Goal: Communication & Community: Participate in discussion

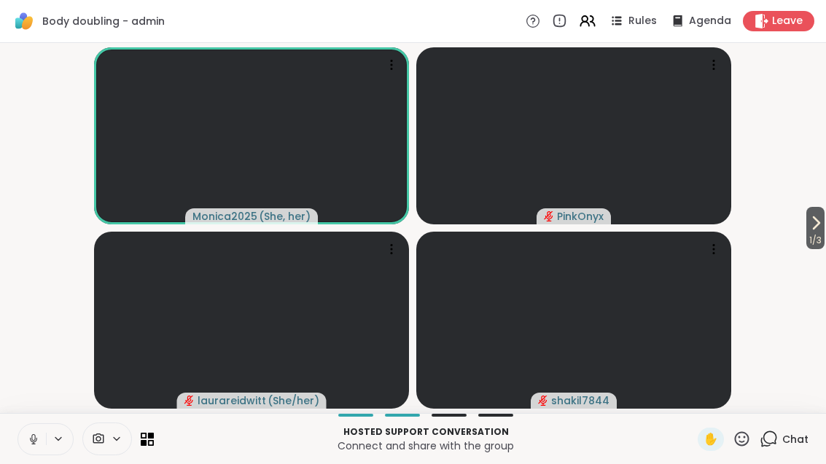
click at [823, 227] on button "1 / 3" at bounding box center [815, 228] width 18 height 42
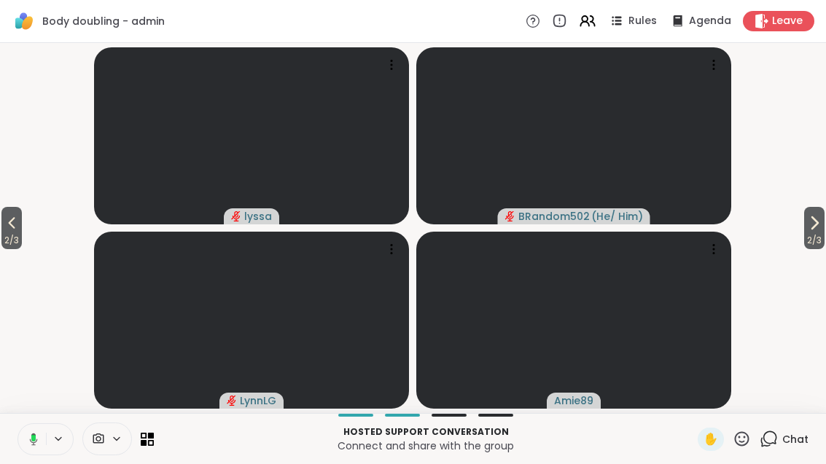
click at [817, 231] on icon at bounding box center [813, 222] width 17 height 17
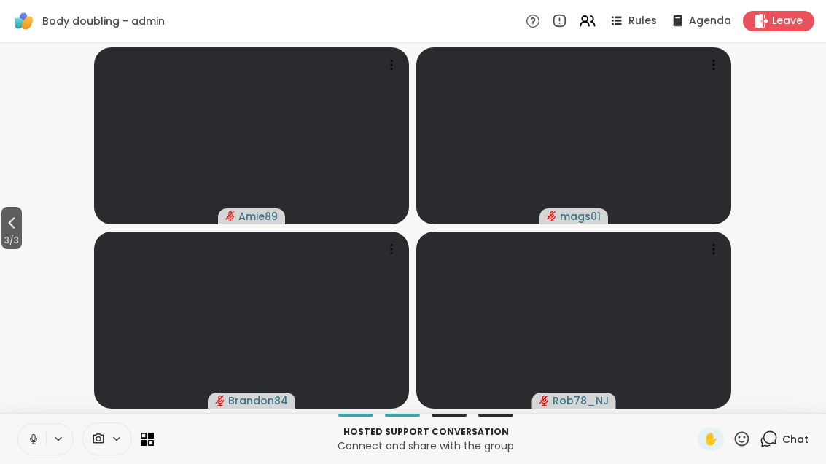
click at [22, 222] on button "3 / 3" at bounding box center [11, 228] width 20 height 42
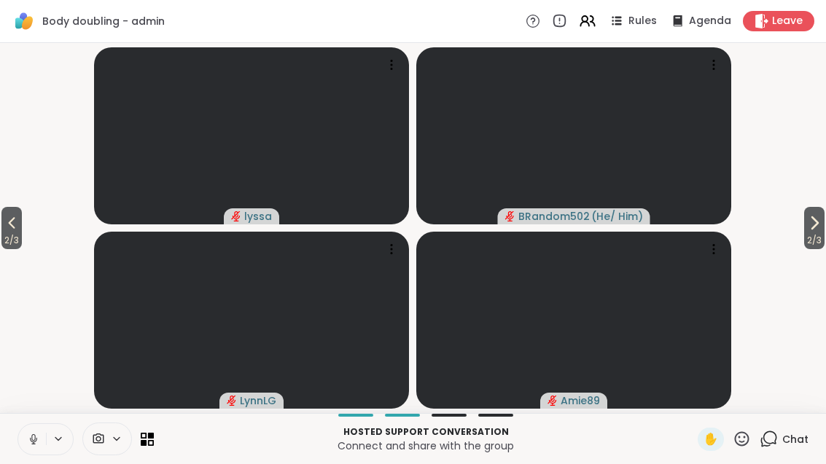
click at [22, 231] on button "2 / 3" at bounding box center [11, 228] width 20 height 42
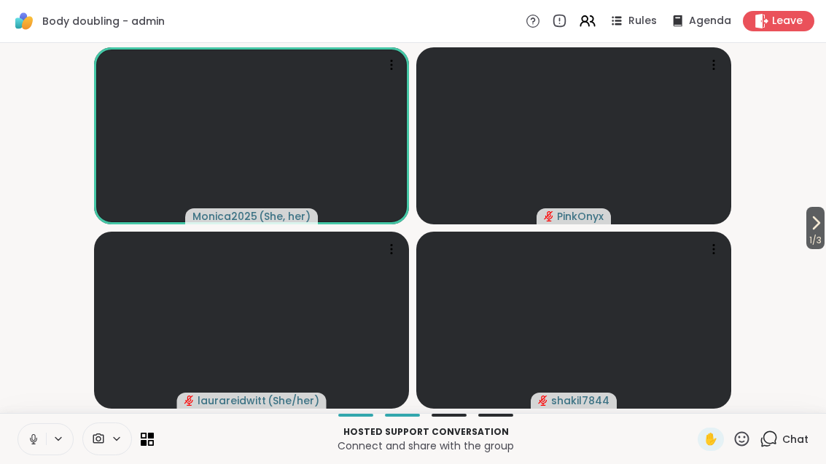
click at [813, 218] on icon at bounding box center [816, 223] width 6 height 12
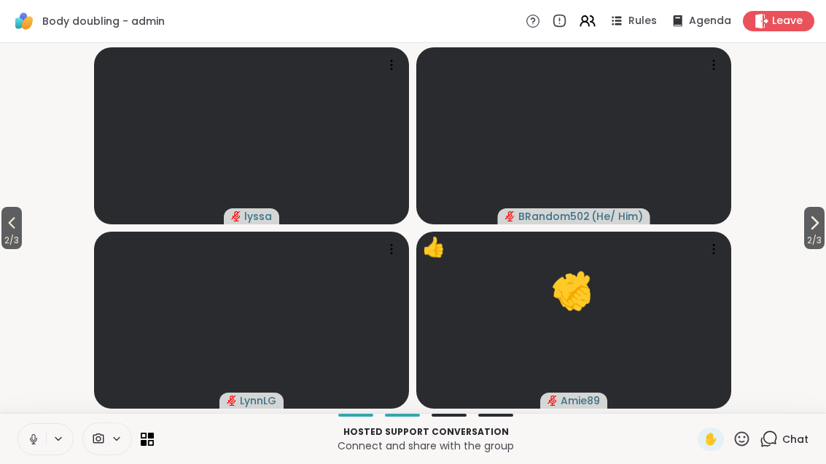
click at [818, 222] on icon at bounding box center [813, 222] width 17 height 17
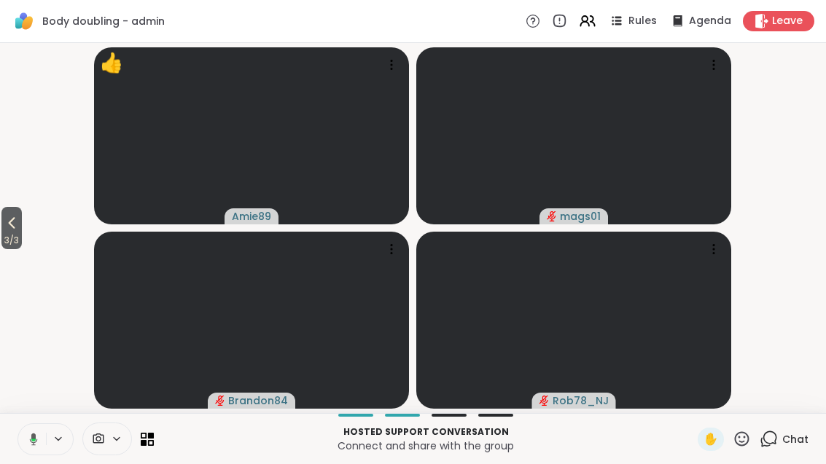
click at [3, 222] on button "3 / 3" at bounding box center [11, 228] width 20 height 42
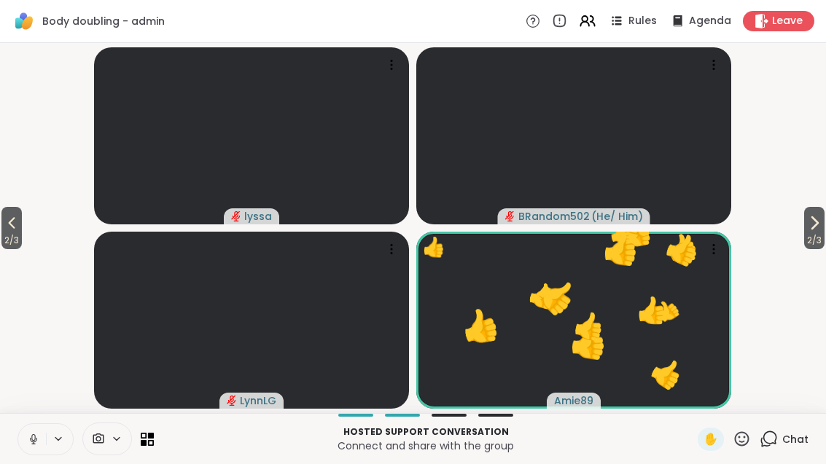
click at [4, 208] on button "2 / 3" at bounding box center [11, 228] width 20 height 42
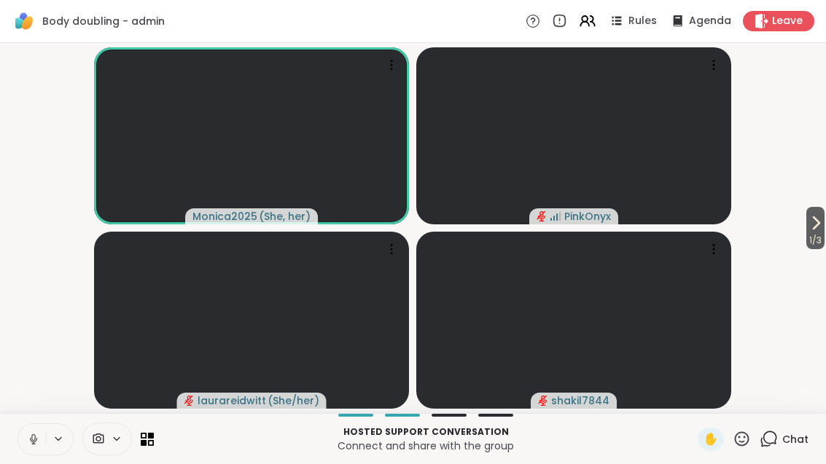
click at [823, 222] on button "1 / 3" at bounding box center [815, 228] width 18 height 42
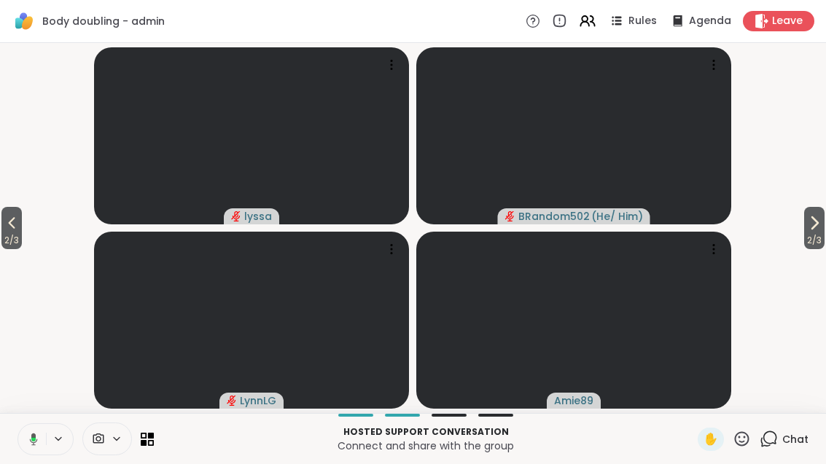
click at [804, 236] on span "2 / 3" at bounding box center [814, 240] width 20 height 17
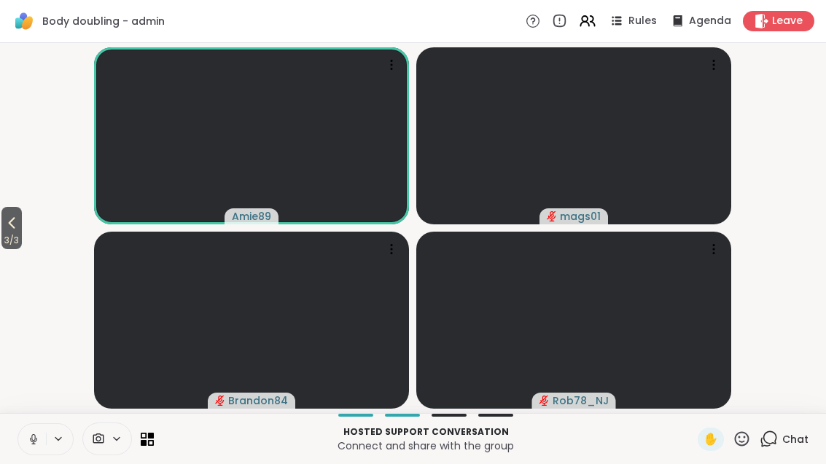
click at [3, 230] on button "3 / 3" at bounding box center [11, 228] width 20 height 42
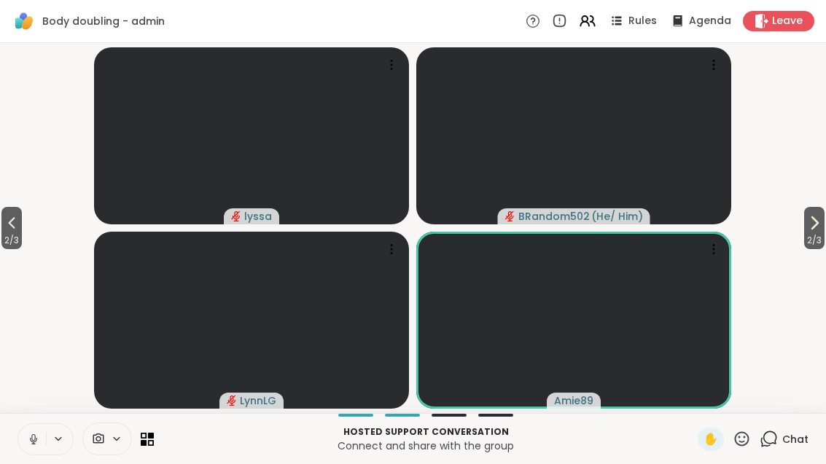
click at [44, 220] on video-player-container "2 / 3 2 / 3 lyssa BRandom502 ( He/ Him ) LynnLG Amie89" at bounding box center [413, 228] width 808 height 359
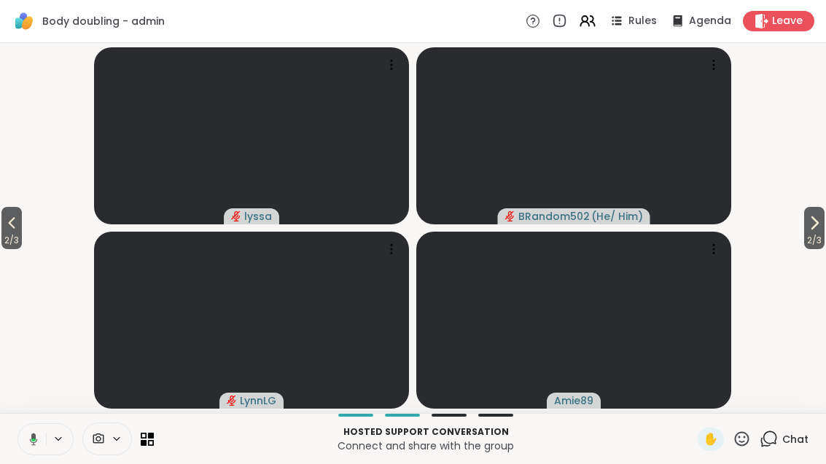
click at [3, 240] on span "2 / 3" at bounding box center [11, 240] width 20 height 17
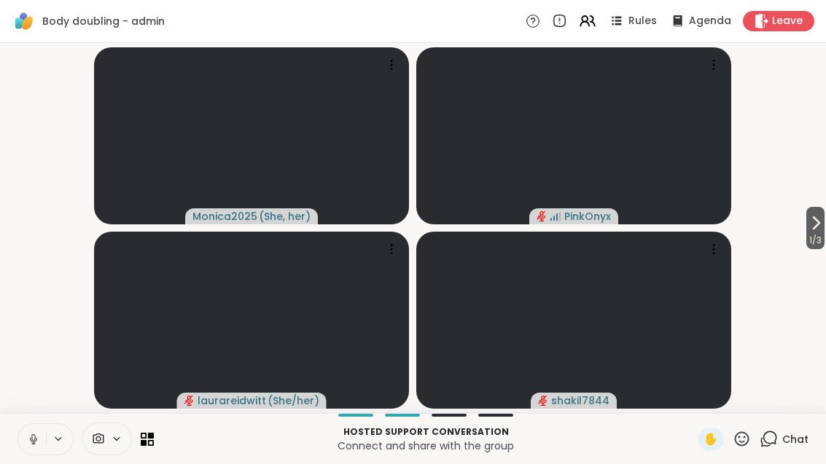
click at [824, 224] on button "1 / 3" at bounding box center [815, 228] width 18 height 42
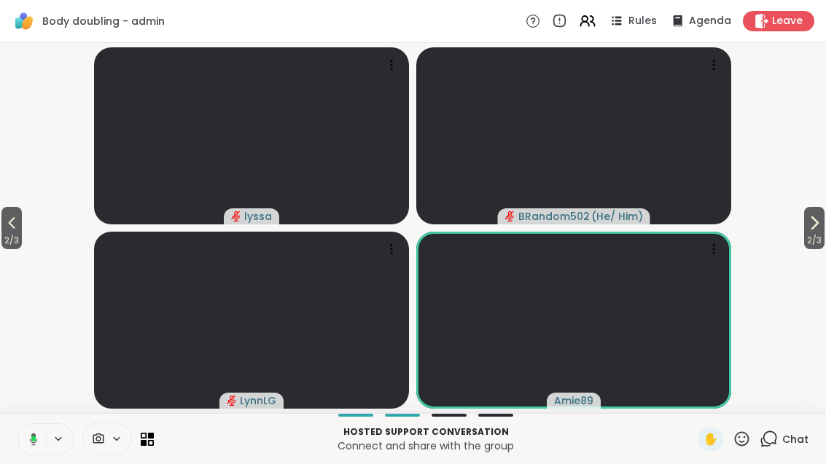
click at [811, 233] on span "2 / 3" at bounding box center [814, 240] width 20 height 17
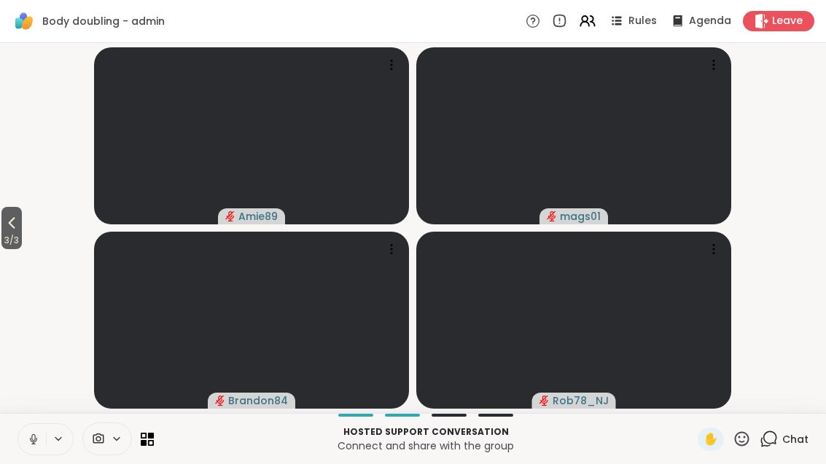
click at [22, 227] on button "3 / 3" at bounding box center [11, 228] width 20 height 42
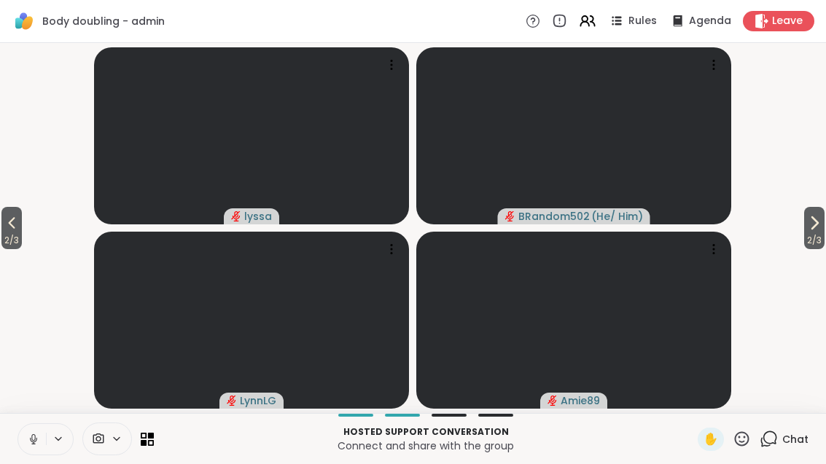
click at [2, 226] on button "2 / 3" at bounding box center [11, 228] width 20 height 42
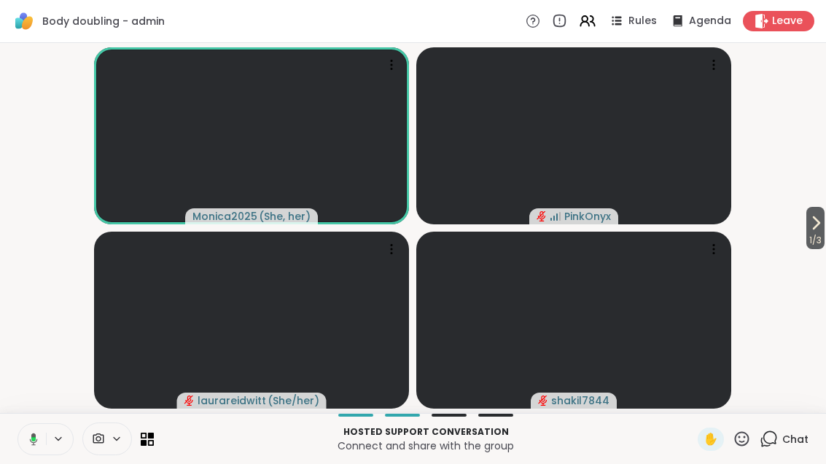
click at [821, 223] on icon at bounding box center [815, 222] width 17 height 17
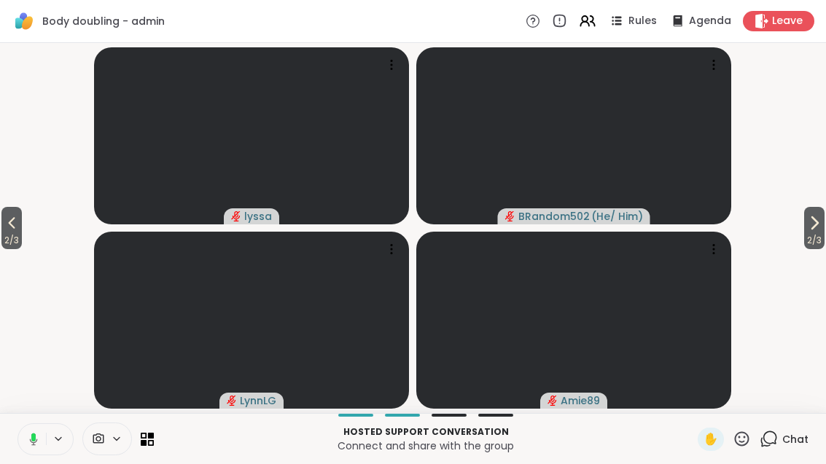
click at [812, 229] on icon at bounding box center [815, 223] width 6 height 12
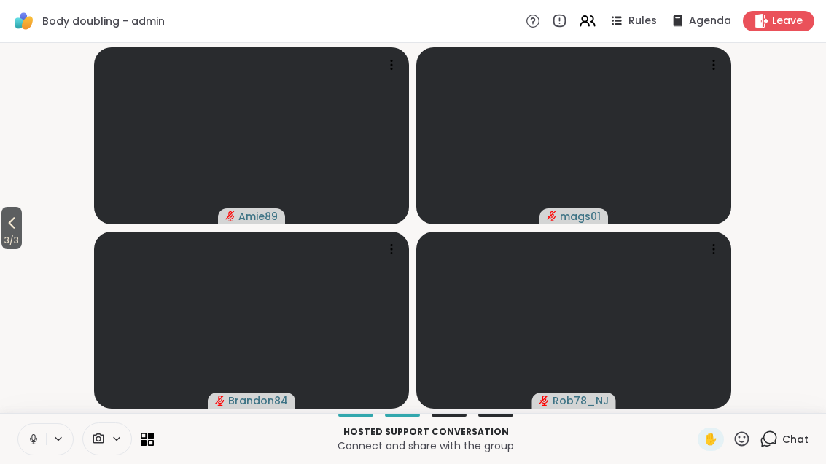
click at [3, 238] on span "3 / 3" at bounding box center [11, 240] width 20 height 17
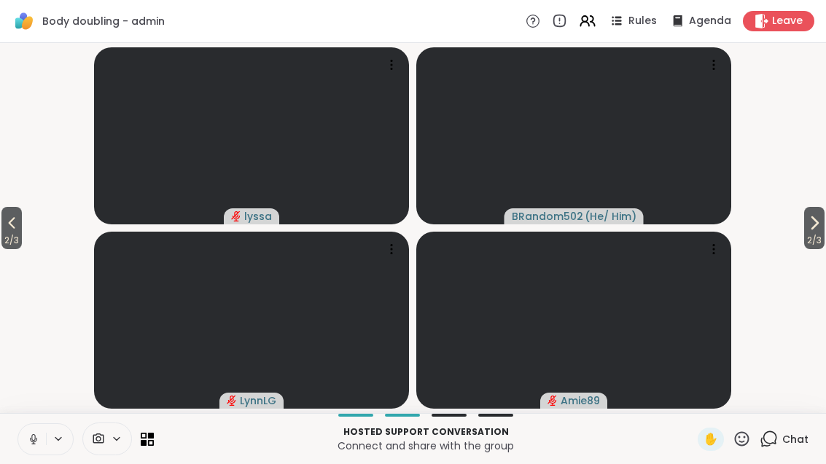
click at [3, 225] on button "2 / 3" at bounding box center [11, 228] width 20 height 42
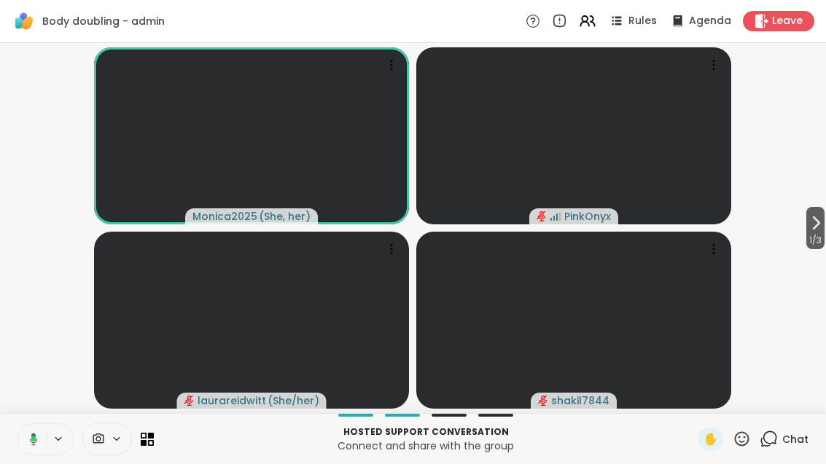
click at [824, 230] on button "1 / 3" at bounding box center [815, 228] width 18 height 42
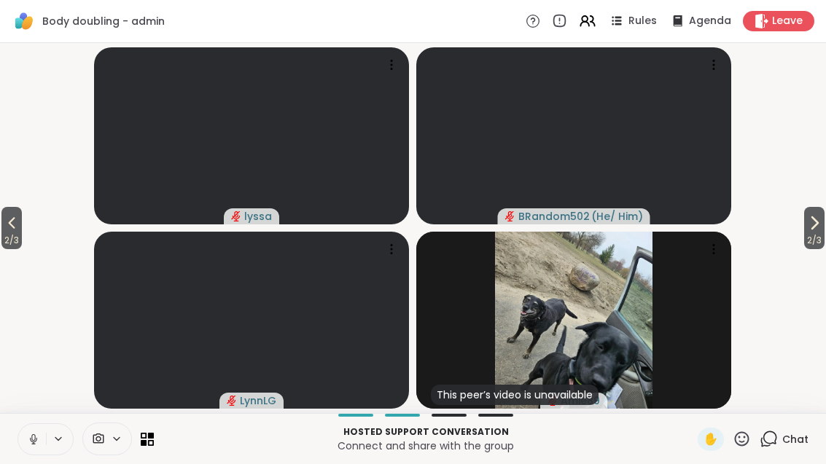
click at [42, 448] on button at bounding box center [32, 439] width 28 height 31
click at [822, 220] on button "2 / 3" at bounding box center [814, 228] width 20 height 42
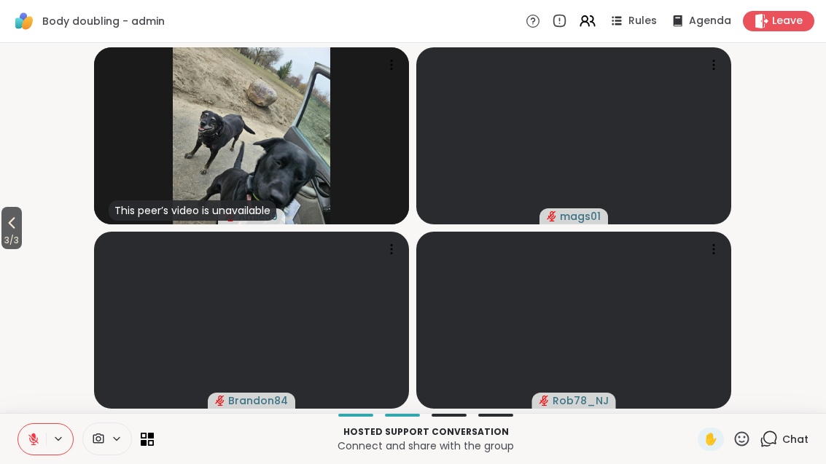
click at [4, 227] on button "3 / 3" at bounding box center [11, 228] width 20 height 42
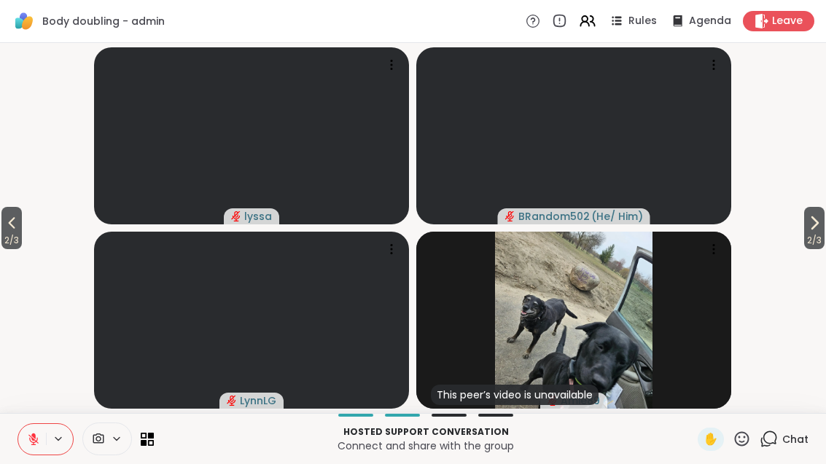
click at [15, 220] on icon at bounding box center [12, 223] width 7 height 12
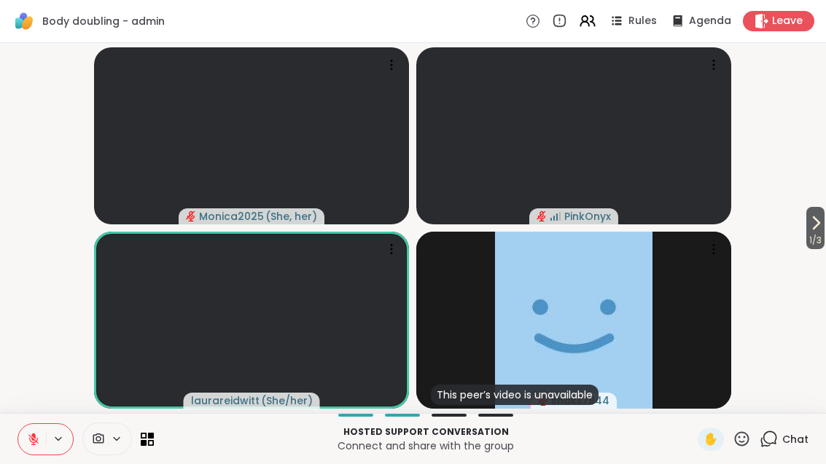
click at [816, 241] on span "1 / 3" at bounding box center [815, 240] width 18 height 17
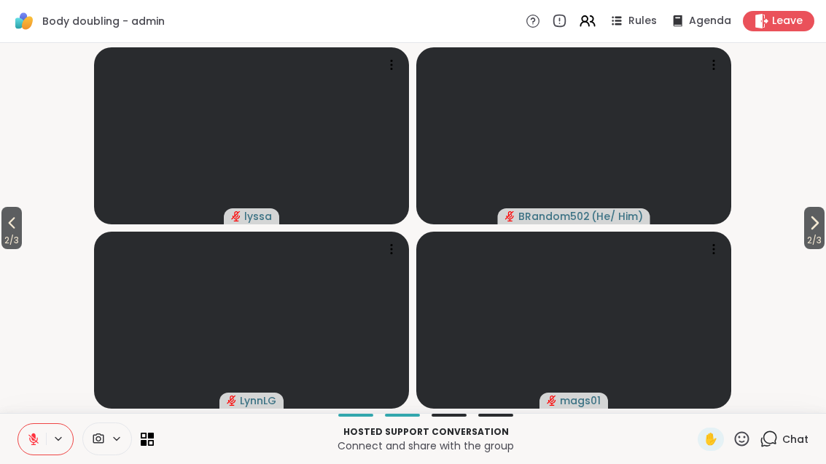
click at [817, 222] on icon at bounding box center [813, 222] width 17 height 17
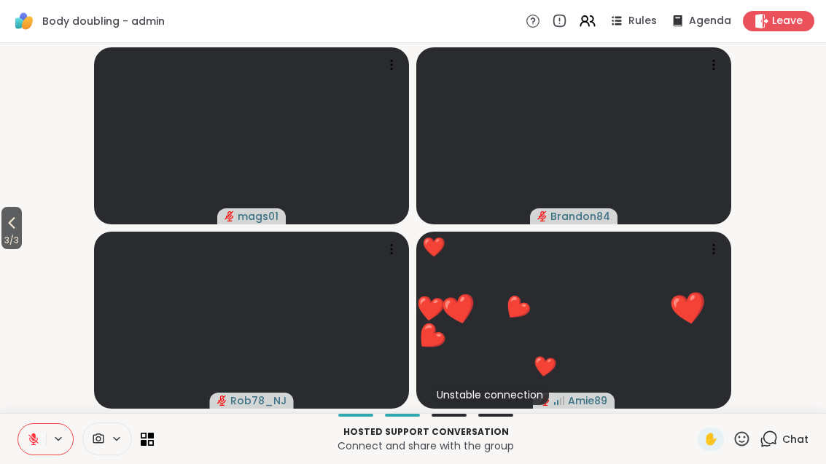
click at [11, 233] on span "3 / 3" at bounding box center [11, 240] width 20 height 17
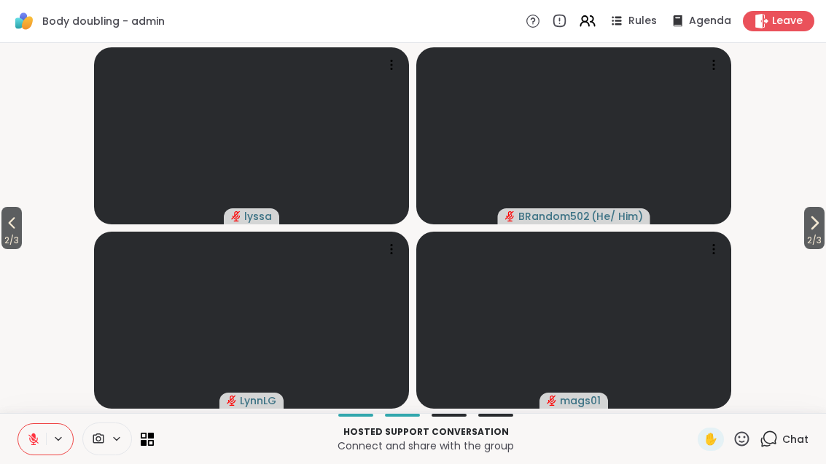
click at [3, 229] on button "2 / 3" at bounding box center [11, 228] width 20 height 42
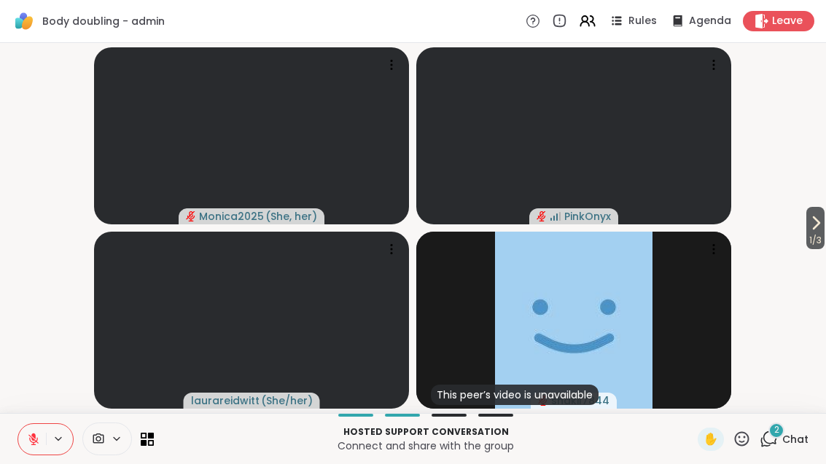
click at [19, 448] on button at bounding box center [32, 439] width 28 height 31
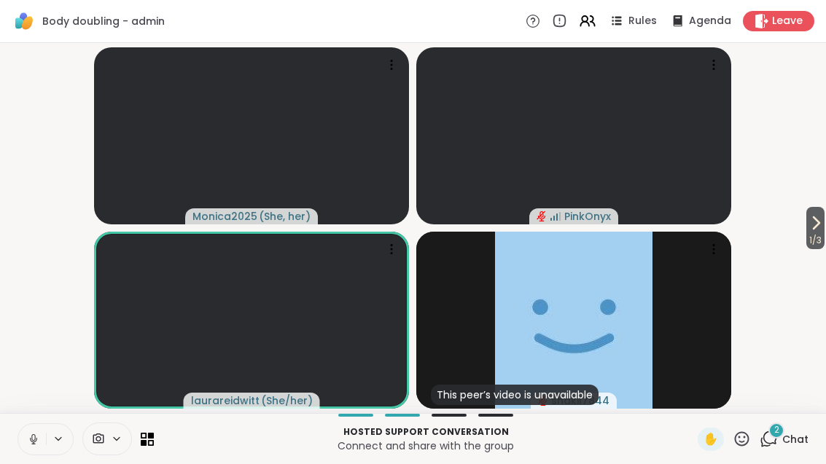
click at [778, 443] on icon at bounding box center [768, 439] width 18 height 18
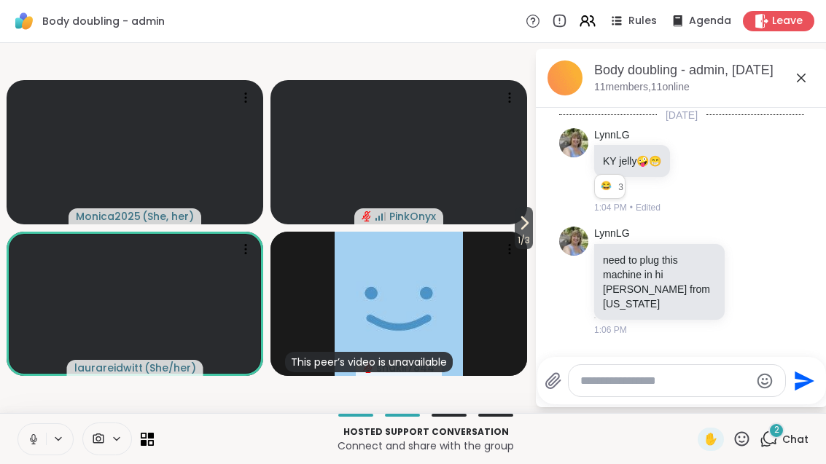
scroll to position [294, 0]
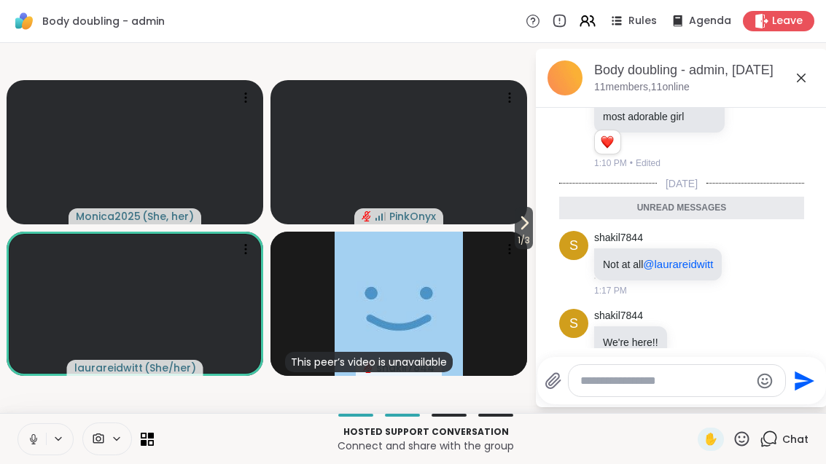
click at [797, 79] on icon at bounding box center [800, 77] width 17 height 17
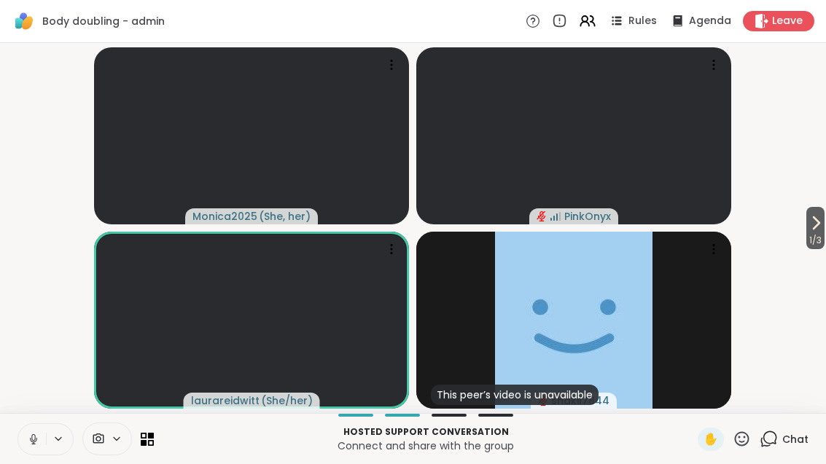
click at [751, 447] on icon at bounding box center [741, 439] width 18 height 18
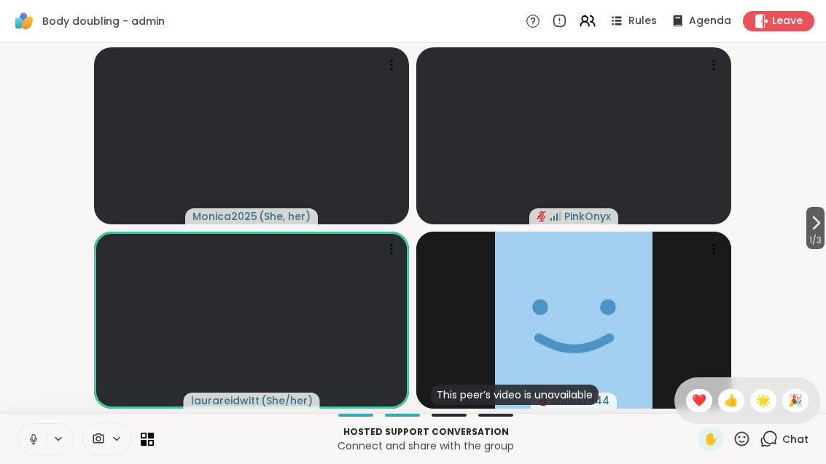
click at [700, 399] on span "❤️" at bounding box center [699, 400] width 15 height 17
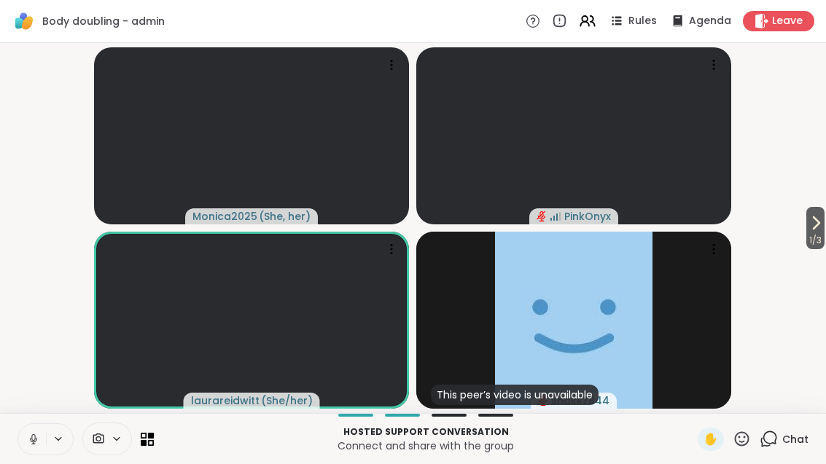
click at [808, 230] on icon at bounding box center [815, 222] width 17 height 17
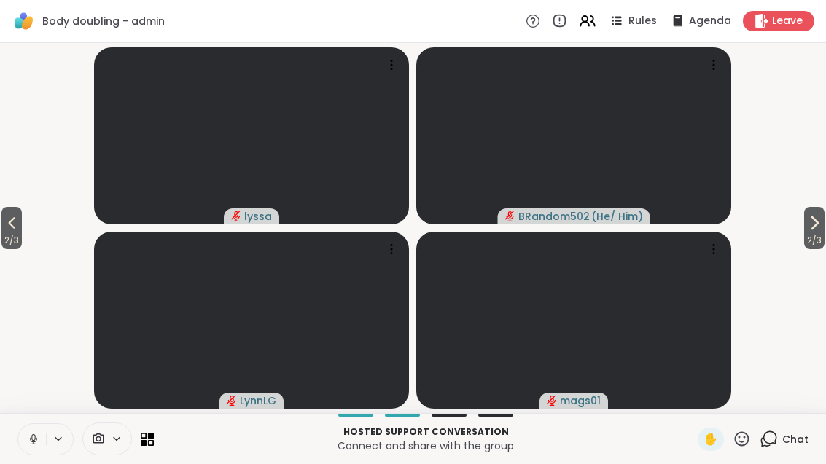
click at [804, 231] on button "2 / 3" at bounding box center [814, 228] width 20 height 42
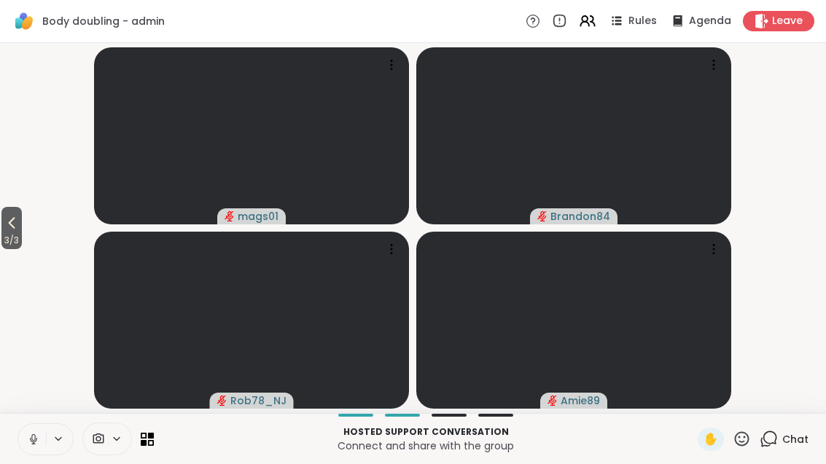
click at [3, 228] on button "3 / 3" at bounding box center [11, 228] width 20 height 42
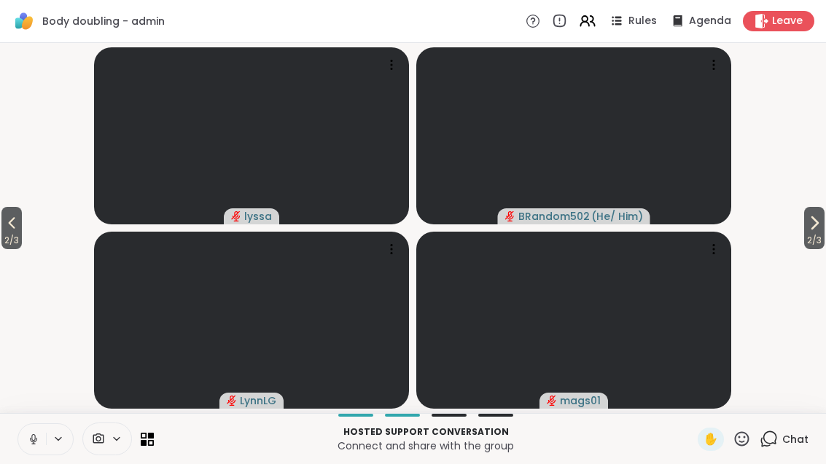
click at [11, 222] on icon at bounding box center [11, 222] width 17 height 17
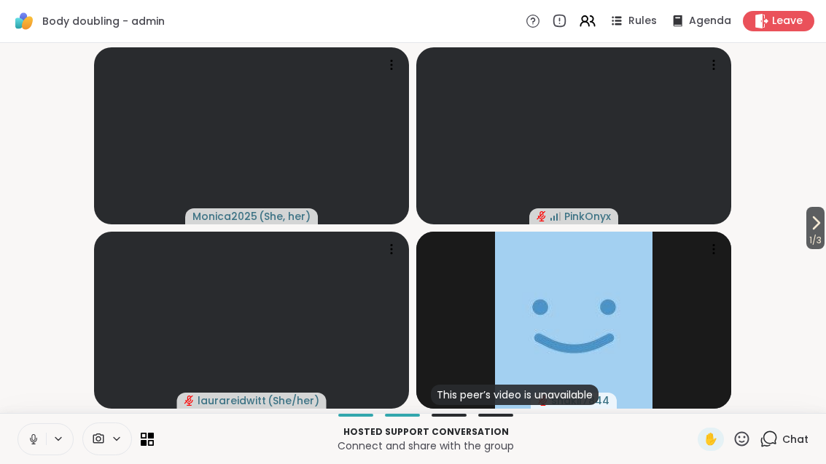
click at [812, 235] on span "1 / 3" at bounding box center [815, 240] width 18 height 17
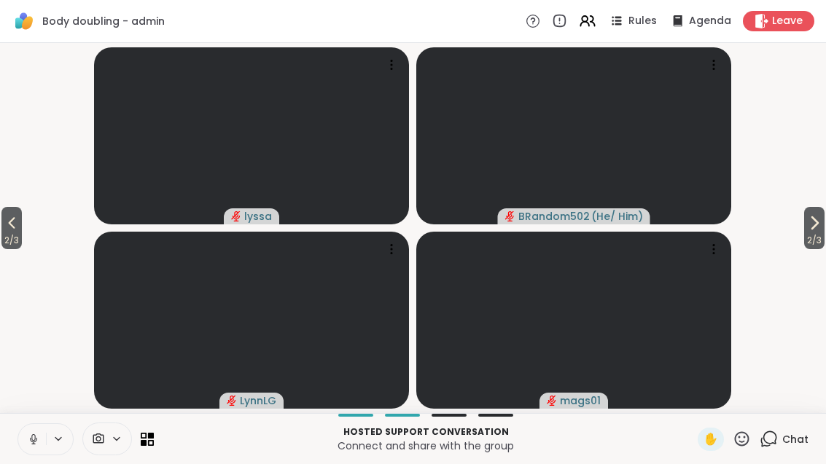
click at [804, 227] on button "2 / 3" at bounding box center [814, 228] width 20 height 42
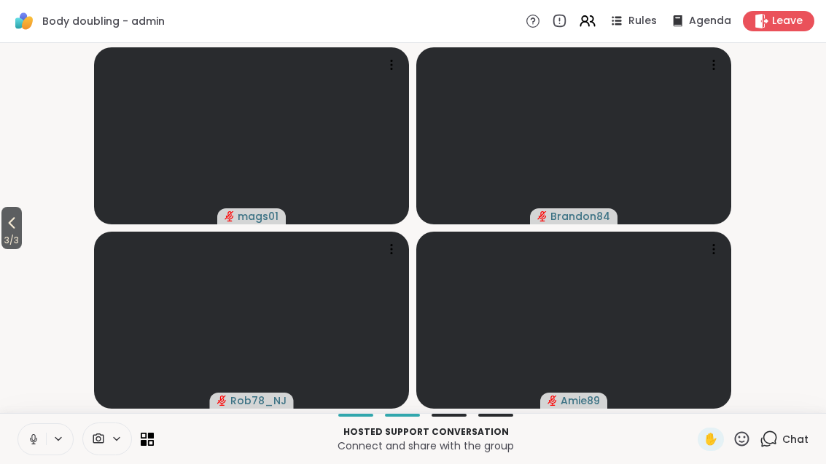
click at [6, 232] on span "3 / 3" at bounding box center [11, 240] width 20 height 17
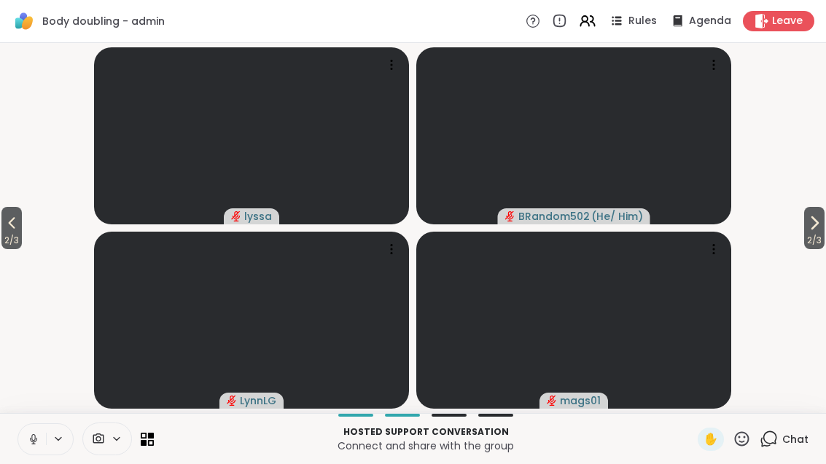
click at [9, 227] on icon at bounding box center [11, 222] width 17 height 17
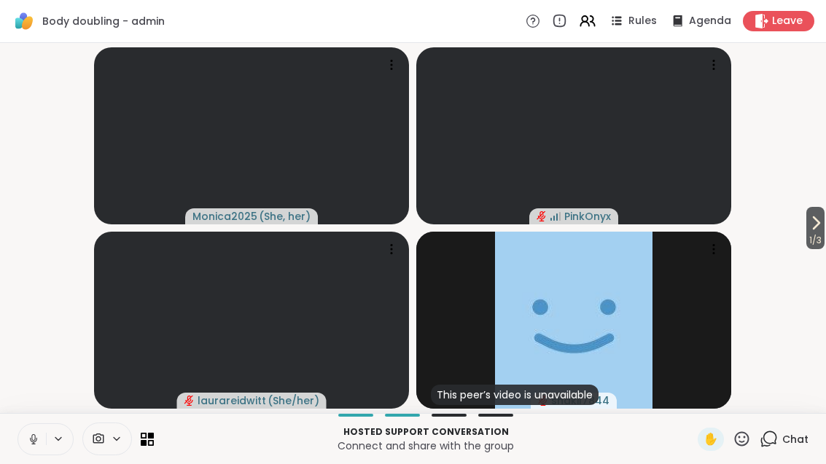
click at [27, 444] on icon at bounding box center [33, 439] width 13 height 13
click at [817, 222] on icon at bounding box center [816, 223] width 6 height 12
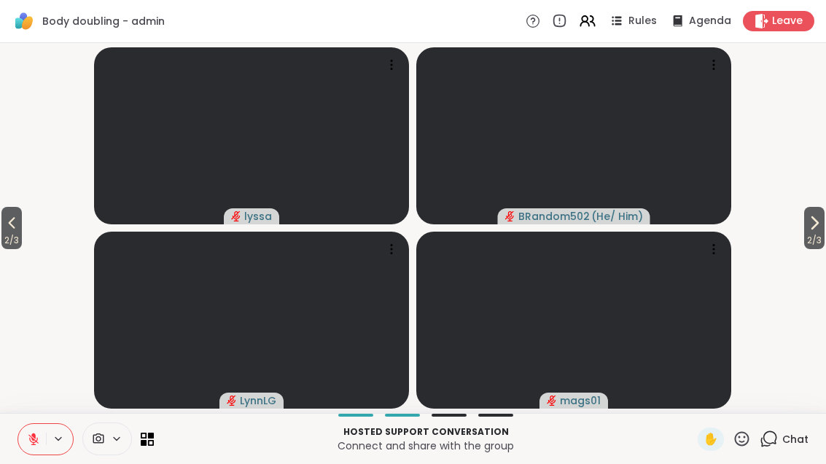
click at [804, 226] on button "2 / 3" at bounding box center [814, 228] width 20 height 42
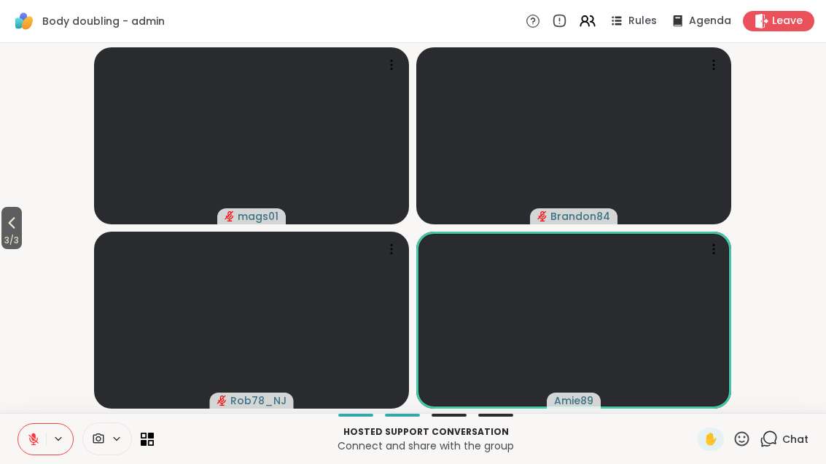
click at [4, 232] on span "3 / 3" at bounding box center [11, 240] width 20 height 17
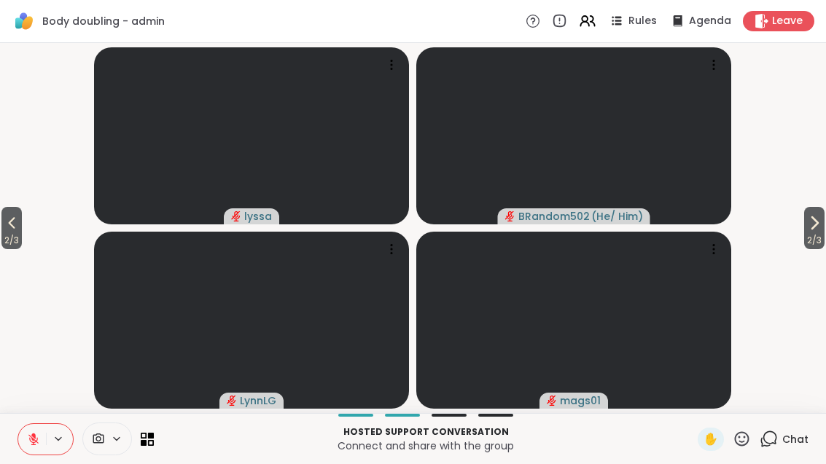
click at [22, 232] on span "2 / 3" at bounding box center [11, 240] width 20 height 17
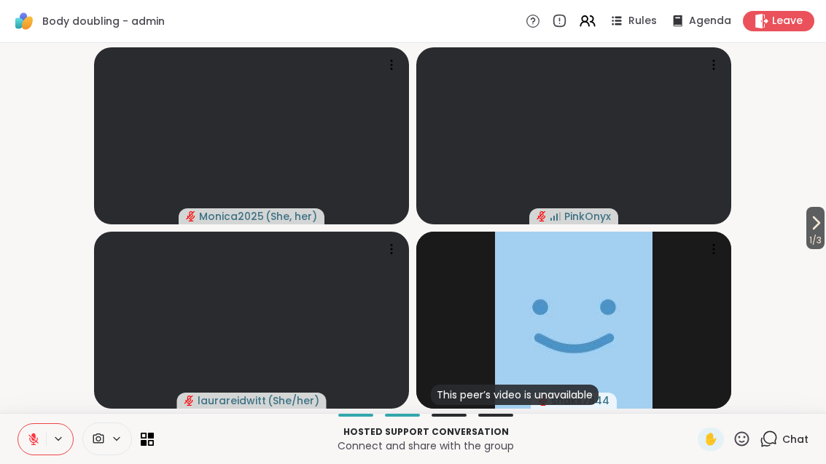
click at [781, 433] on div "Chat" at bounding box center [783, 439] width 49 height 23
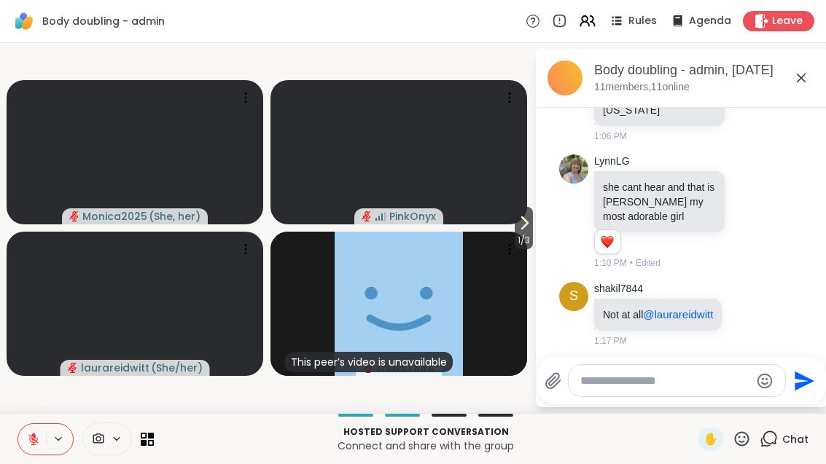
scroll to position [245, 0]
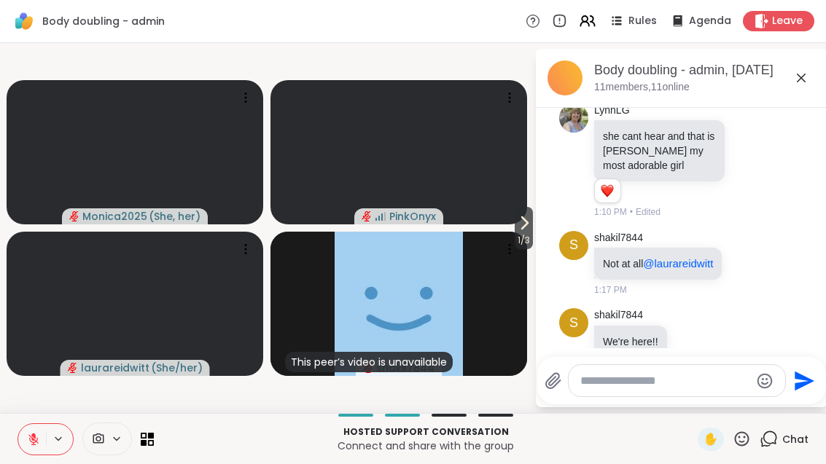
click at [799, 80] on icon at bounding box center [801, 78] width 9 height 9
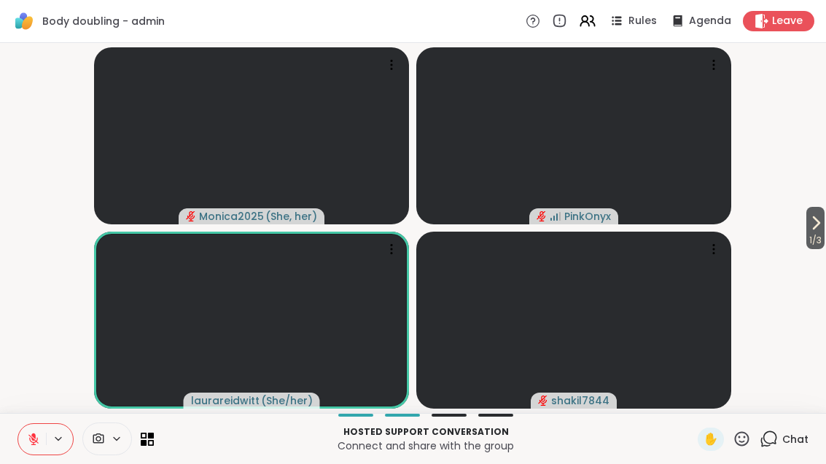
click at [824, 229] on button "1 / 3" at bounding box center [815, 228] width 18 height 42
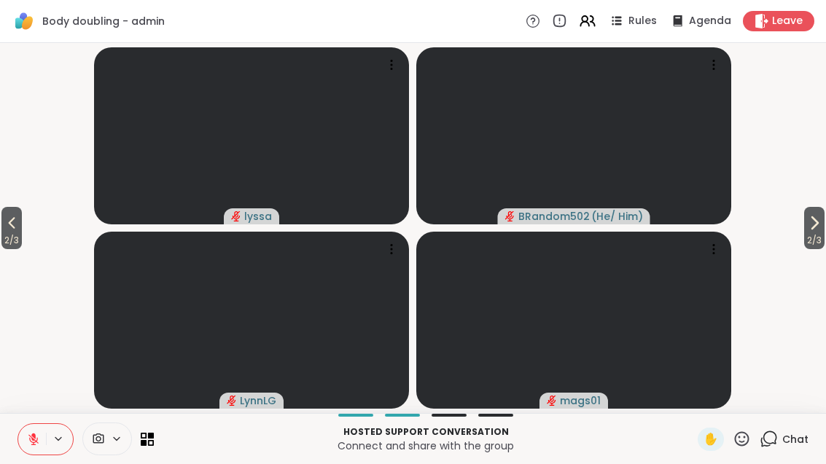
click at [804, 239] on span "2 / 3" at bounding box center [814, 240] width 20 height 17
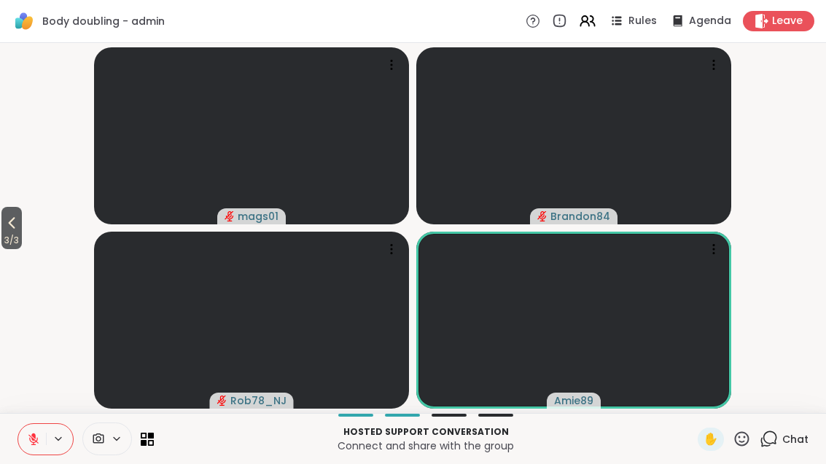
click at [7, 230] on icon at bounding box center [11, 222] width 17 height 17
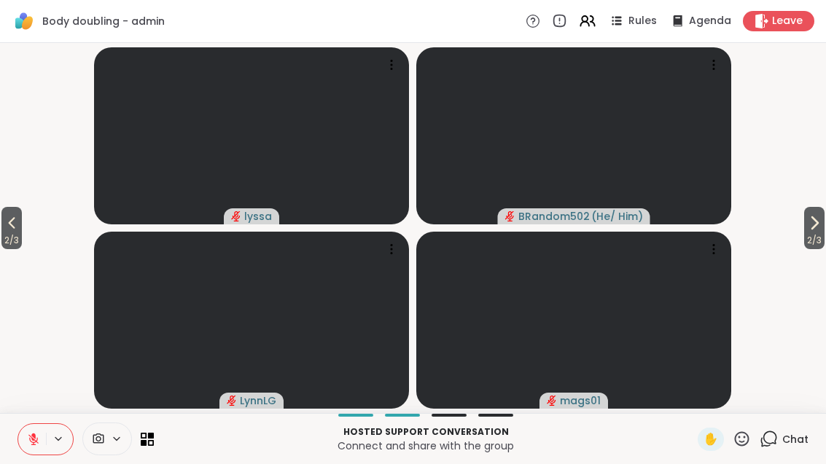
click at [7, 232] on span "2 / 3" at bounding box center [11, 240] width 20 height 17
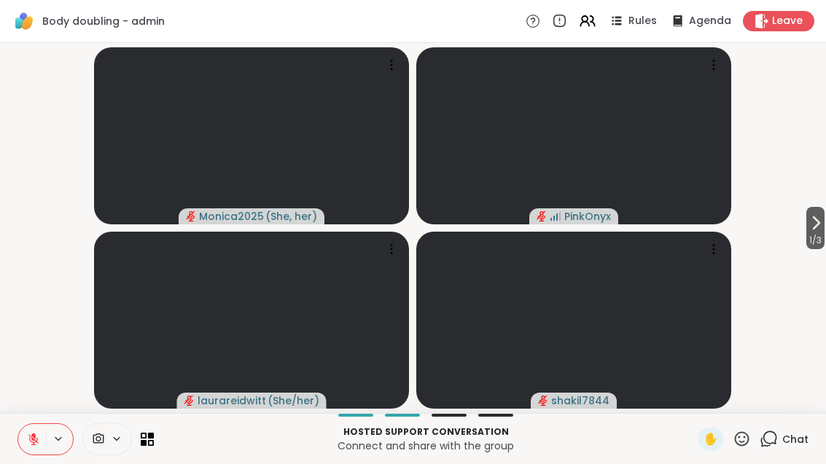
click at [744, 447] on icon at bounding box center [741, 439] width 18 height 18
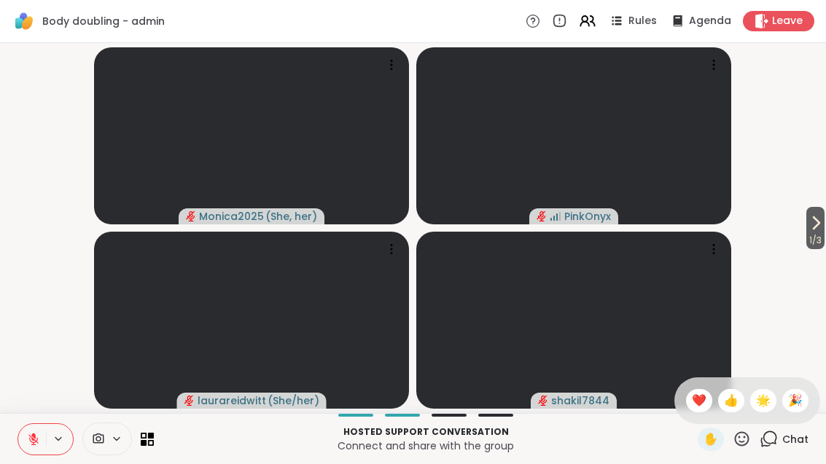
click at [696, 398] on span "❤️" at bounding box center [699, 400] width 15 height 17
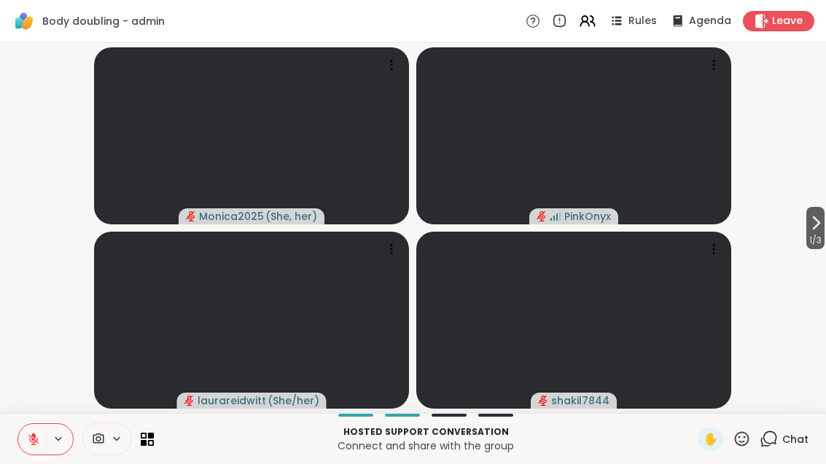
click at [31, 433] on icon at bounding box center [33, 439] width 13 height 13
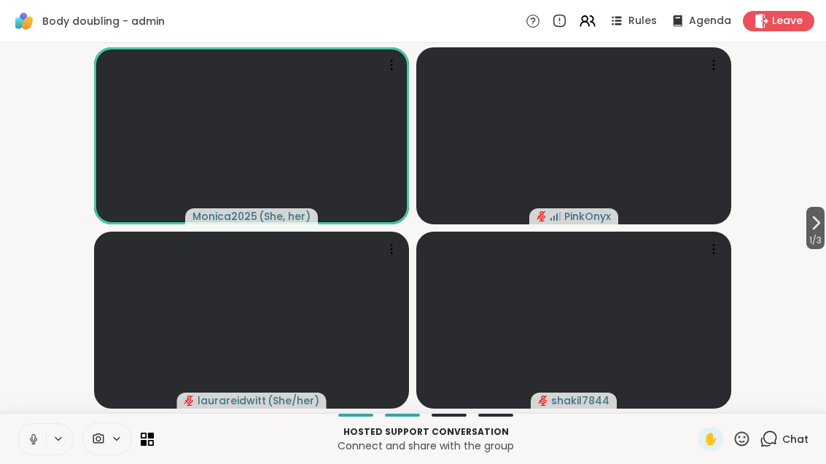
click at [26, 447] on button at bounding box center [32, 439] width 28 height 31
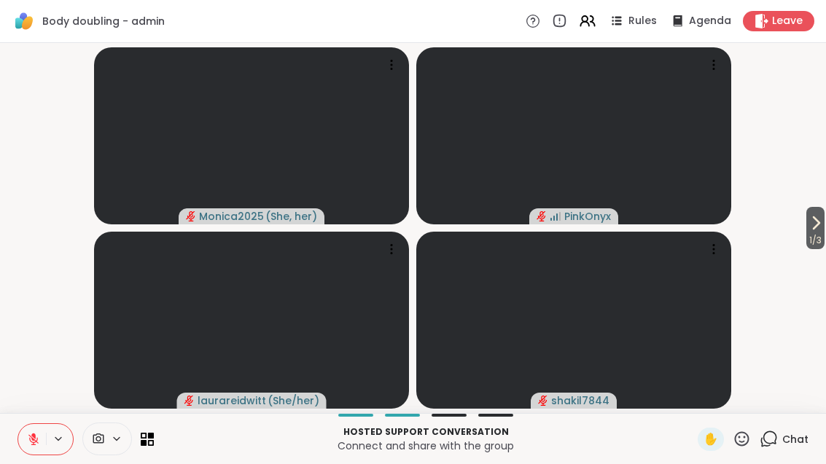
click at [824, 227] on button "1 / 3" at bounding box center [815, 228] width 18 height 42
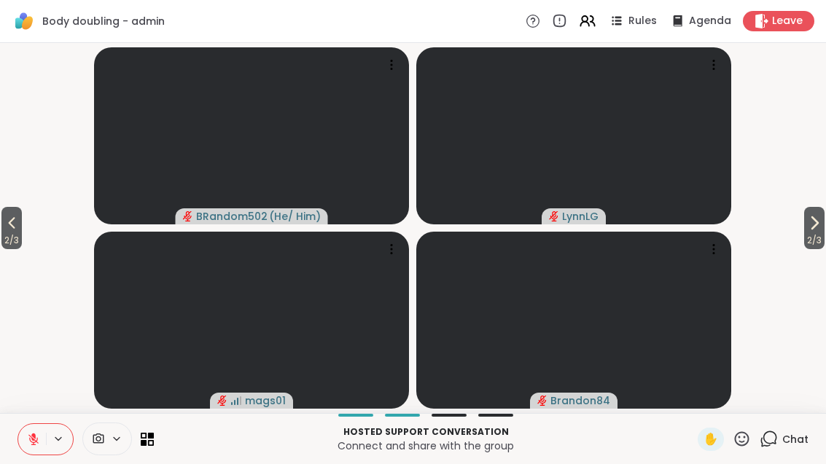
click at [804, 225] on button "2 / 3" at bounding box center [814, 228] width 20 height 42
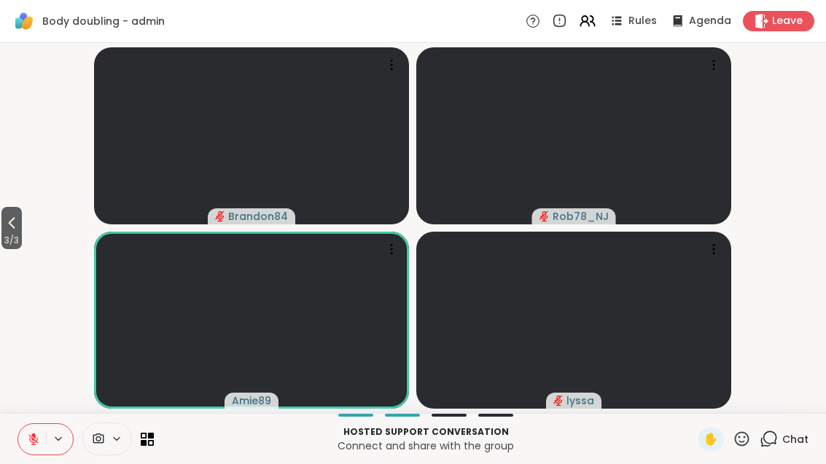
click at [4, 242] on span "3 / 3" at bounding box center [11, 240] width 20 height 17
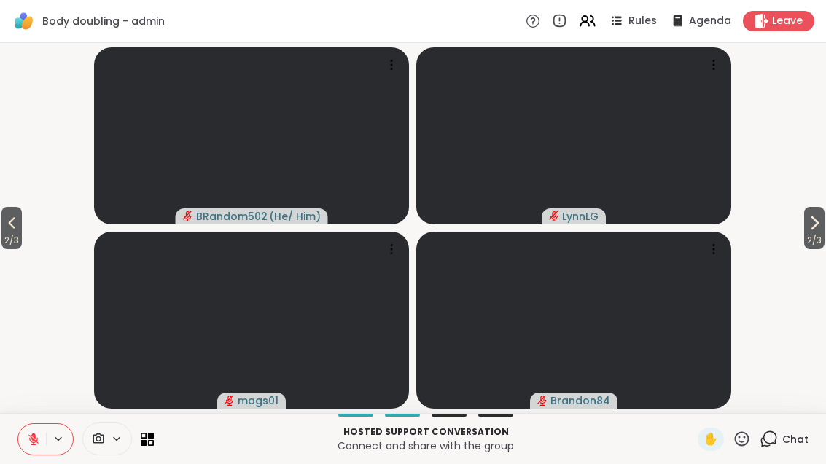
click at [37, 220] on video-player-container "2 / 3 2 / 3 BRandom502 ( He/ Him ) LynnLG mags01 Brandon84" at bounding box center [413, 228] width 808 height 359
click at [7, 246] on span "2 / 3" at bounding box center [11, 240] width 20 height 17
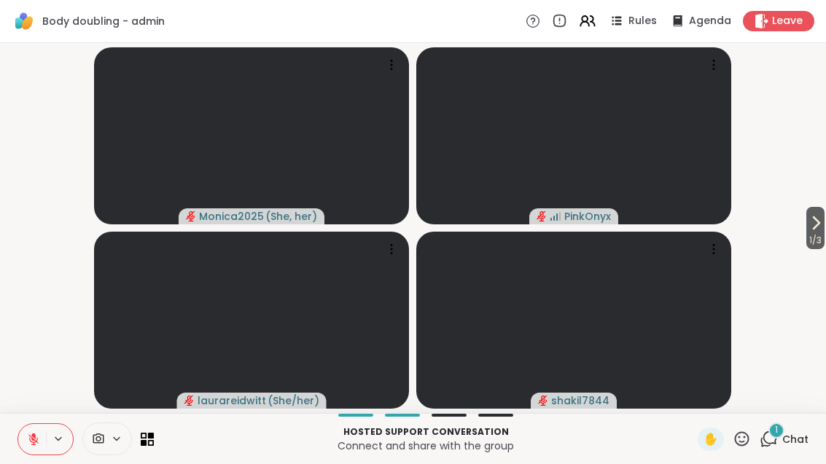
click at [783, 424] on div "1" at bounding box center [776, 431] width 16 height 16
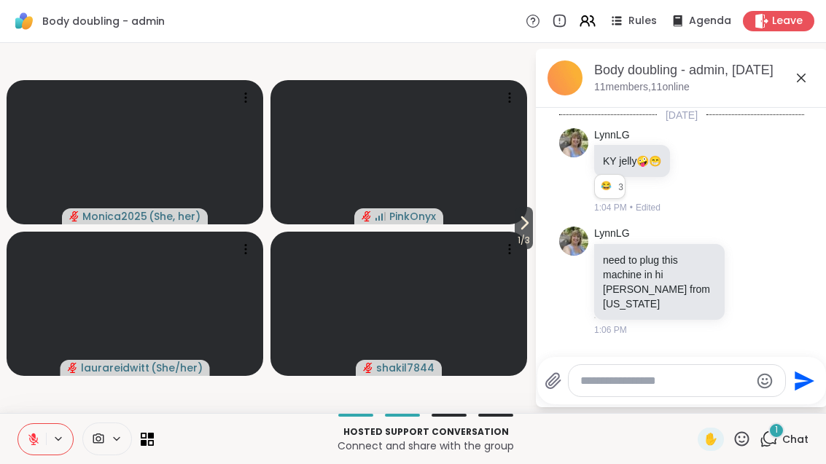
scroll to position [386, 0]
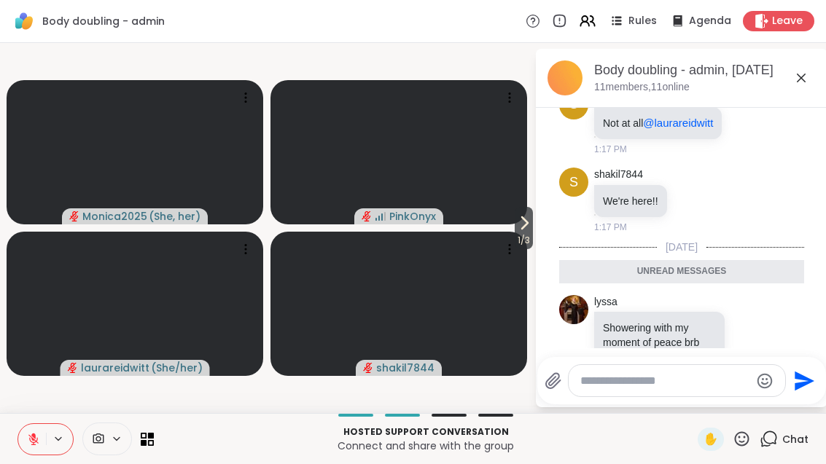
click at [808, 82] on icon at bounding box center [800, 77] width 17 height 17
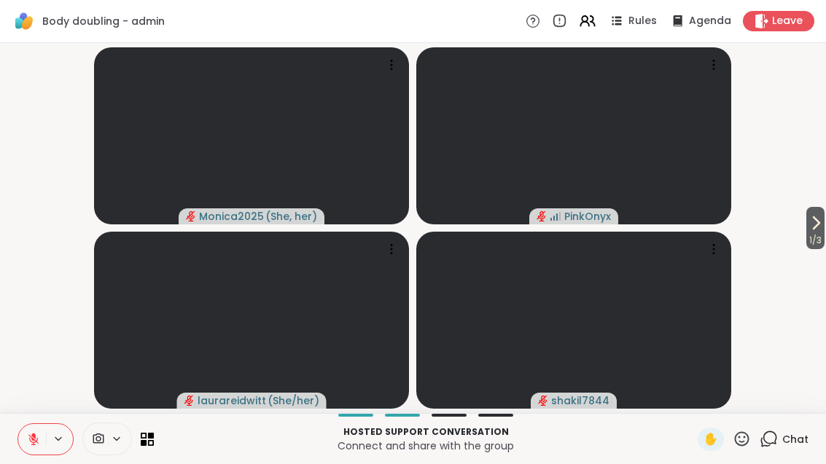
click at [808, 230] on icon at bounding box center [815, 222] width 17 height 17
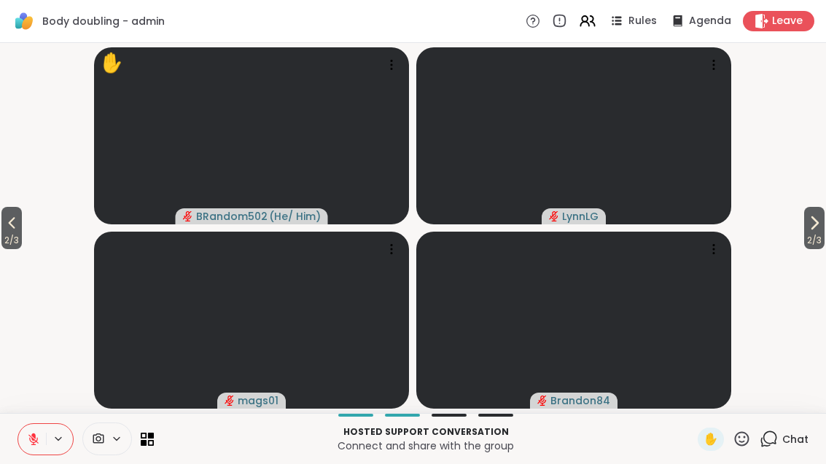
click at [817, 237] on span "2 / 3" at bounding box center [814, 240] width 20 height 17
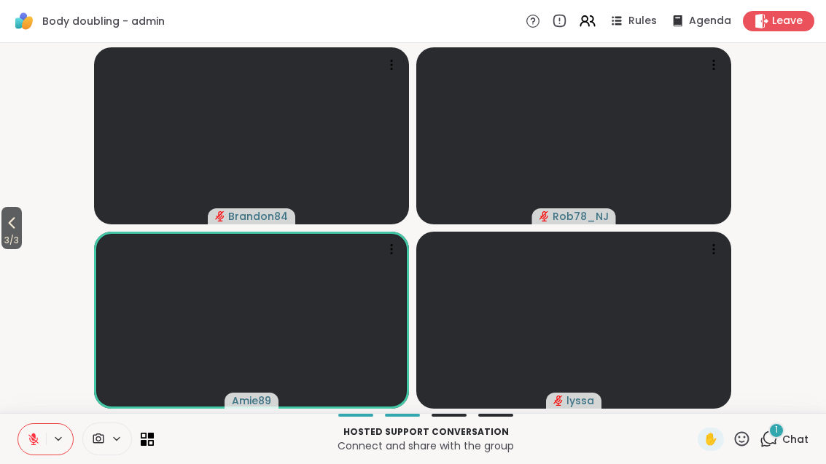
click at [20, 231] on icon at bounding box center [11, 222] width 17 height 17
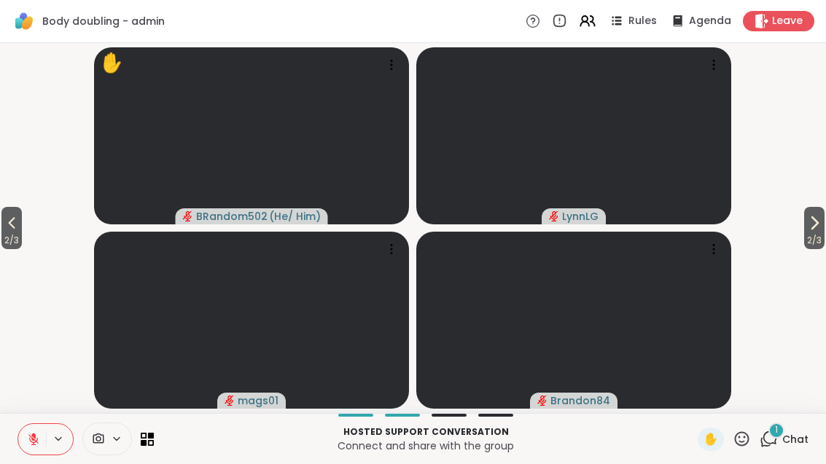
click at [40, 442] on button at bounding box center [32, 439] width 28 height 31
click at [773, 447] on icon at bounding box center [768, 439] width 18 height 18
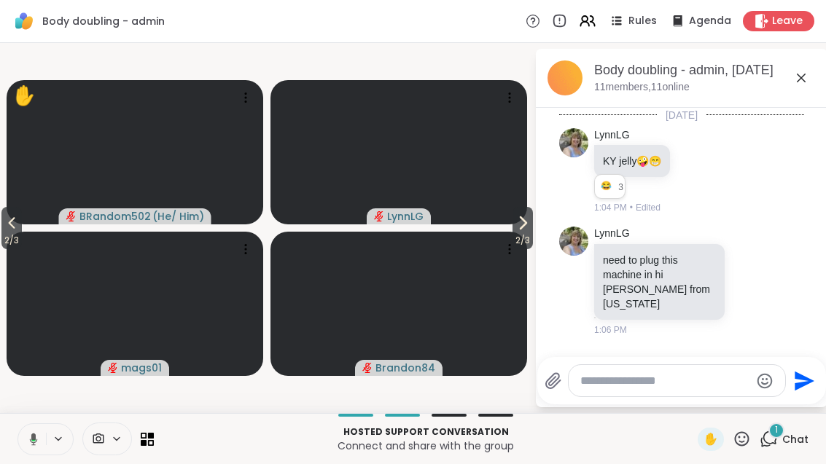
scroll to position [565, 0]
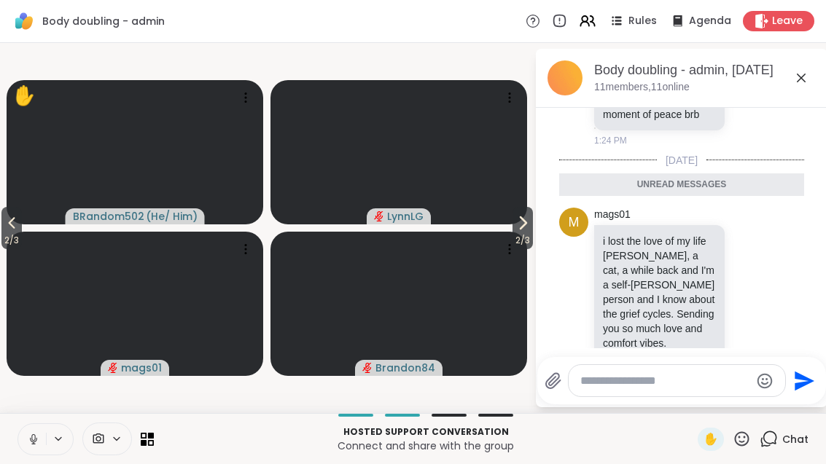
click at [46, 438] on button at bounding box center [59, 439] width 27 height 12
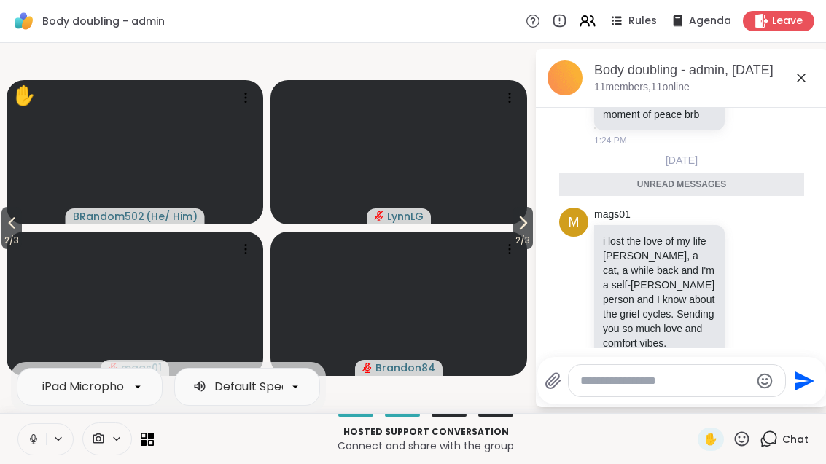
click at [25, 427] on button at bounding box center [32, 439] width 28 height 31
click at [24, 259] on video at bounding box center [135, 304] width 257 height 144
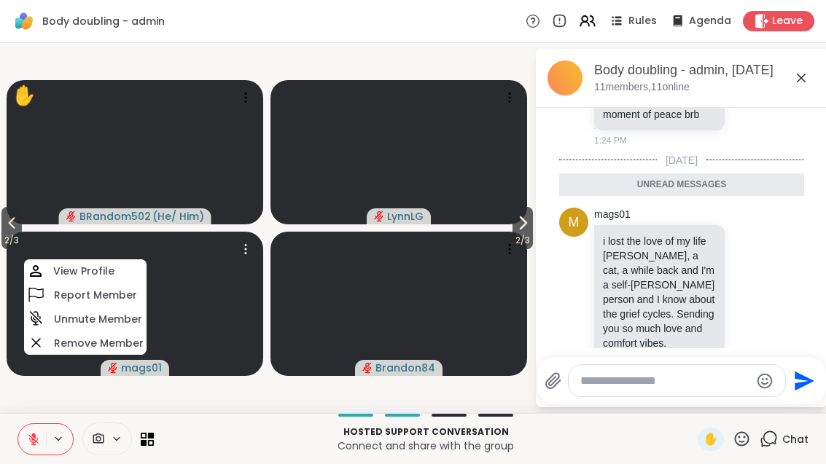
click at [3, 220] on button "2 / 3" at bounding box center [11, 228] width 20 height 42
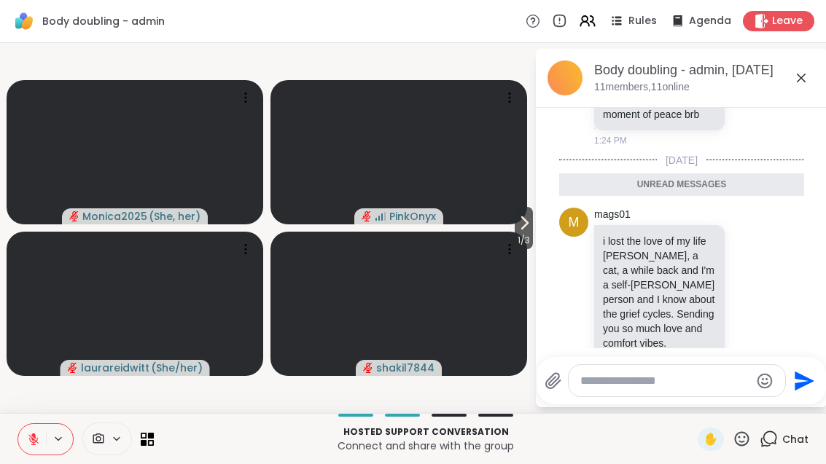
click at [50, 436] on button at bounding box center [59, 439] width 27 height 12
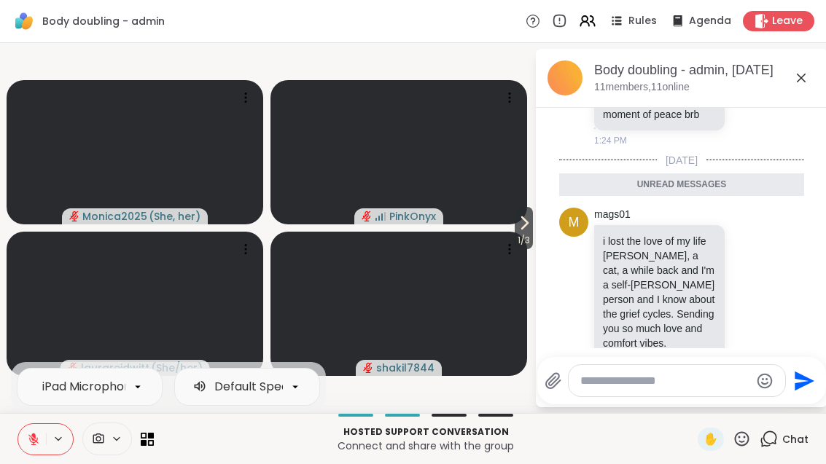
click at [19, 451] on button at bounding box center [32, 439] width 28 height 31
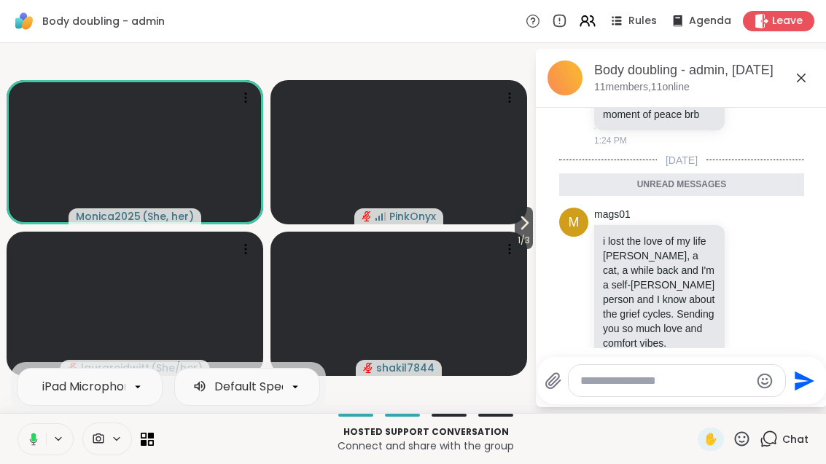
click at [525, 227] on icon at bounding box center [523, 222] width 17 height 17
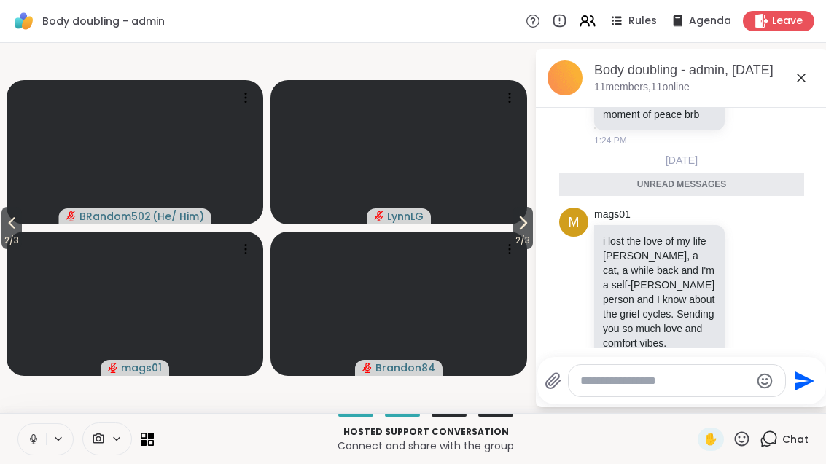
click at [524, 232] on span "2 / 3" at bounding box center [522, 240] width 20 height 17
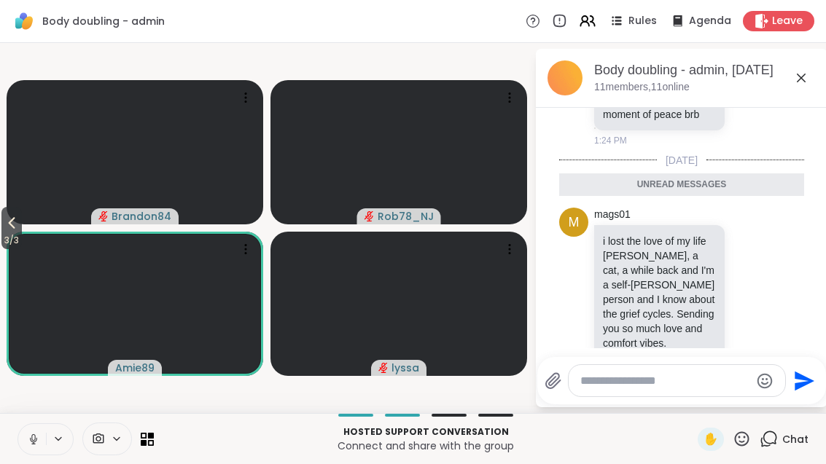
click at [34, 447] on button at bounding box center [32, 439] width 28 height 31
click at [33, 442] on icon at bounding box center [33, 439] width 10 height 10
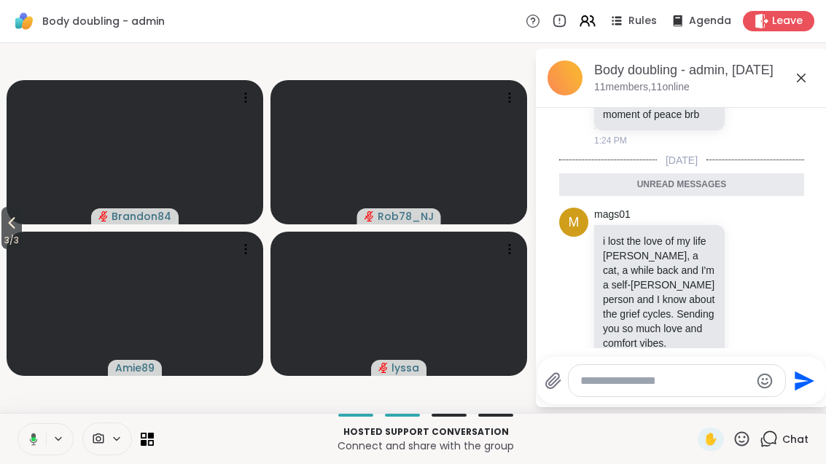
click at [3, 227] on button "3 / 3" at bounding box center [11, 228] width 20 height 42
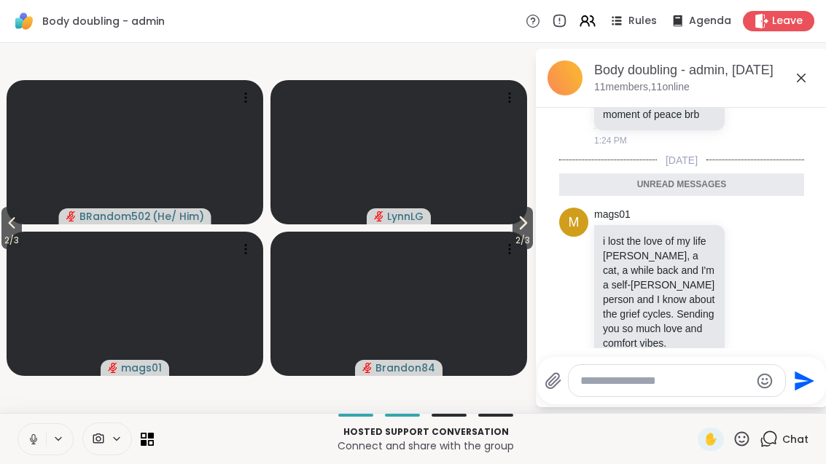
click at [4, 225] on button "2 / 3" at bounding box center [11, 228] width 20 height 42
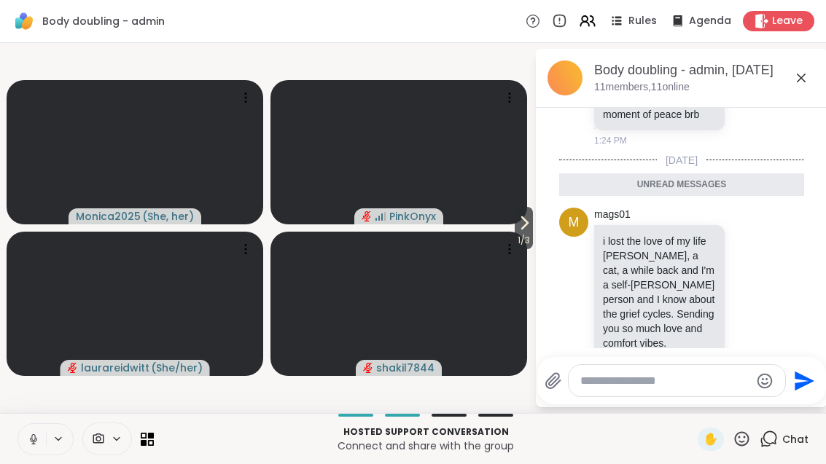
click at [36, 431] on button at bounding box center [32, 439] width 28 height 31
click at [523, 222] on icon at bounding box center [523, 222] width 17 height 17
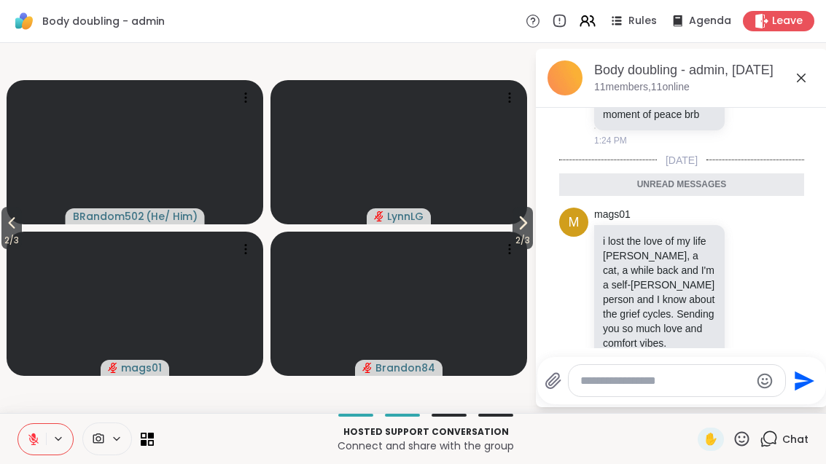
click at [637, 386] on textarea "Type your message" at bounding box center [665, 381] width 170 height 15
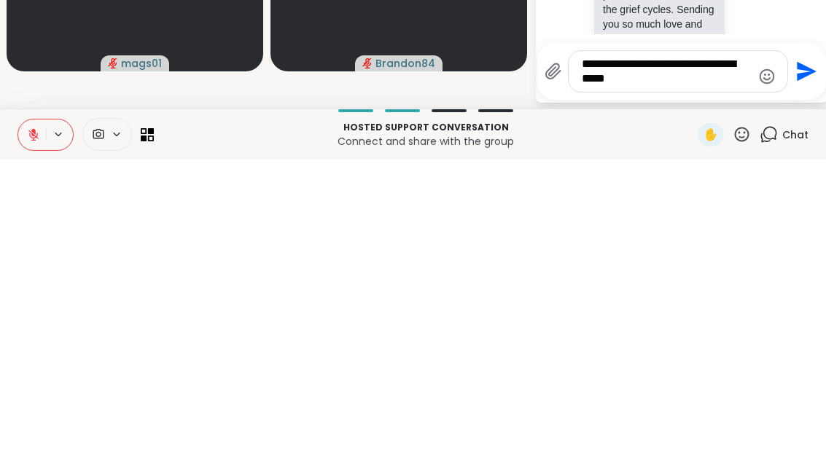
scroll to position [595, 0]
type textarea "**********"
click at [813, 364] on icon "Send" at bounding box center [804, 375] width 23 height 23
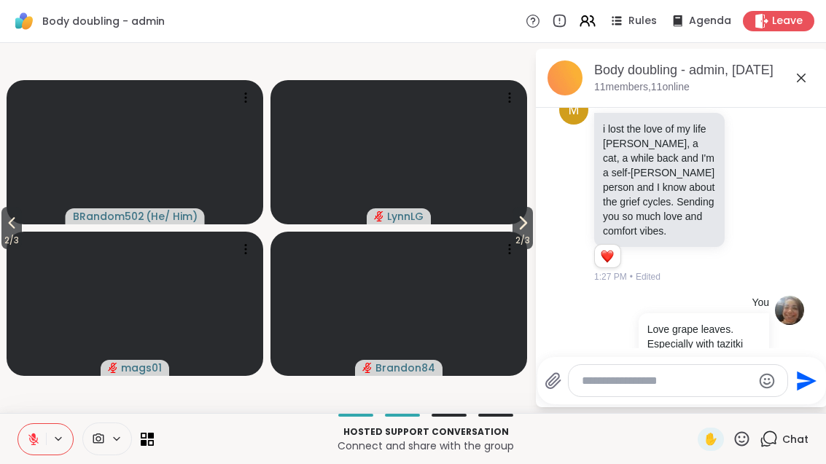
scroll to position [643, 0]
click at [3, 230] on button "2 / 3" at bounding box center [11, 228] width 20 height 42
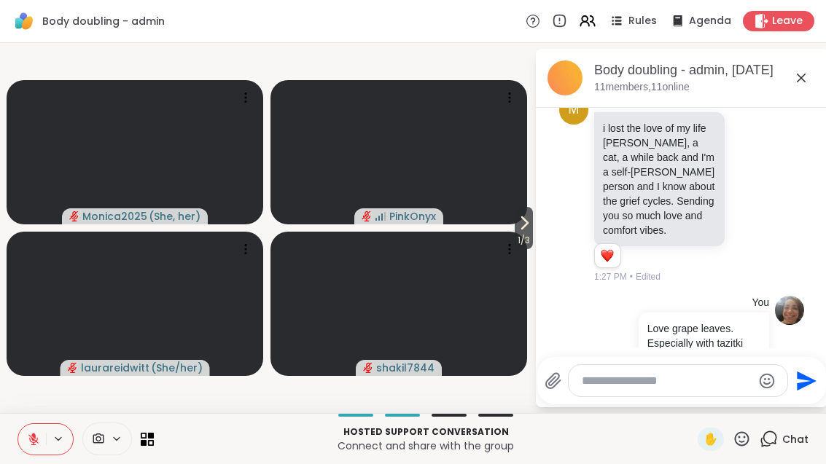
click at [683, 377] on textarea "Type your message" at bounding box center [667, 381] width 170 height 15
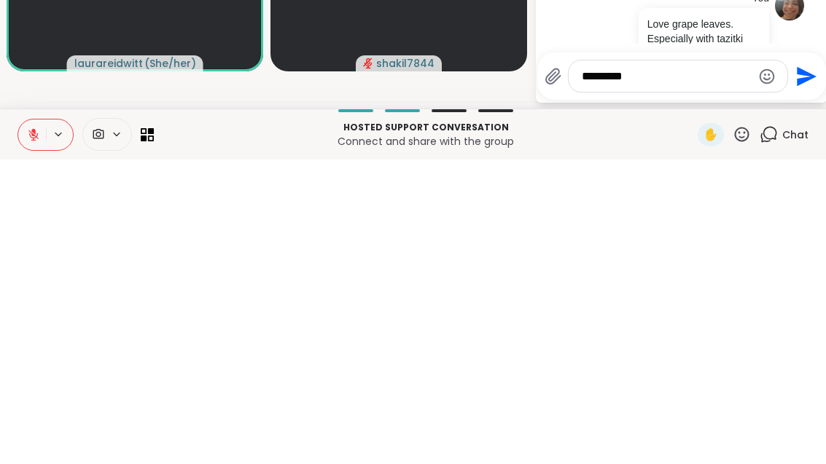
type textarea "****"
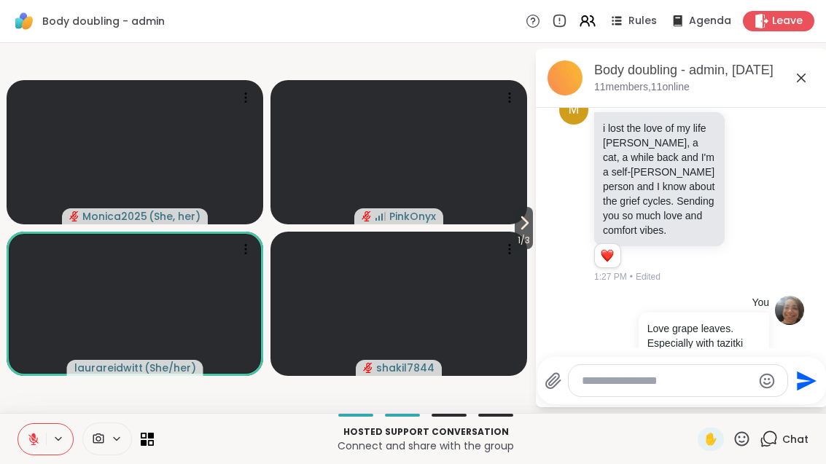
click at [52, 439] on icon at bounding box center [58, 439] width 12 height 12
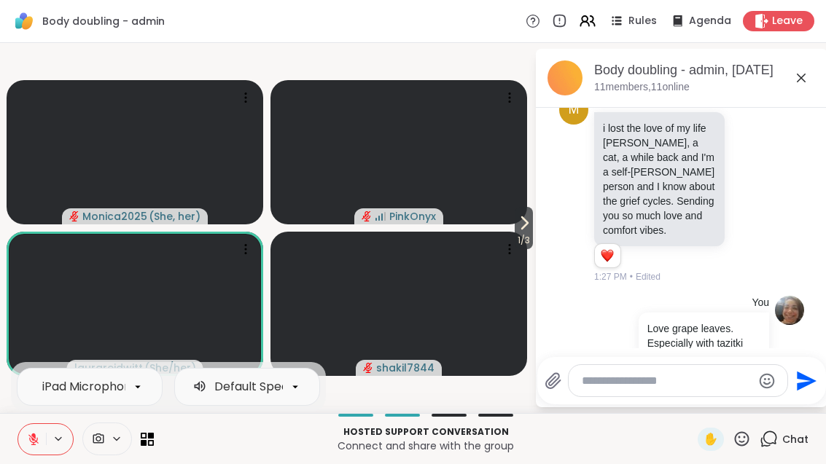
click at [34, 440] on icon at bounding box center [33, 439] width 10 height 10
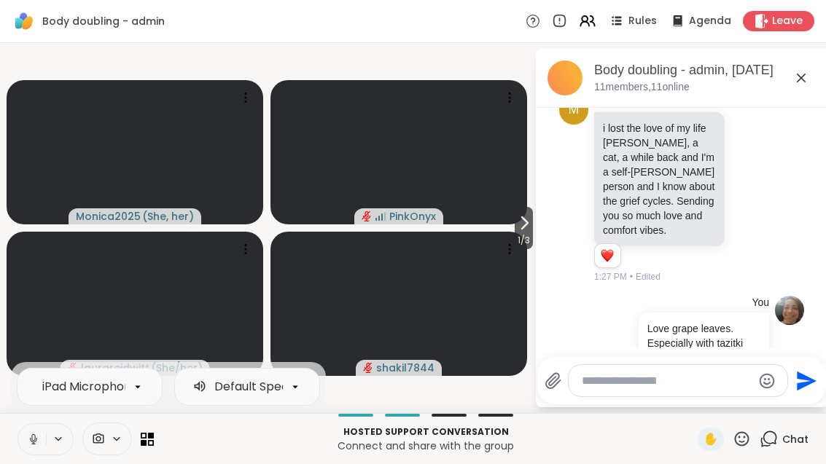
click at [520, 226] on icon at bounding box center [523, 222] width 17 height 17
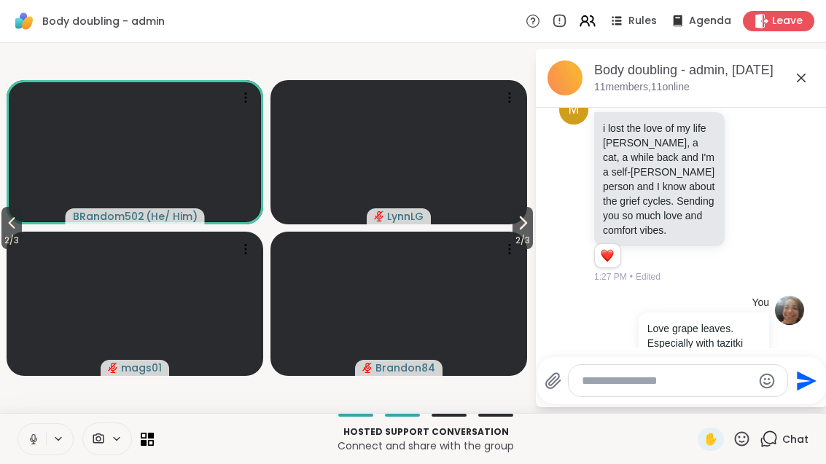
click at [533, 230] on button "2 / 3" at bounding box center [522, 228] width 20 height 42
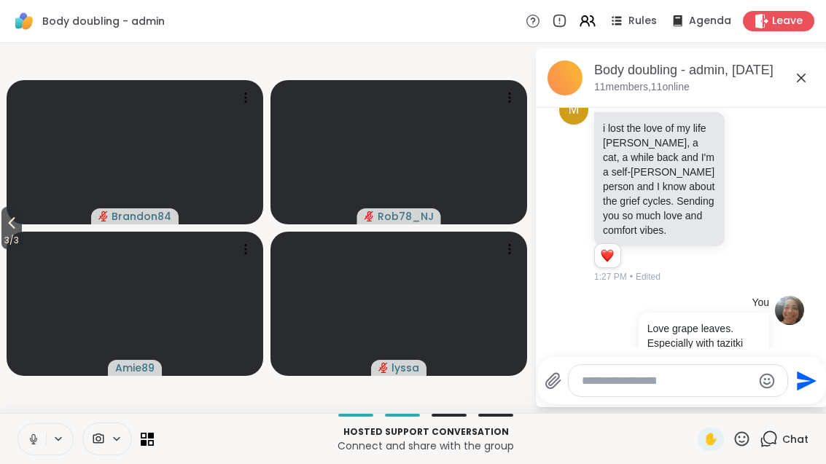
click at [7, 239] on span "3 / 3" at bounding box center [11, 240] width 20 height 17
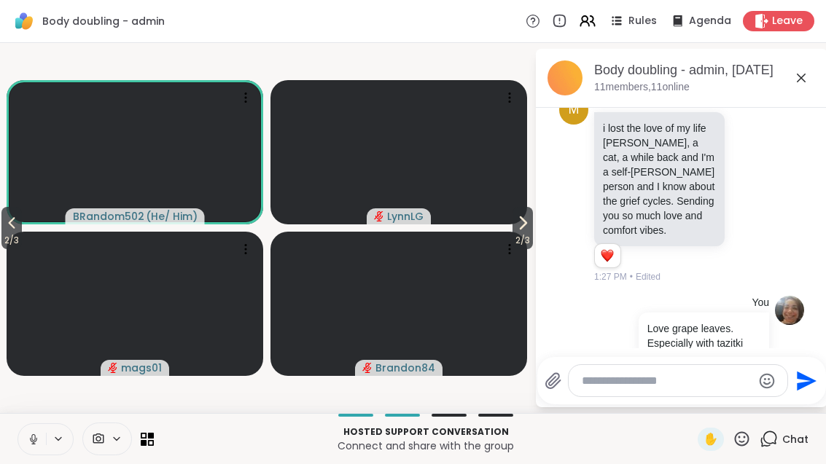
click at [12, 221] on icon at bounding box center [12, 223] width 7 height 12
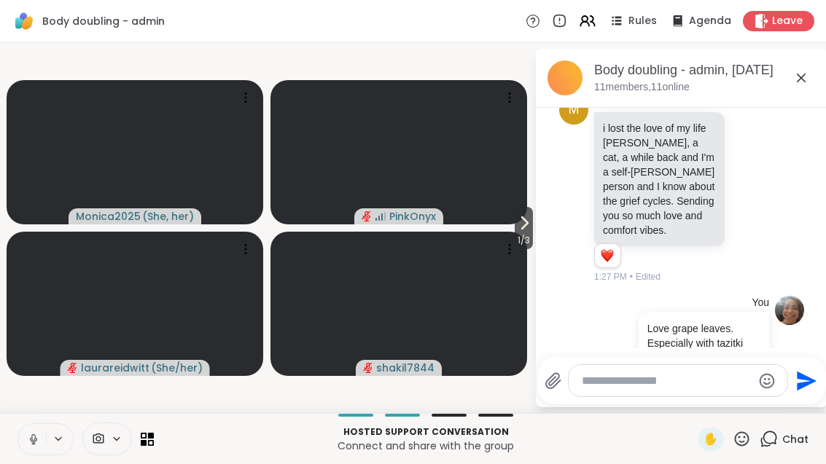
click at [533, 239] on span "1 / 3" at bounding box center [524, 240] width 18 height 17
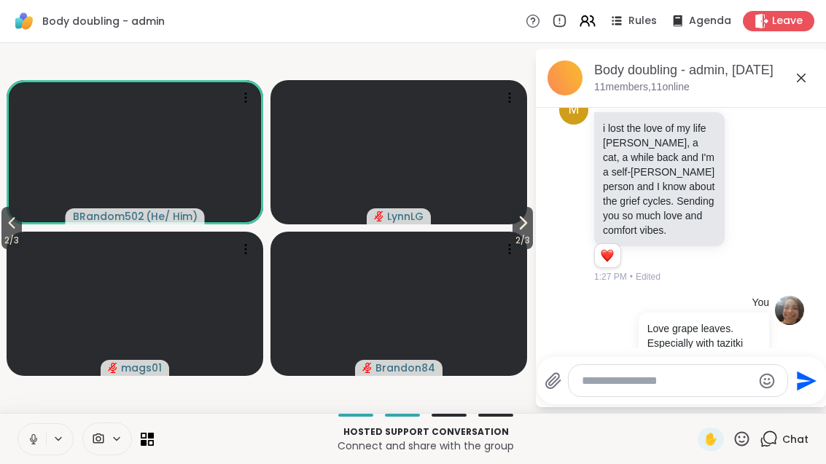
click at [522, 235] on span "2 / 3" at bounding box center [522, 240] width 20 height 17
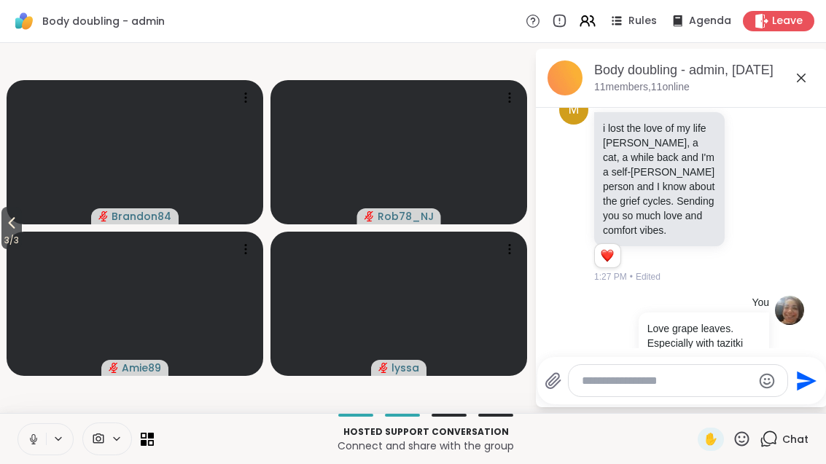
click at [12, 222] on icon at bounding box center [12, 223] width 7 height 12
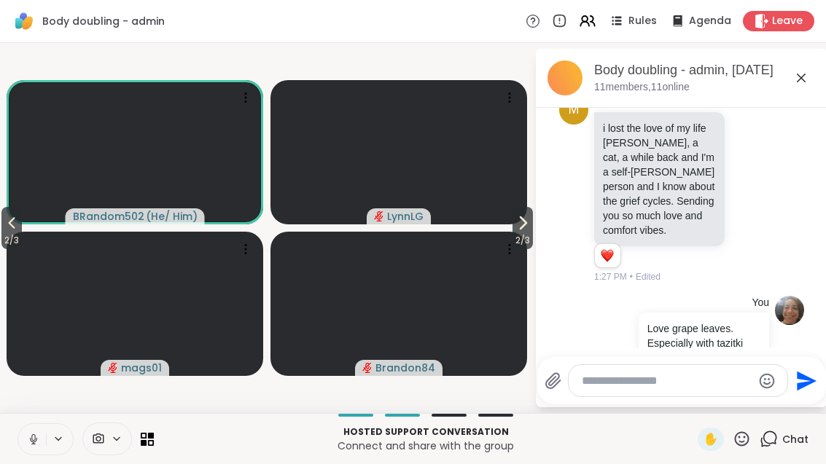
click at [2, 230] on button "2 / 3" at bounding box center [11, 228] width 20 height 42
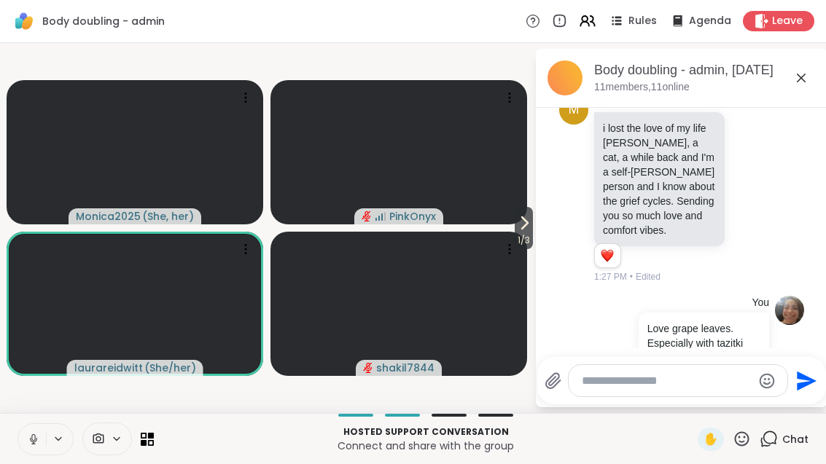
click at [524, 210] on button "1 / 3" at bounding box center [524, 228] width 18 height 42
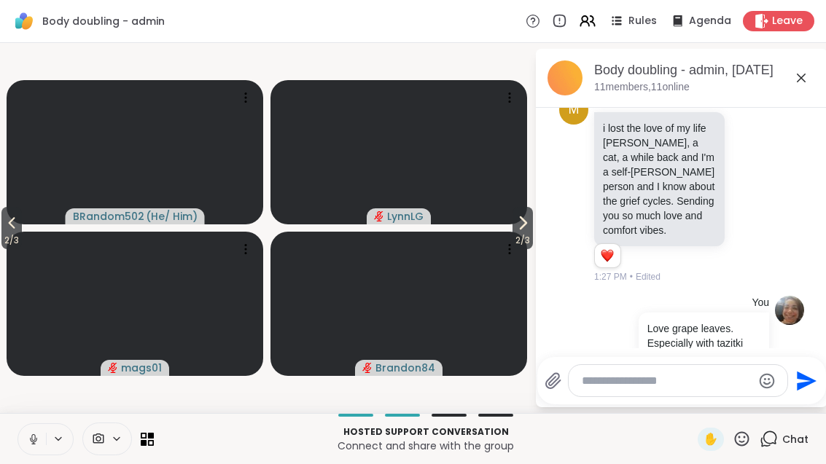
click at [516, 222] on icon at bounding box center [522, 222] width 17 height 17
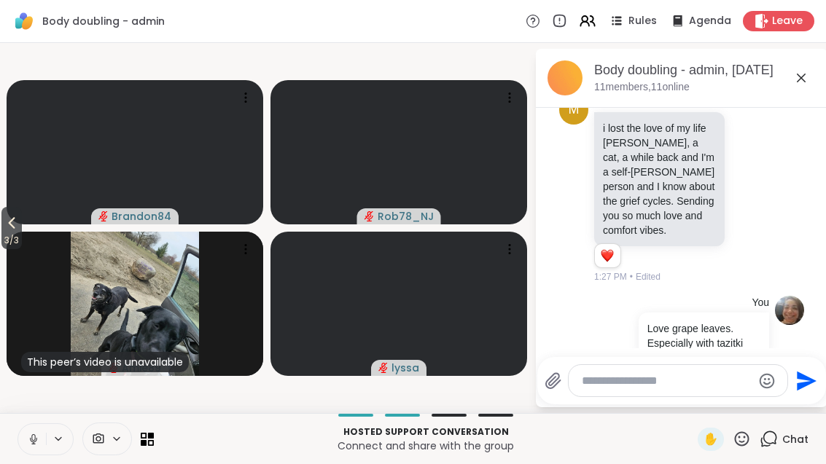
click at [3, 227] on button "3 / 3" at bounding box center [11, 228] width 20 height 42
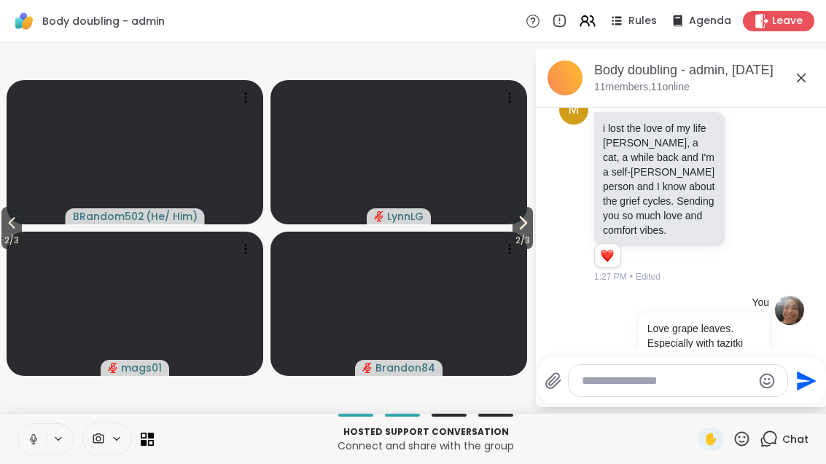
click at [9, 228] on icon at bounding box center [11, 222] width 17 height 17
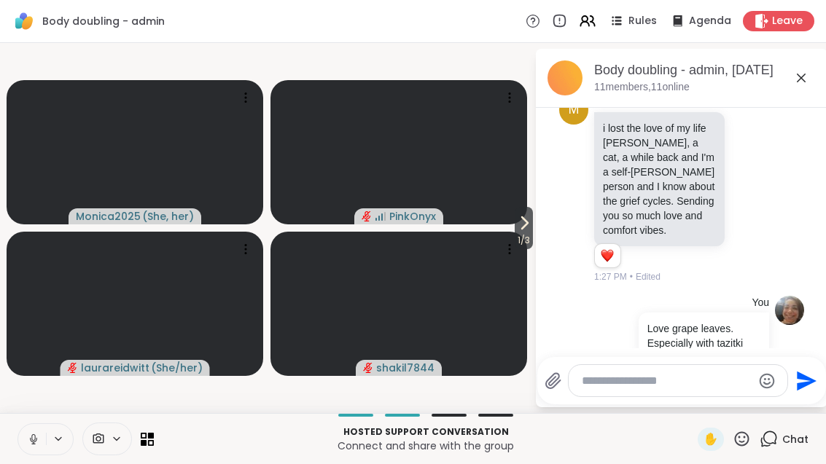
click at [742, 436] on icon at bounding box center [741, 439] width 18 height 18
click at [792, 394] on span "🎉" at bounding box center [795, 400] width 15 height 17
click at [149, 445] on icon at bounding box center [147, 439] width 13 height 13
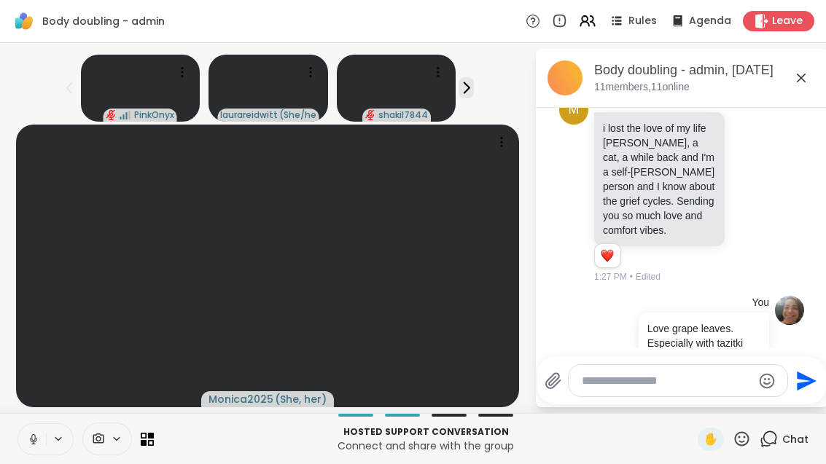
click at [810, 75] on icon at bounding box center [800, 77] width 17 height 17
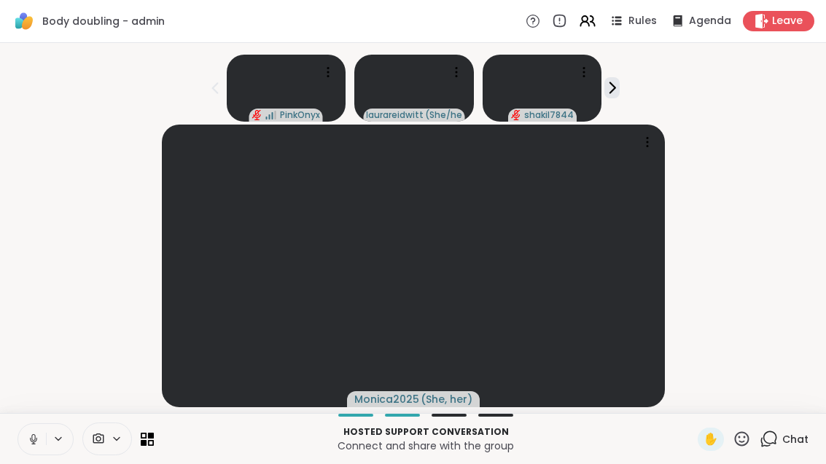
click at [154, 435] on icon at bounding box center [151, 436] width 6 height 6
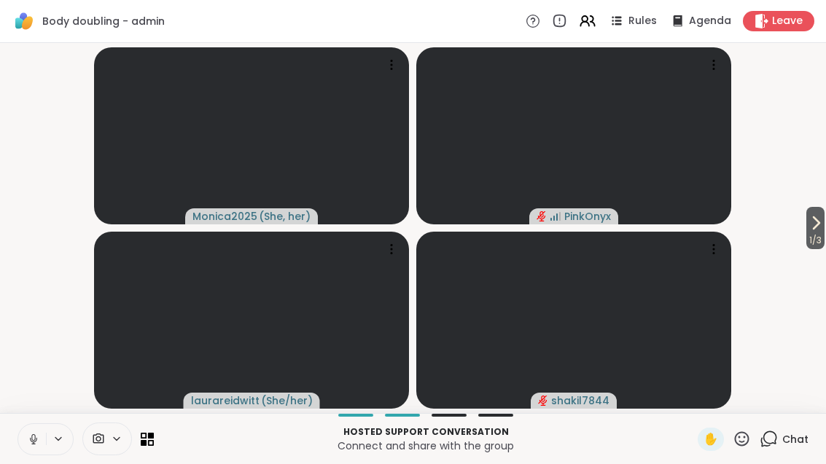
click at [824, 209] on div "1 / 3 Monica2025 ( She, her ) PinkOnyx laurareidwitt ( She/her ) shakil7844" at bounding box center [413, 228] width 826 height 370
click at [791, 237] on video-player-container "1 / 3 Monica2025 ( She, her ) PinkOnyx laurareidwitt ( She/her ) shakil7844" at bounding box center [413, 228] width 808 height 359
click at [823, 222] on button "1 / 3" at bounding box center [815, 228] width 18 height 42
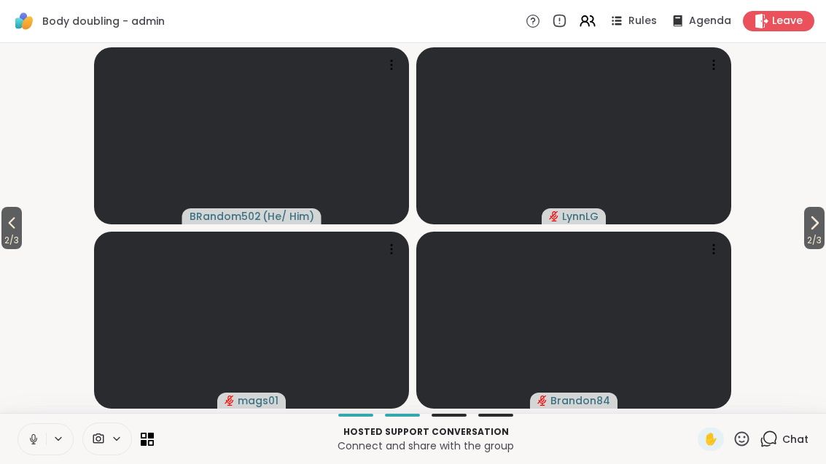
click at [815, 237] on span "2 / 3" at bounding box center [814, 240] width 20 height 17
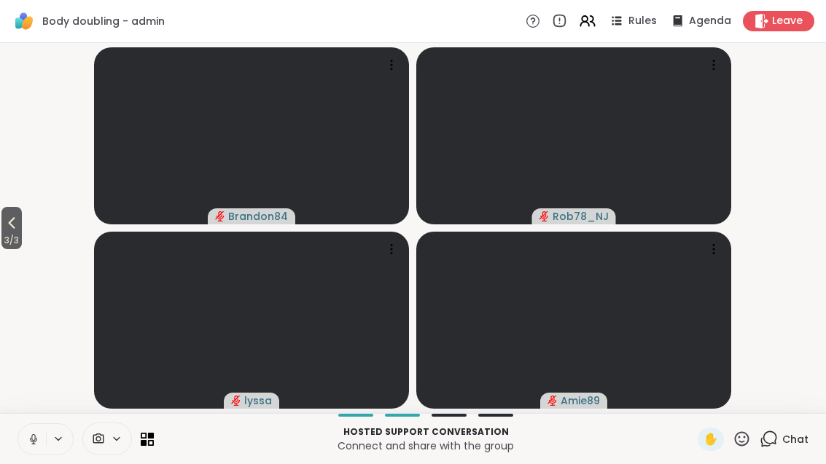
click at [128, 445] on span at bounding box center [121, 439] width 20 height 12
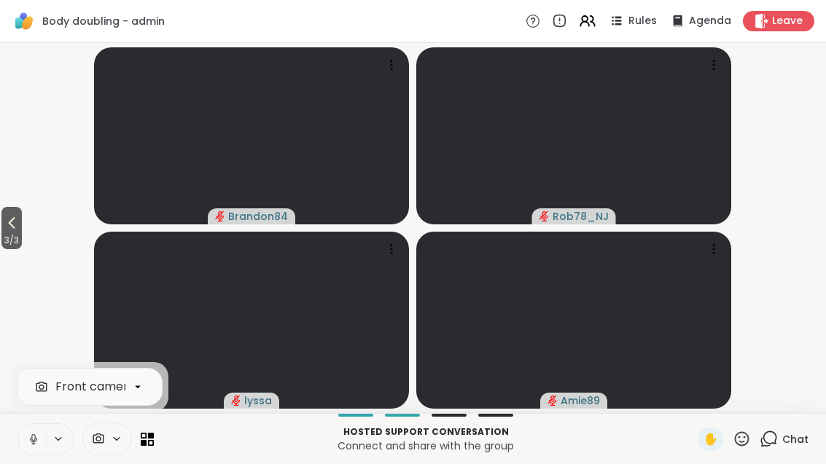
click at [6, 219] on icon at bounding box center [11, 222] width 17 height 17
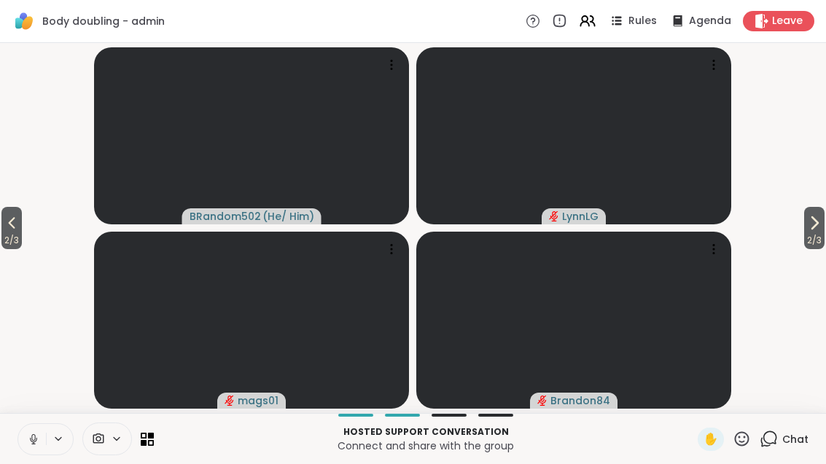
click at [11, 220] on icon at bounding box center [11, 222] width 17 height 17
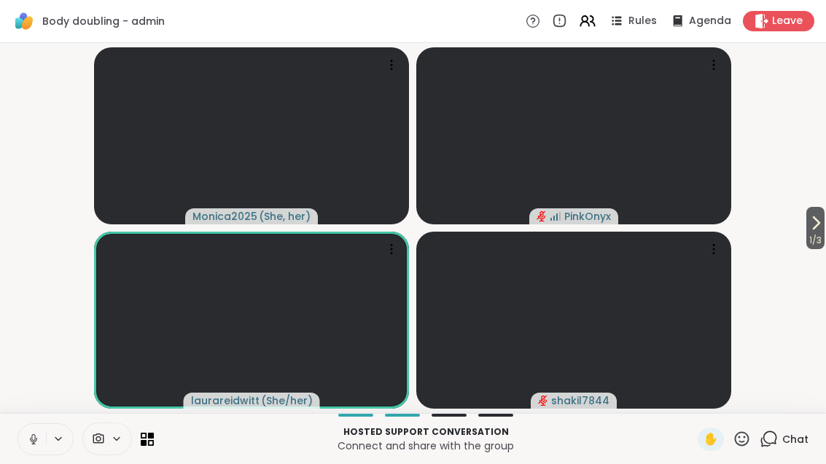
click at [746, 435] on icon at bounding box center [741, 439] width 18 height 18
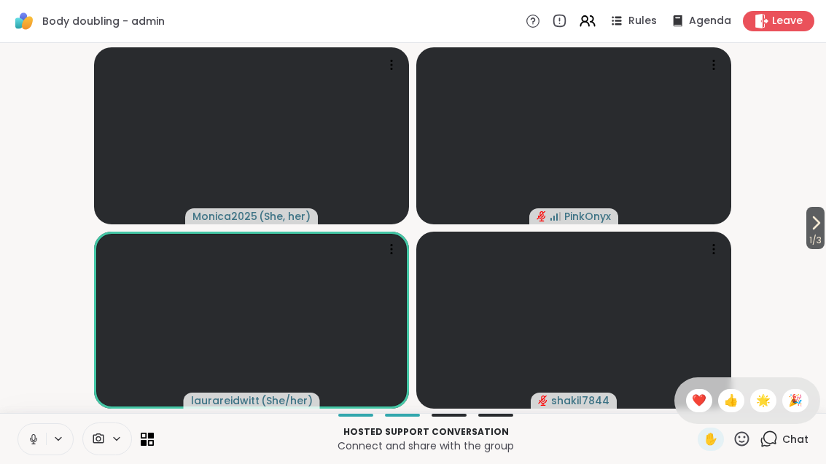
click at [695, 400] on span "❤️" at bounding box center [699, 400] width 15 height 17
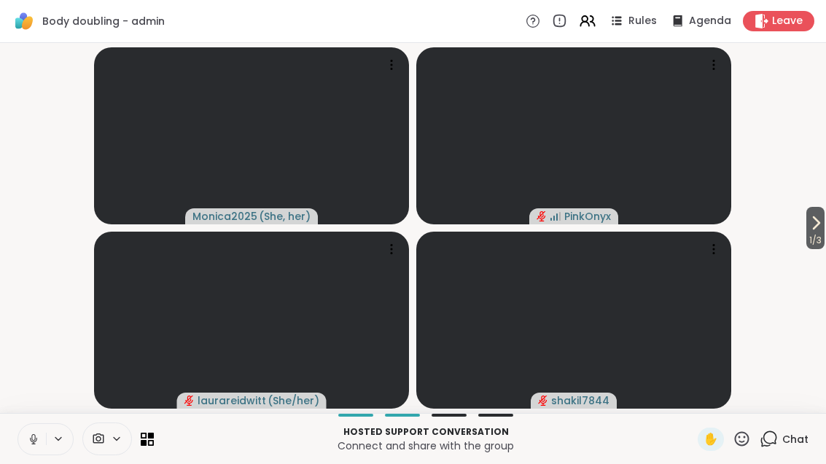
click at [779, 438] on div "Chat" at bounding box center [783, 439] width 49 height 23
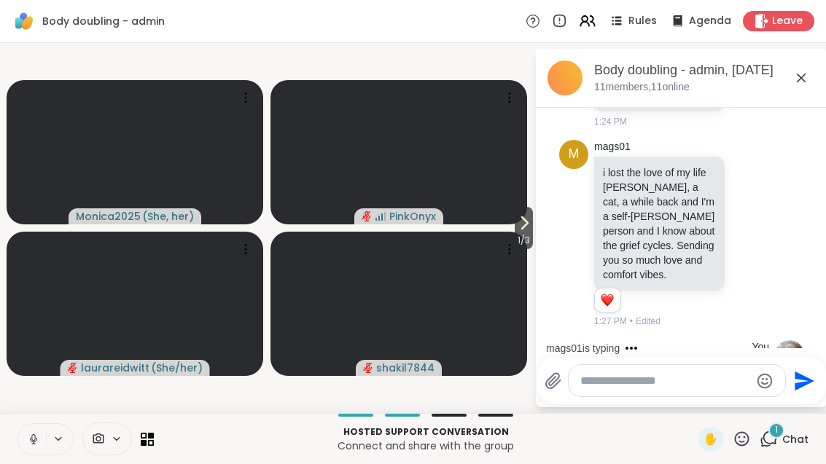
scroll to position [822, 0]
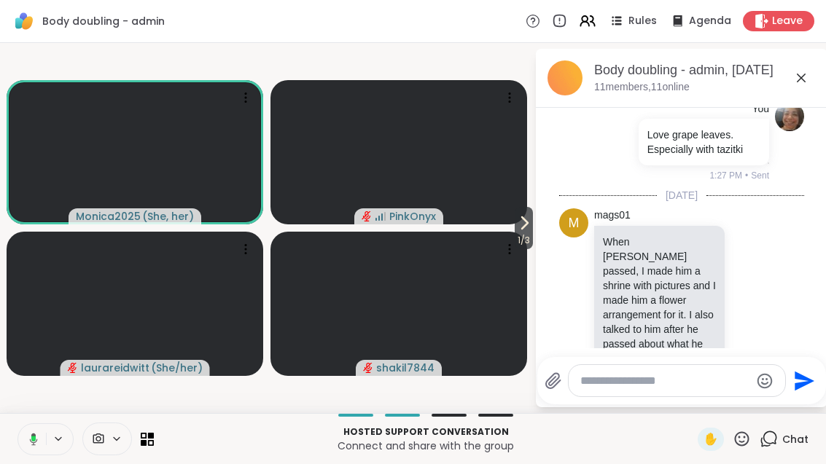
click at [527, 217] on icon at bounding box center [523, 222] width 17 height 17
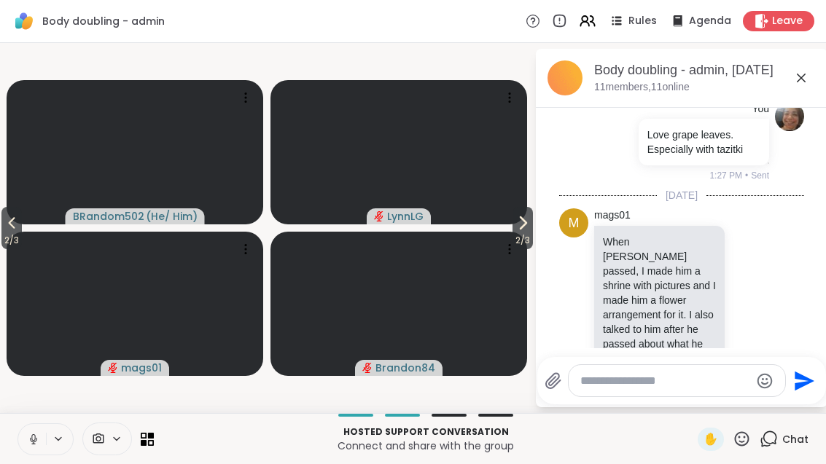
click at [523, 244] on span "2 / 3" at bounding box center [522, 240] width 20 height 17
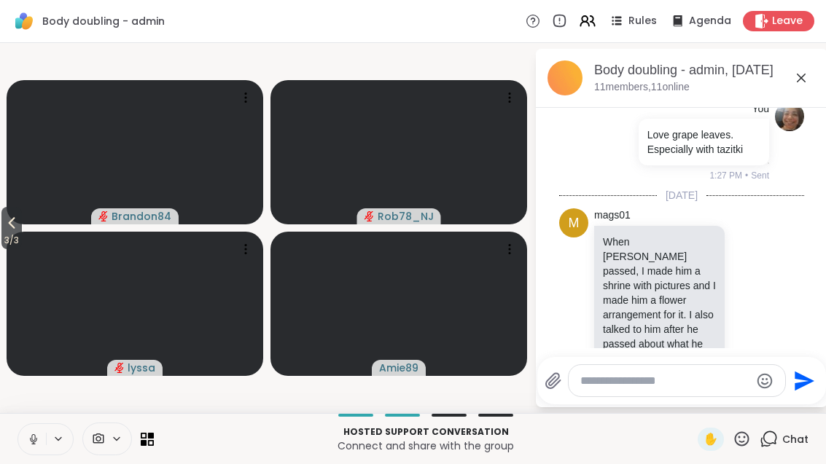
click at [4, 227] on button "3 / 3" at bounding box center [11, 228] width 20 height 42
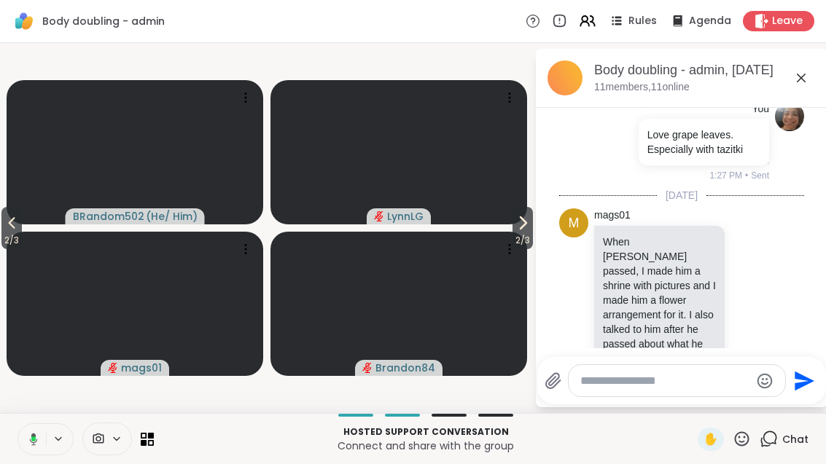
click at [12, 228] on icon at bounding box center [11, 222] width 17 height 17
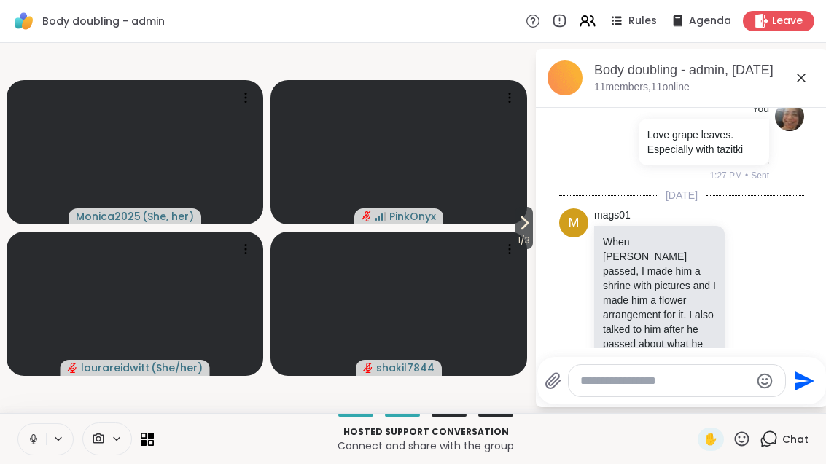
click at [552, 227] on li "m mags01 When [PERSON_NAME] passed, I made him a shrine with pictures and I mad…" at bounding box center [682, 315] width 265 height 224
click at [552, 226] on li "m mags01 When [PERSON_NAME] passed, I made him a shrine with pictures and I mad…" at bounding box center [682, 315] width 265 height 224
click at [526, 227] on icon at bounding box center [523, 222] width 17 height 17
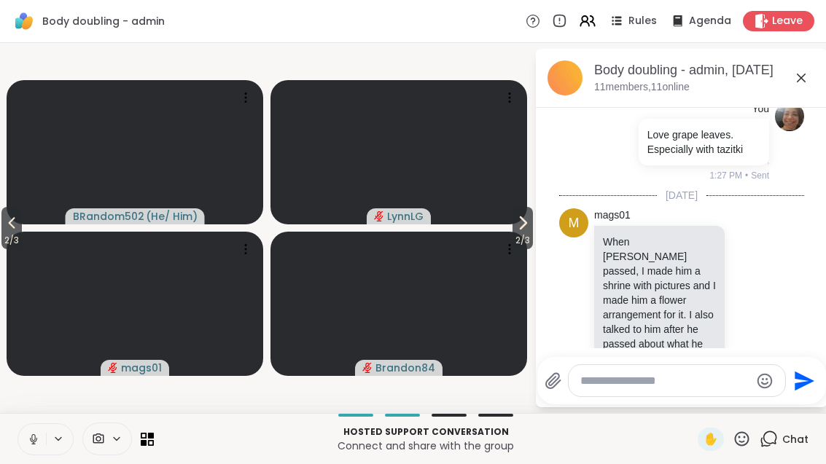
click at [528, 212] on button "2 / 3" at bounding box center [522, 228] width 20 height 42
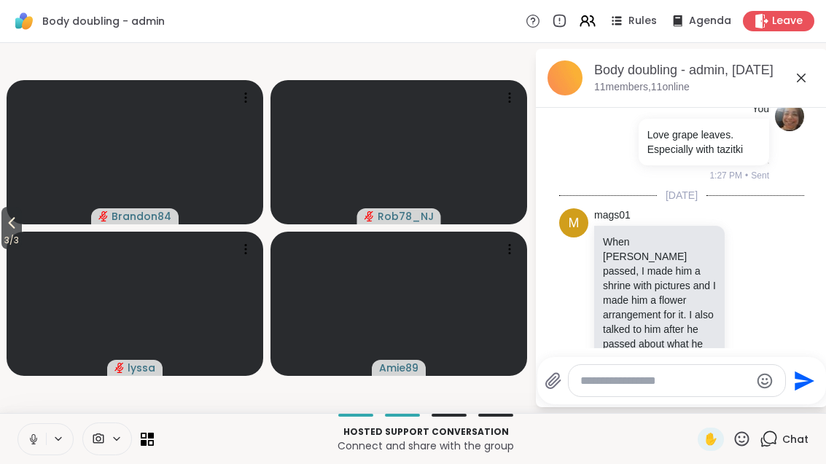
click at [4, 208] on button "3 / 3" at bounding box center [11, 228] width 20 height 42
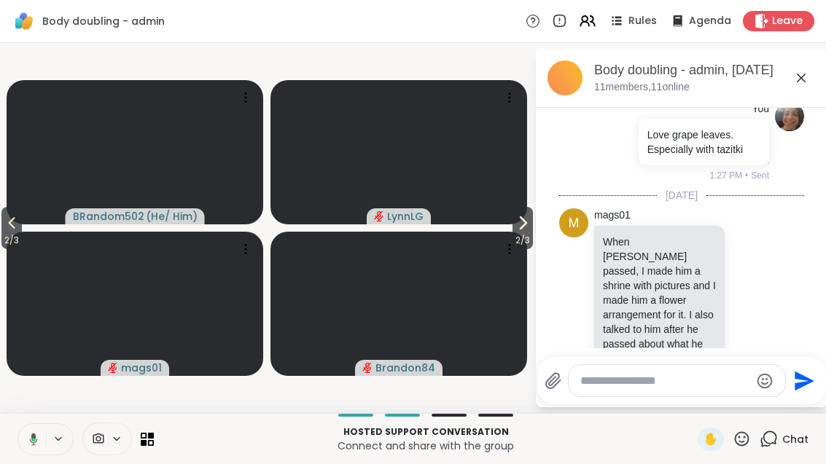
click at [1, 224] on button "2 / 3" at bounding box center [11, 228] width 20 height 42
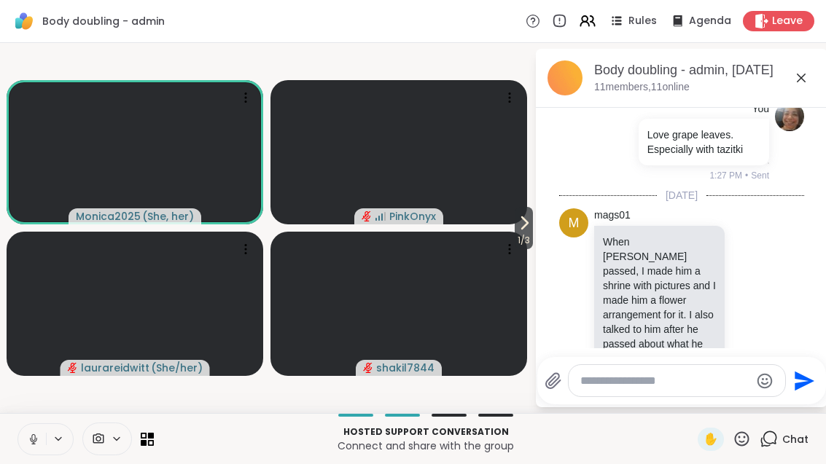
click at [516, 225] on icon at bounding box center [523, 222] width 17 height 17
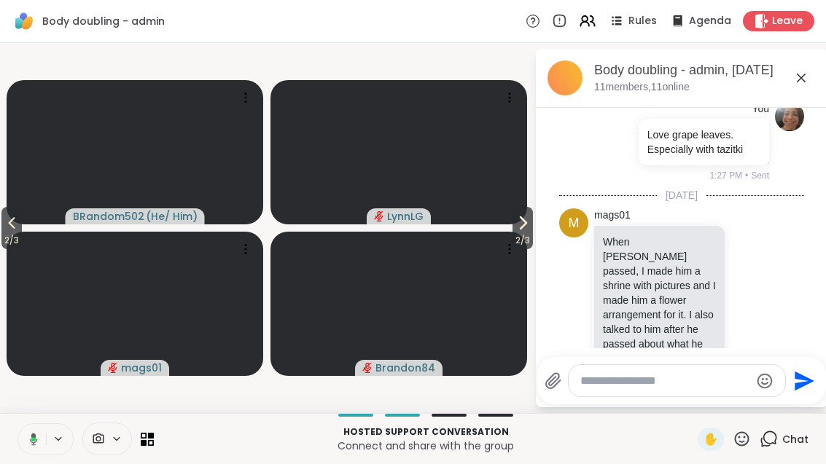
click at [11, 220] on icon at bounding box center [11, 222] width 17 height 17
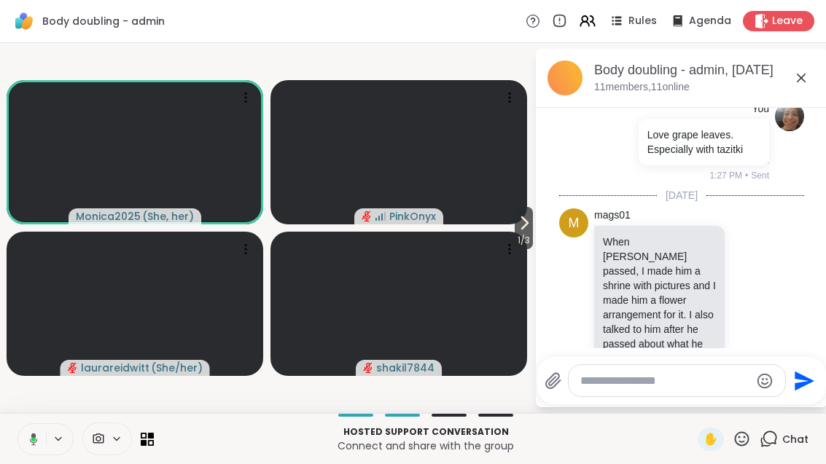
click at [806, 70] on icon at bounding box center [800, 77] width 17 height 17
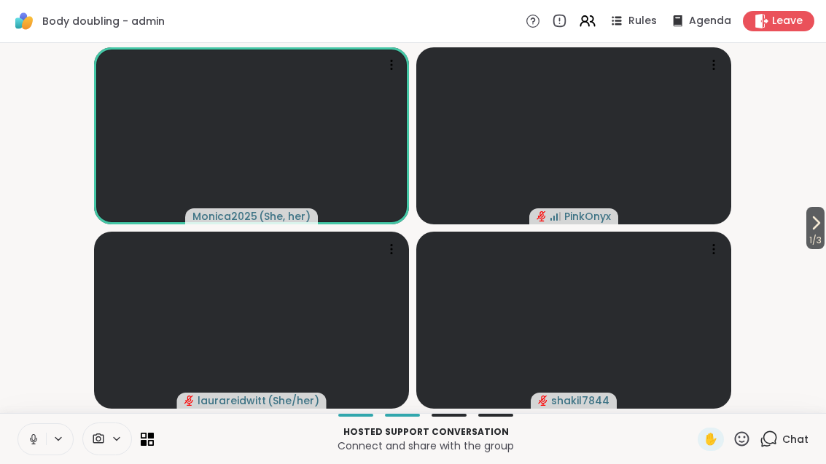
click at [806, 234] on span "1 / 3" at bounding box center [815, 240] width 18 height 17
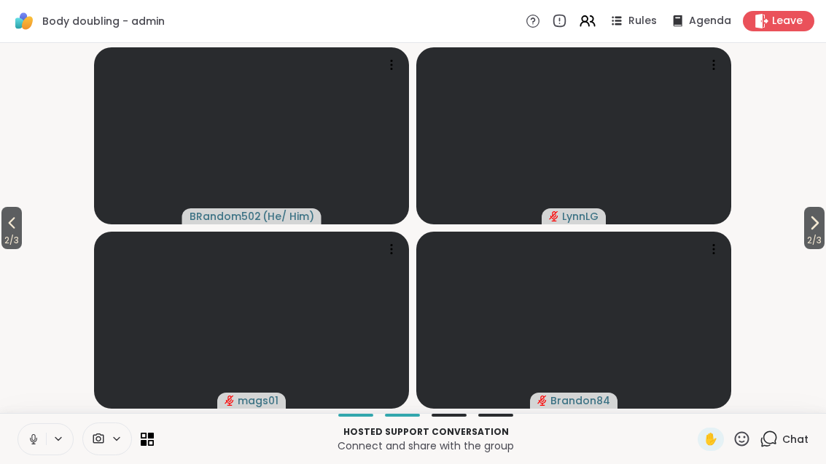
click at [39, 431] on button at bounding box center [32, 439] width 28 height 31
click at [823, 197] on div "2 / 3 2 / 3 BRandom502 ( He/ Him ) LynnLG mags01 Brandon84" at bounding box center [413, 228] width 826 height 370
click at [823, 196] on div "2 / 3 2 / 3 BRandom502 ( He/ Him ) LynnLG mags01 Brandon84" at bounding box center [413, 228] width 826 height 370
click at [822, 205] on div "2 / 3 2 / 3 BRandom502 ( He/ Him ) LynnLG mags01 Brandon84" at bounding box center [413, 228] width 826 height 370
click at [790, 226] on video-player-container "2 / 3 2 / 3 BRandom502 ( He/ Him ) LynnLG mags01 Brandon84" at bounding box center [413, 228] width 808 height 359
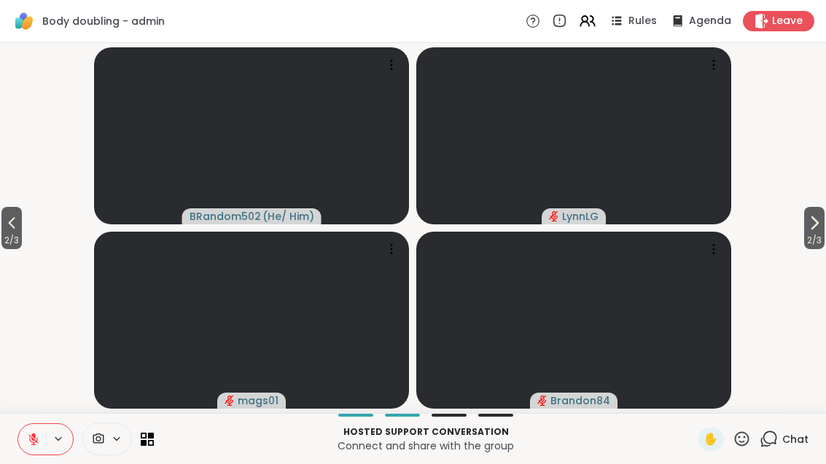
click at [822, 226] on button "2 / 3" at bounding box center [814, 228] width 20 height 42
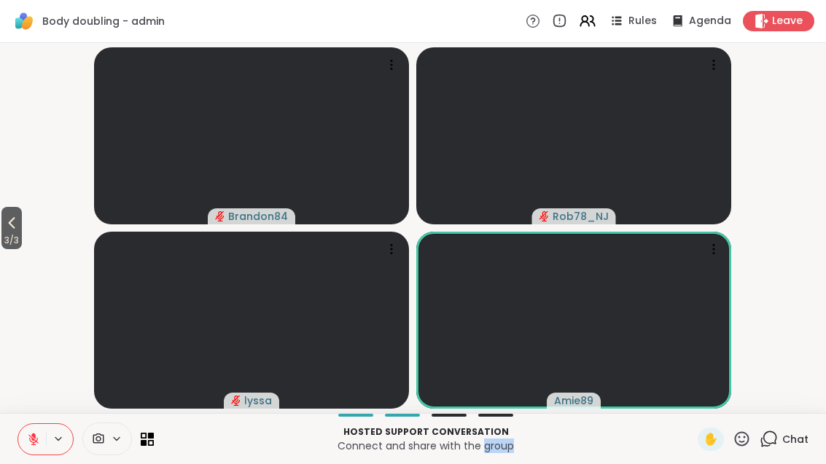
click at [4, 234] on span "3 / 3" at bounding box center [11, 240] width 20 height 17
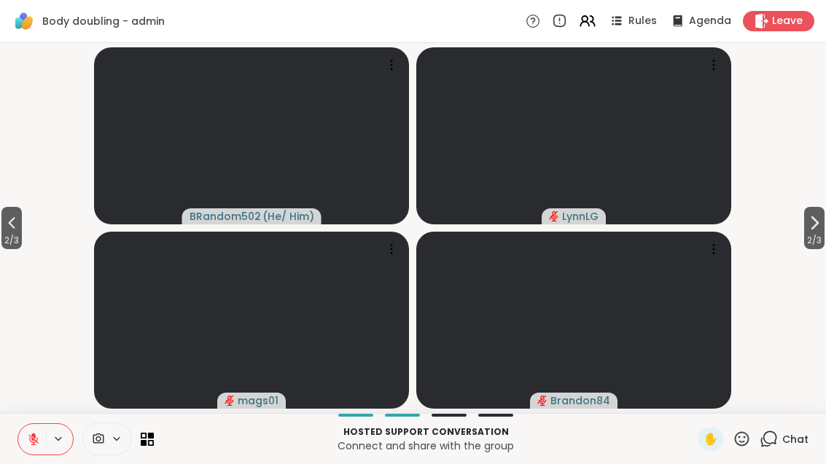
click at [4, 218] on button "2 / 3" at bounding box center [11, 228] width 20 height 42
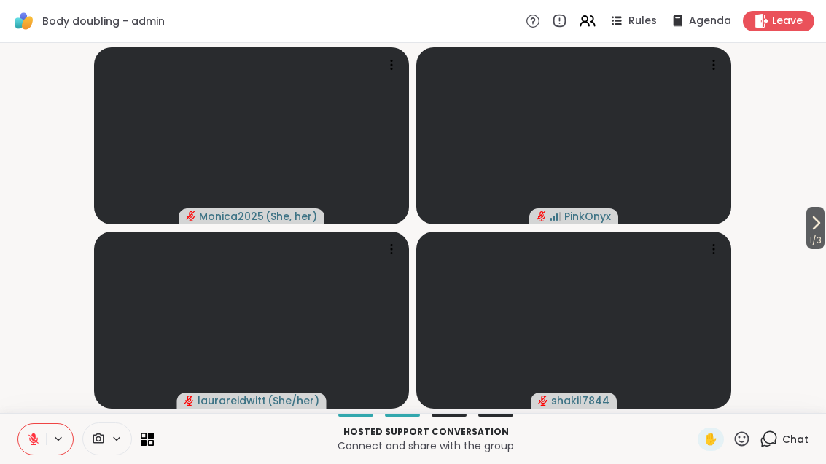
click at [772, 448] on div "Chat" at bounding box center [783, 439] width 49 height 23
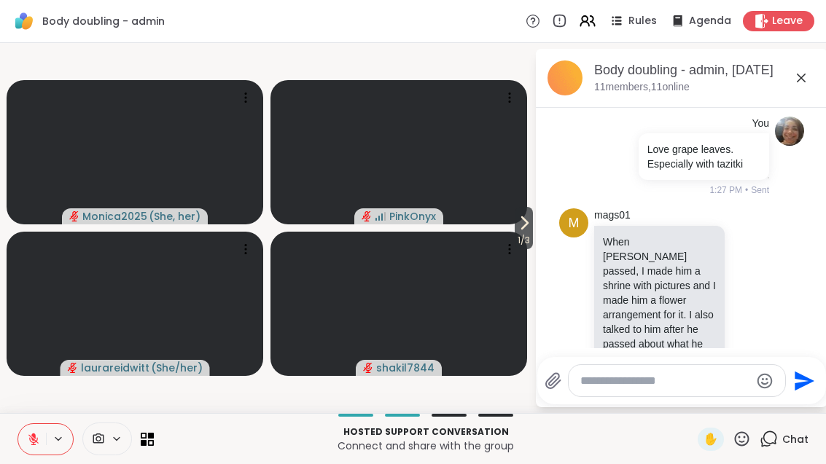
scroll to position [943, 0]
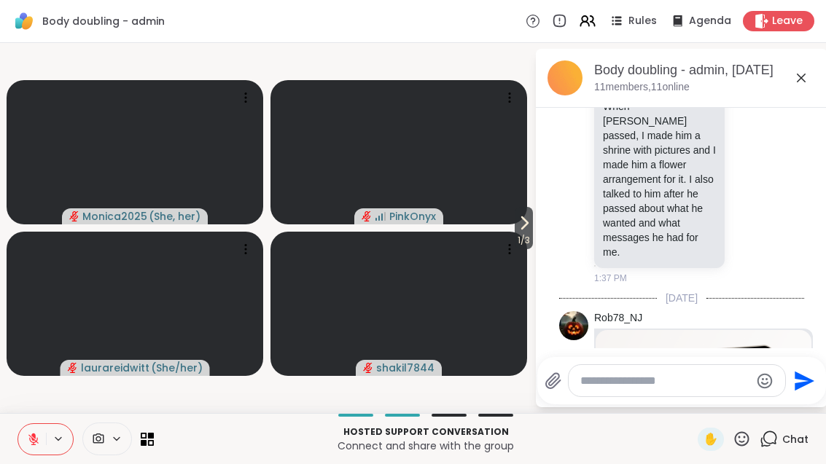
click at [663, 378] on textarea "Type your message" at bounding box center [665, 381] width 170 height 15
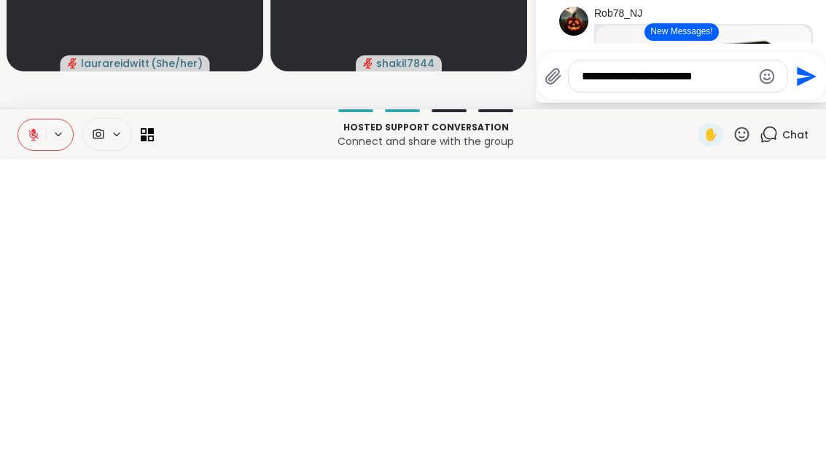
type textarea "**********"
click at [801, 371] on icon "Send" at bounding box center [807, 381] width 20 height 20
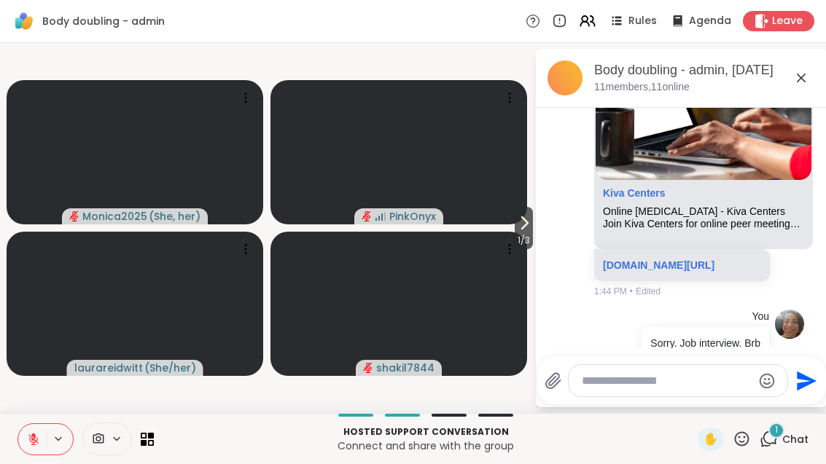
scroll to position [1764, 0]
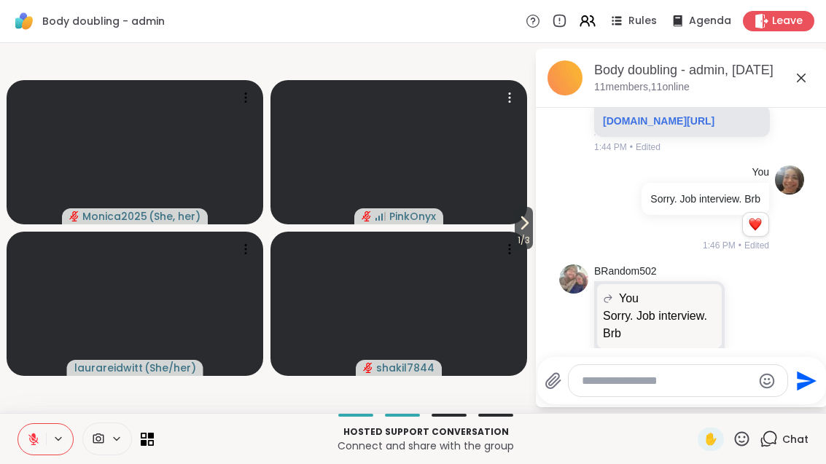
click at [508, 219] on video at bounding box center [398, 152] width 257 height 144
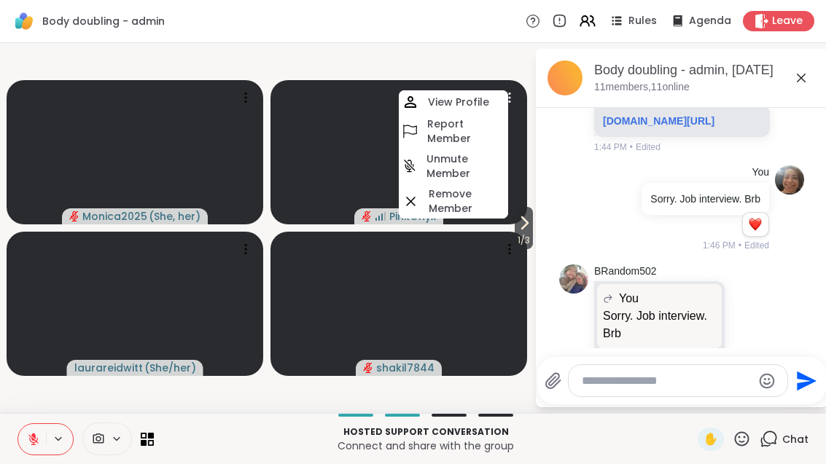
click at [527, 237] on span "1 / 3" at bounding box center [524, 240] width 18 height 17
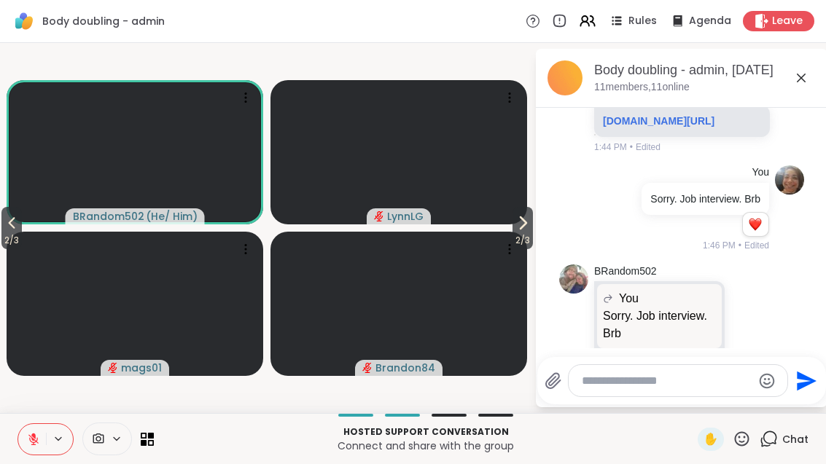
click at [512, 229] on button "2 / 3" at bounding box center [522, 228] width 20 height 42
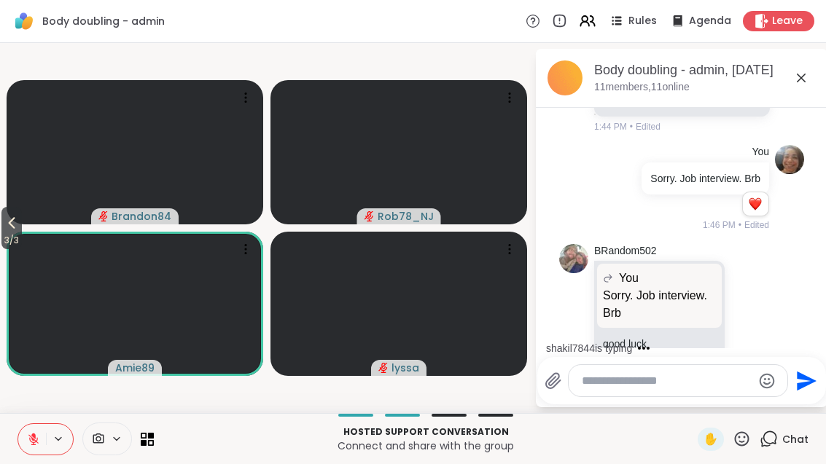
scroll to position [1861, 0]
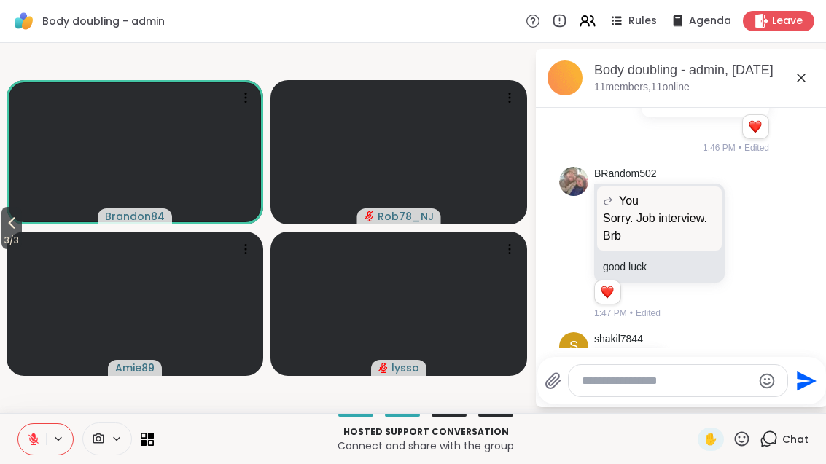
click at [44, 443] on button at bounding box center [32, 439] width 28 height 31
click at [20, 223] on icon at bounding box center [11, 222] width 17 height 17
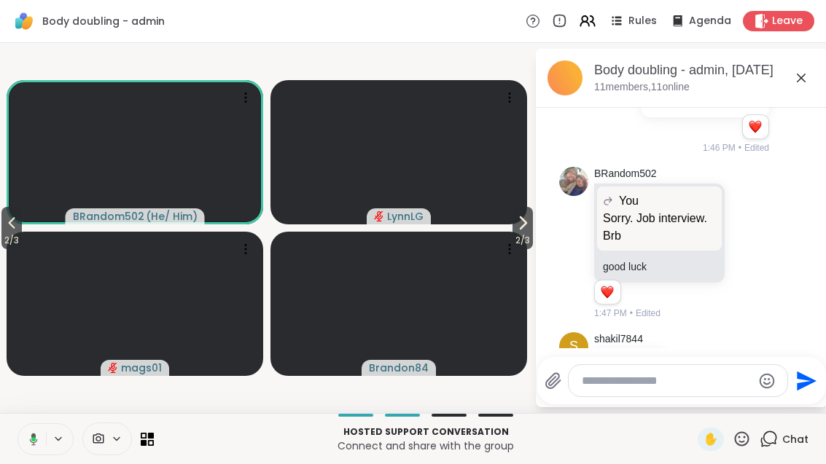
click at [17, 227] on icon at bounding box center [11, 222] width 17 height 17
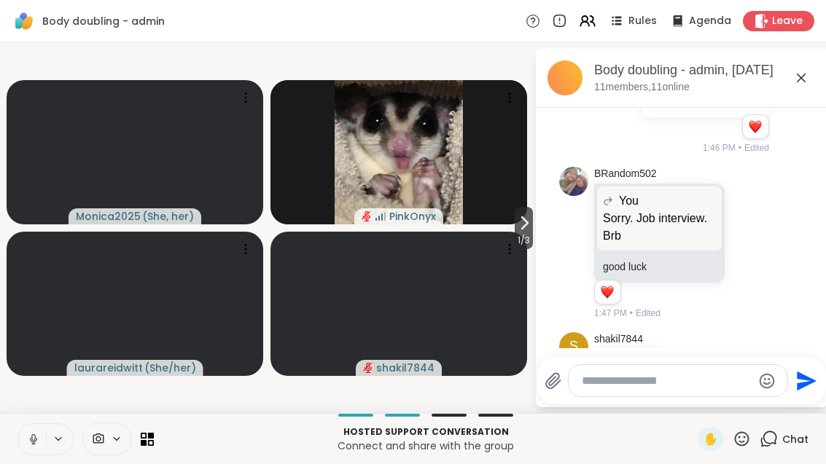
click at [524, 220] on icon at bounding box center [523, 222] width 17 height 17
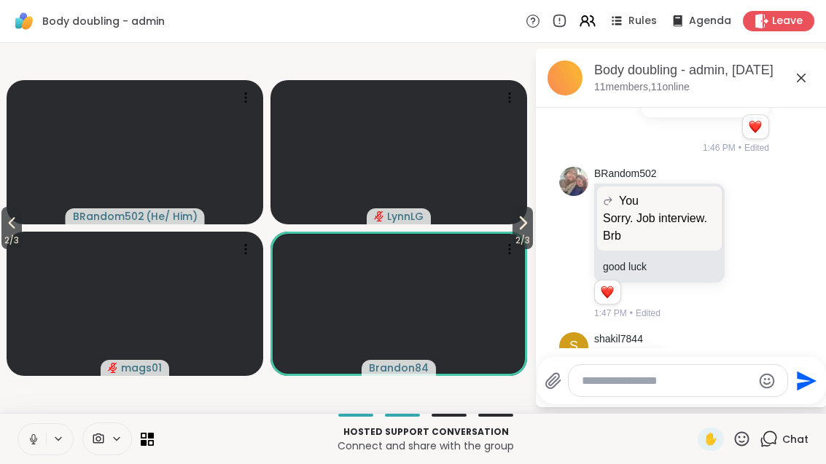
click at [517, 225] on icon at bounding box center [522, 222] width 17 height 17
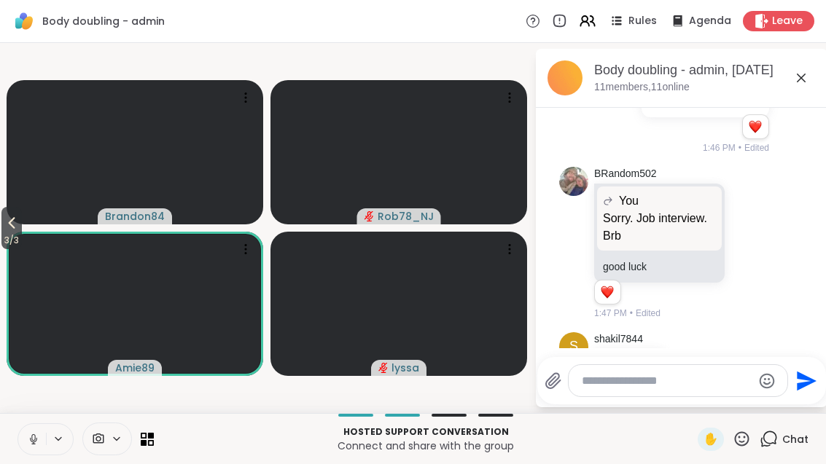
click at [4, 229] on button "3 / 3" at bounding box center [11, 228] width 20 height 42
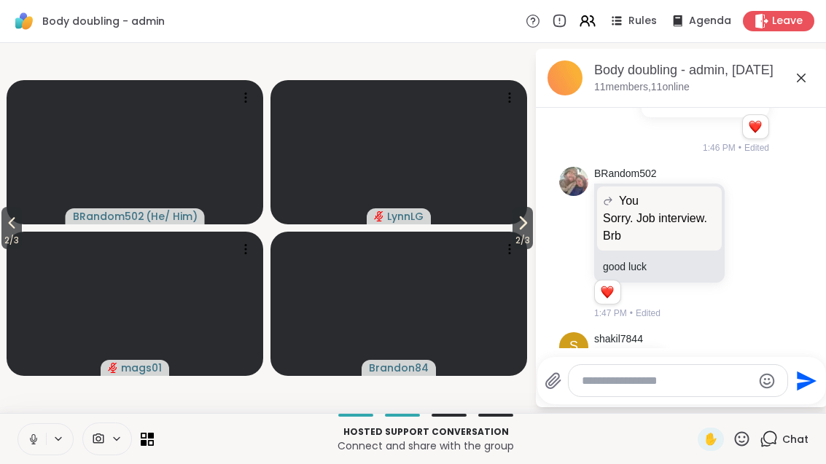
click at [22, 213] on button "2 / 3" at bounding box center [11, 228] width 20 height 42
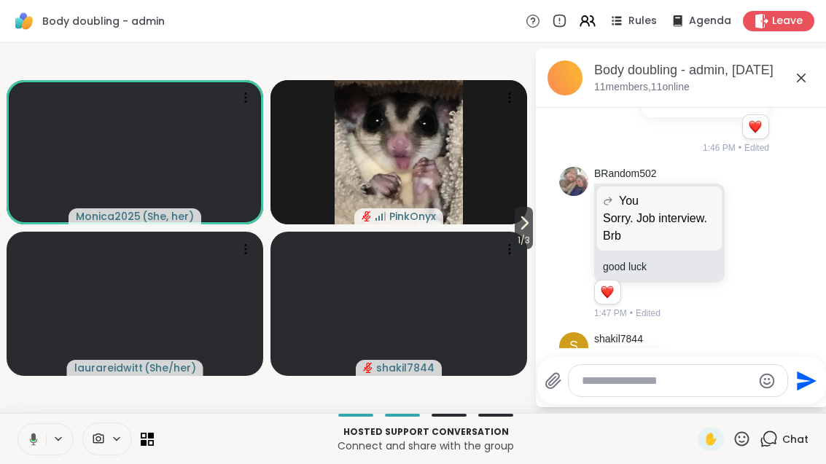
click at [526, 230] on icon at bounding box center [523, 222] width 17 height 17
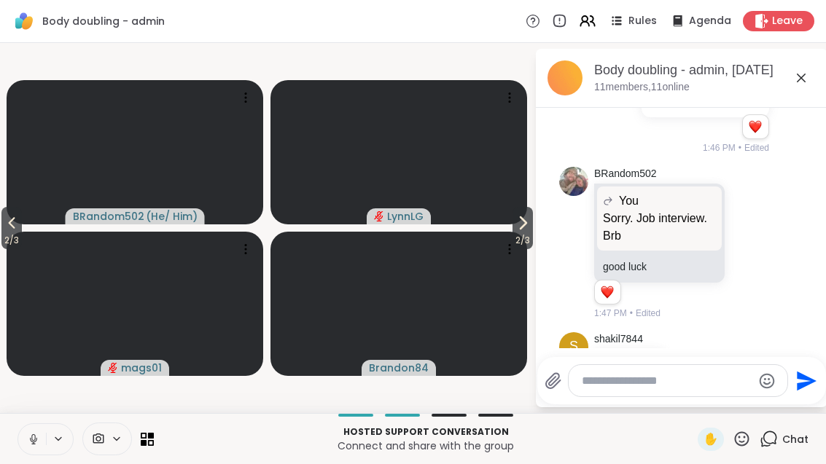
click at [517, 232] on span "2 / 3" at bounding box center [522, 240] width 20 height 17
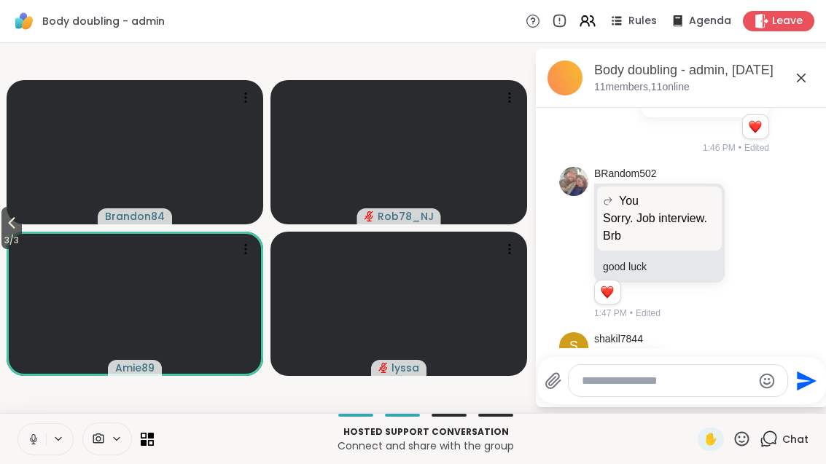
click at [4, 222] on button "3 / 3" at bounding box center [11, 228] width 20 height 42
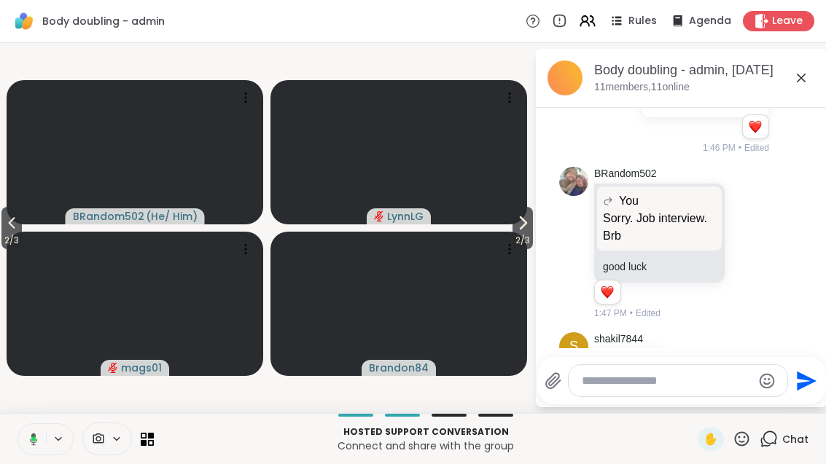
click at [7, 219] on icon at bounding box center [11, 222] width 17 height 17
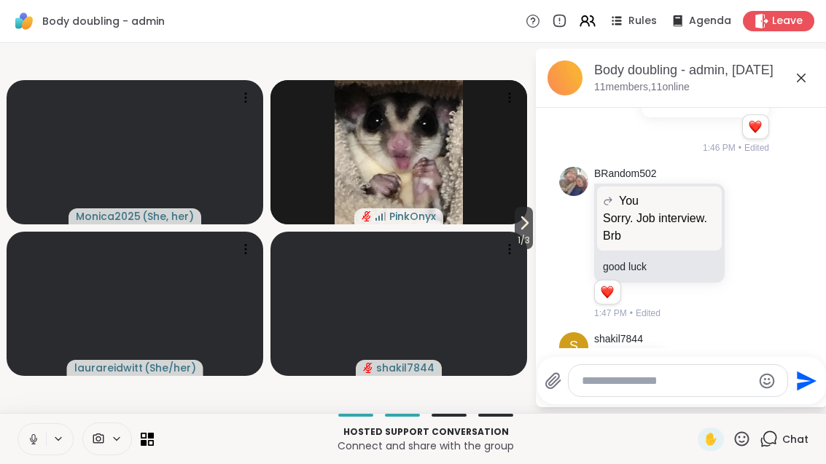
click at [42, 446] on button at bounding box center [32, 439] width 28 height 31
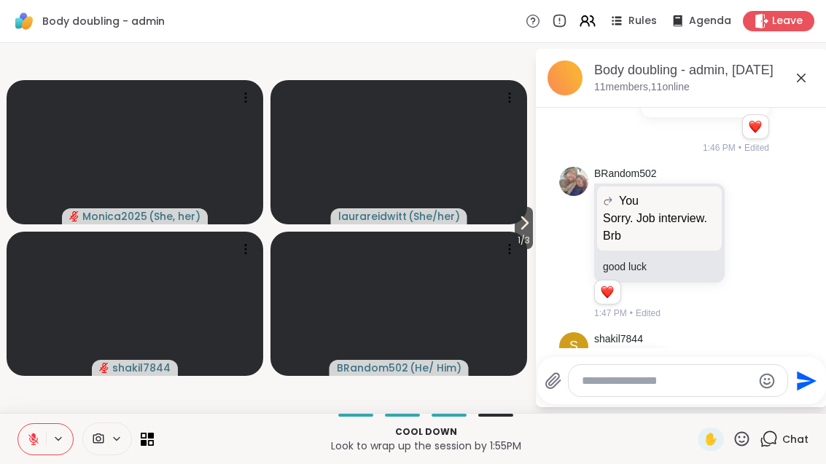
click at [44, 425] on button at bounding box center [32, 439] width 28 height 31
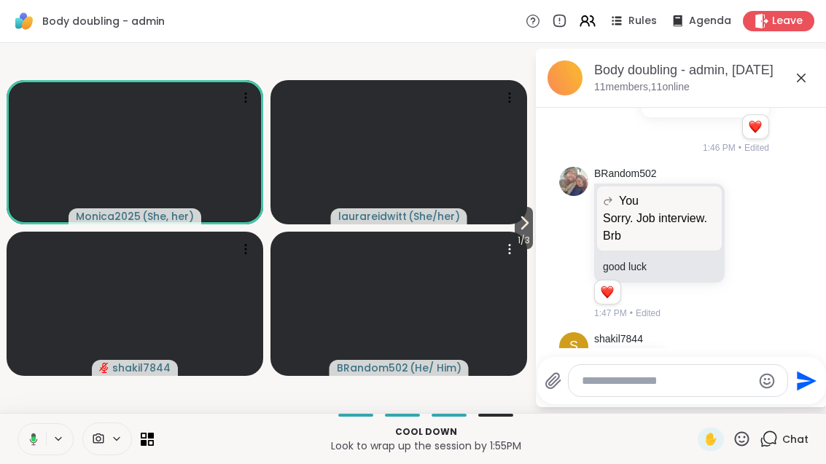
click at [504, 238] on video at bounding box center [398, 304] width 257 height 144
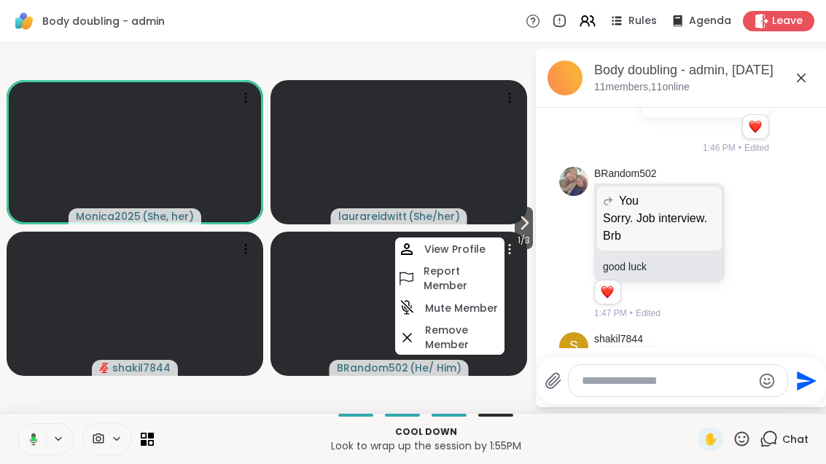
click at [529, 227] on icon at bounding box center [523, 222] width 17 height 17
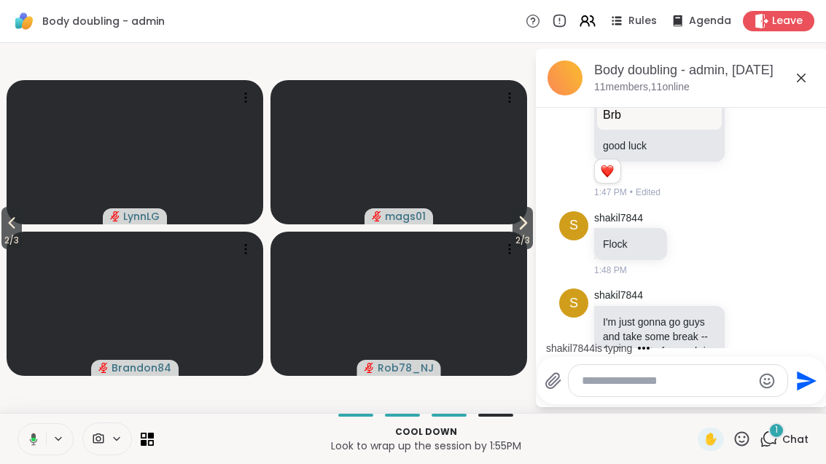
scroll to position [2060, 0]
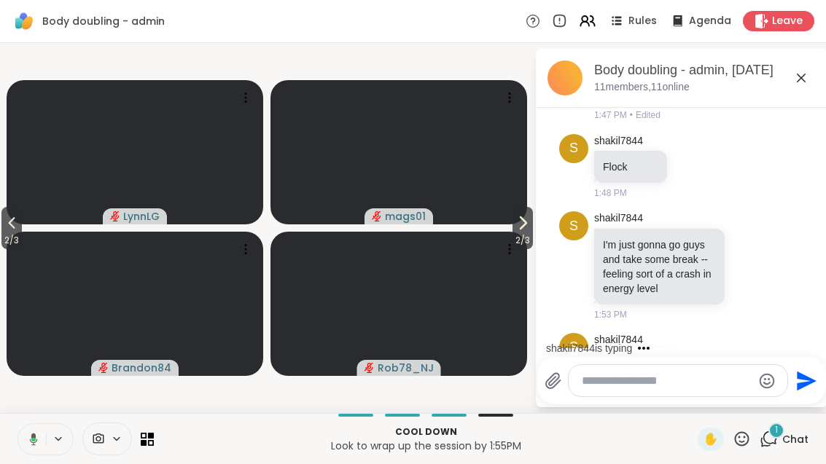
click at [519, 222] on icon at bounding box center [522, 222] width 17 height 17
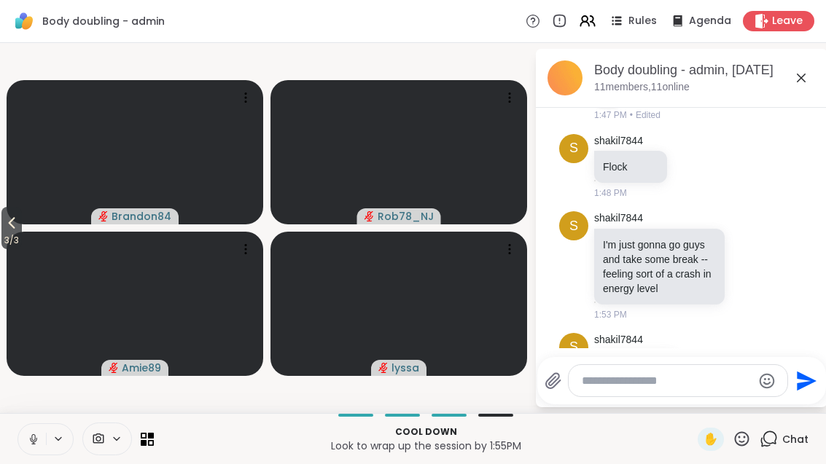
click at [3, 223] on button "3 / 3" at bounding box center [11, 228] width 20 height 42
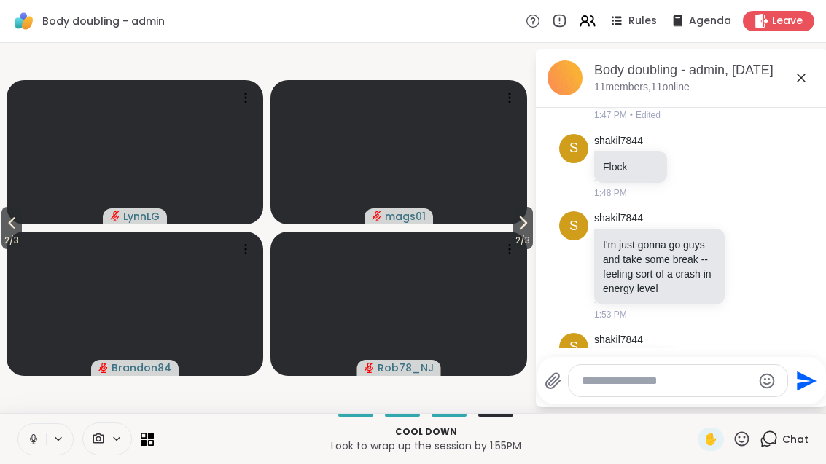
click at [1, 244] on span "2 / 3" at bounding box center [11, 240] width 20 height 17
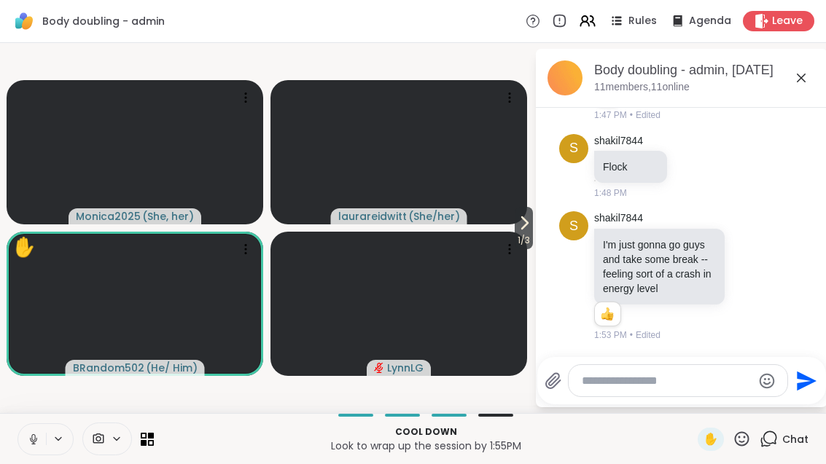
scroll to position [2100, 0]
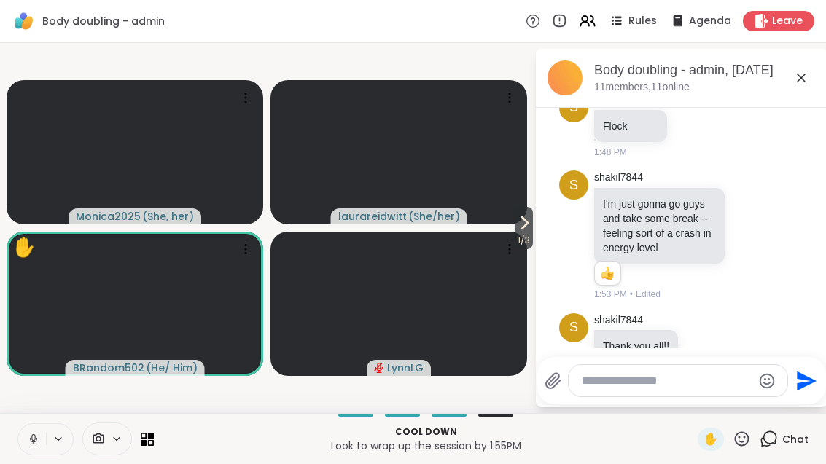
click at [742, 447] on icon at bounding box center [741, 439] width 18 height 18
click at [700, 401] on span "❤️" at bounding box center [699, 400] width 15 height 17
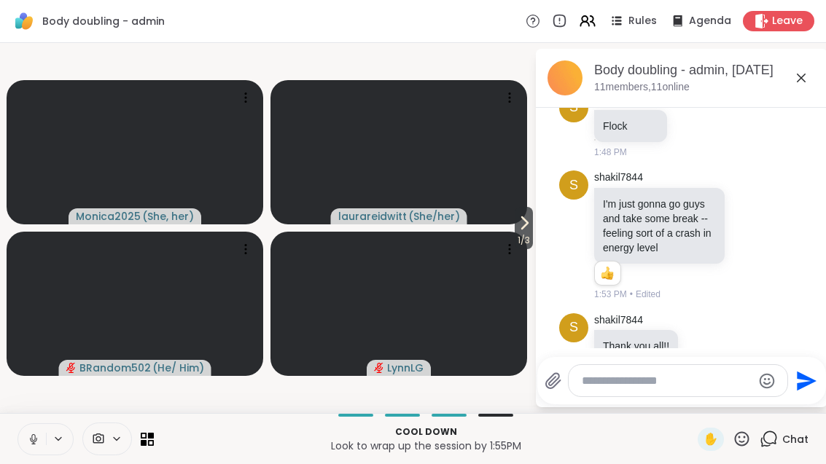
click at [531, 232] on span "1 / 3" at bounding box center [524, 240] width 18 height 17
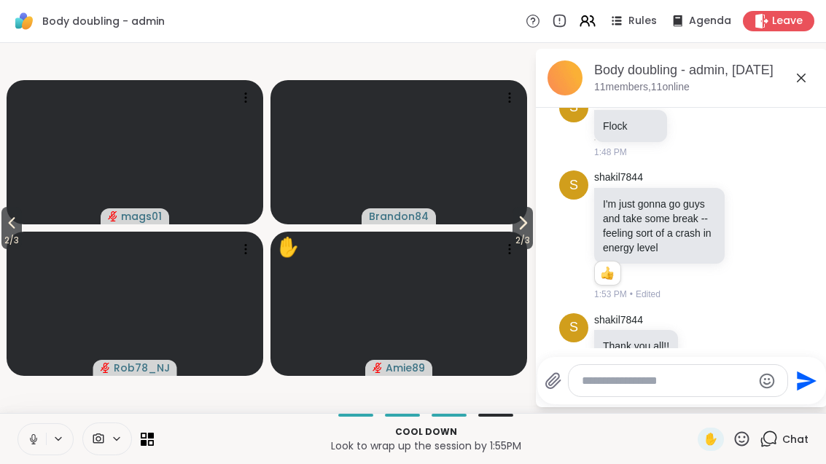
click at [4, 233] on span "2 / 3" at bounding box center [11, 240] width 20 height 17
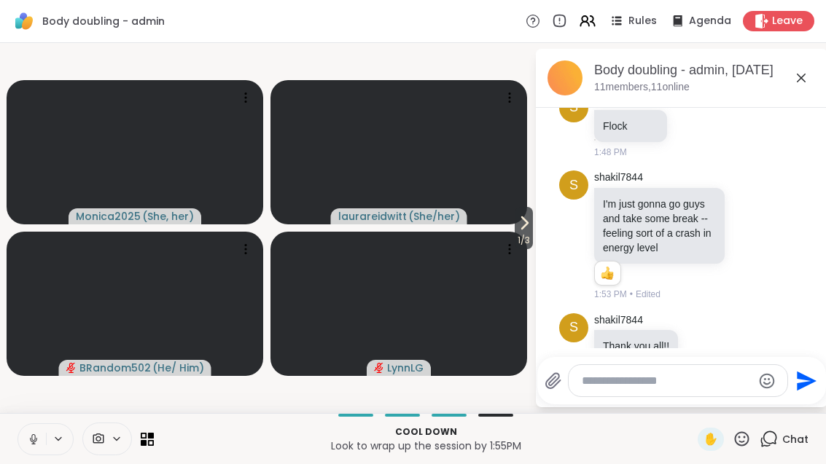
click at [528, 229] on icon at bounding box center [523, 222] width 17 height 17
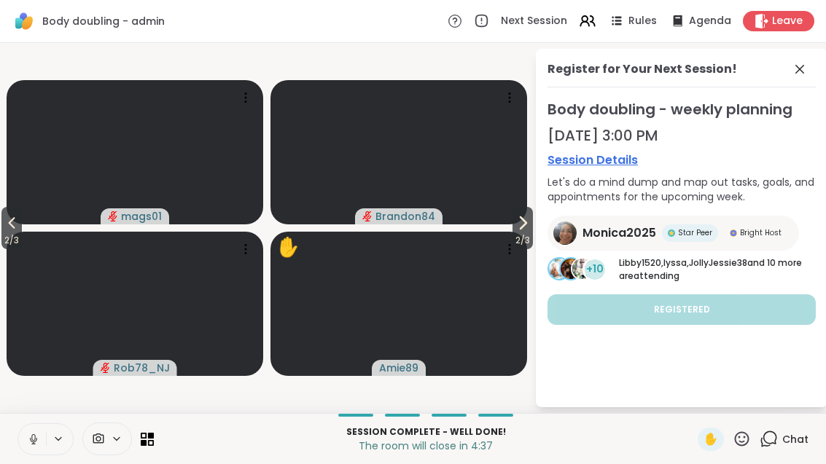
click at [802, 60] on icon at bounding box center [799, 68] width 17 height 17
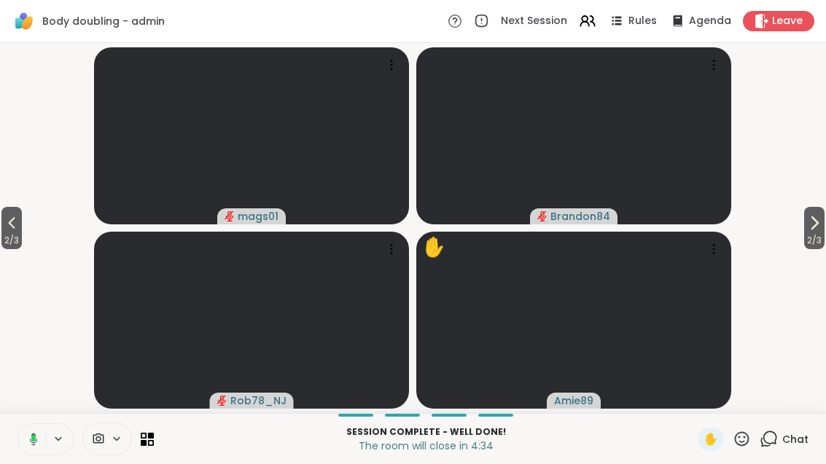
click at [804, 230] on button "2 / 3" at bounding box center [814, 228] width 20 height 42
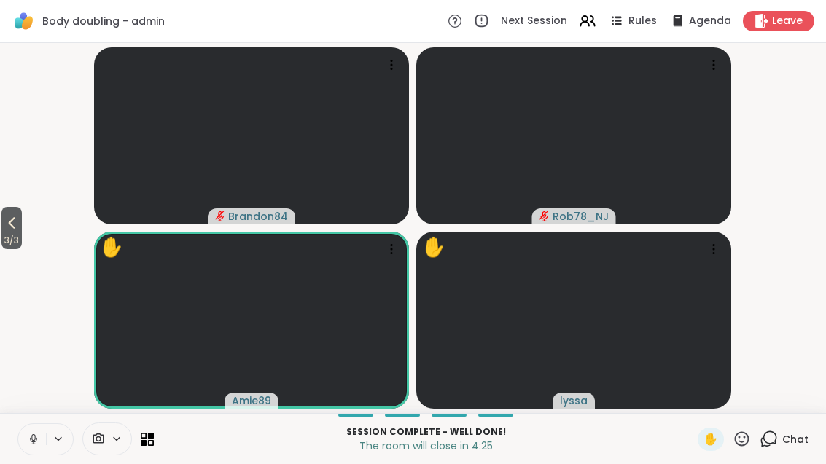
click at [594, 23] on icon at bounding box center [587, 20] width 17 height 17
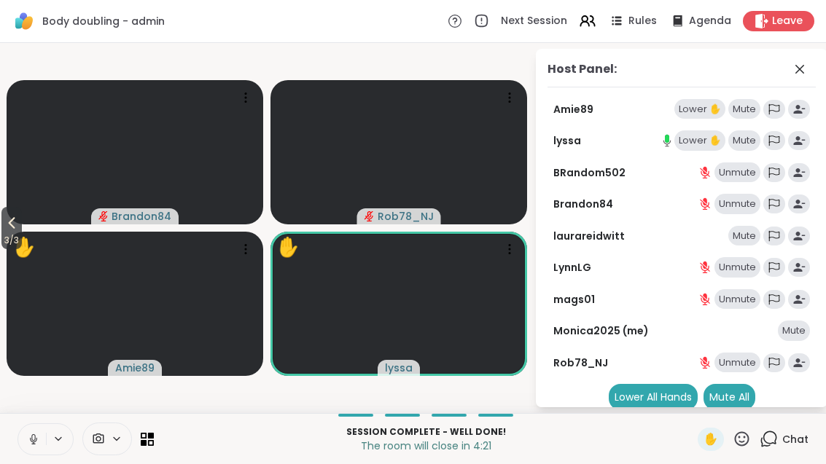
click at [745, 232] on div "Mute" at bounding box center [744, 236] width 32 height 20
click at [813, 60] on div "Host Panel:" at bounding box center [681, 73] width 268 height 27
click at [821, 69] on div "Host Panel: Amie89 Lower ✋ Mute lyssa Lower ✋ Mute BRandom502 Unmute Brandon84 …" at bounding box center [682, 228] width 292 height 359
click at [735, 447] on icon at bounding box center [741, 439] width 18 height 18
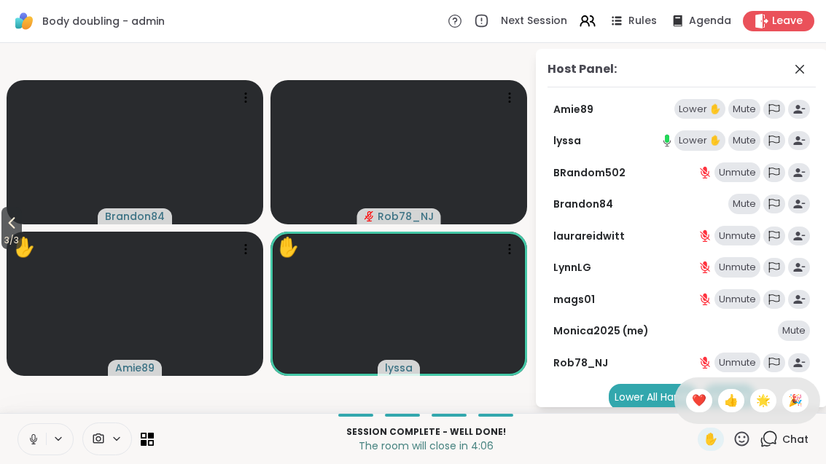
click at [697, 404] on span "❤️" at bounding box center [699, 400] width 15 height 17
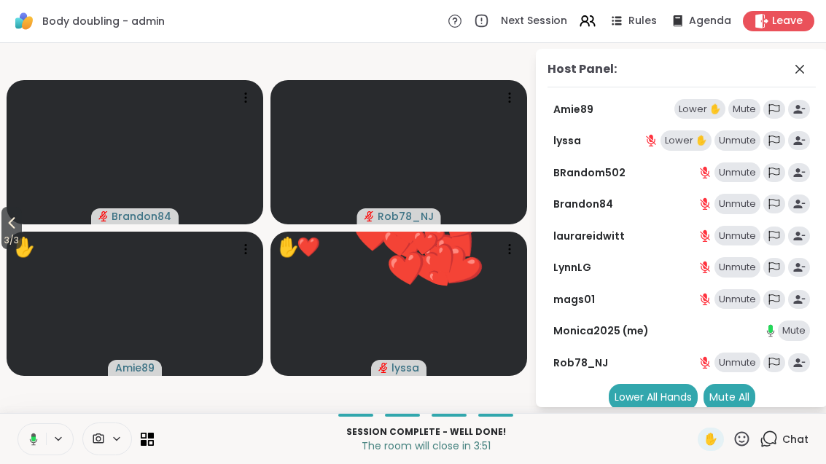
click at [22, 234] on span "3 / 3" at bounding box center [11, 240] width 20 height 17
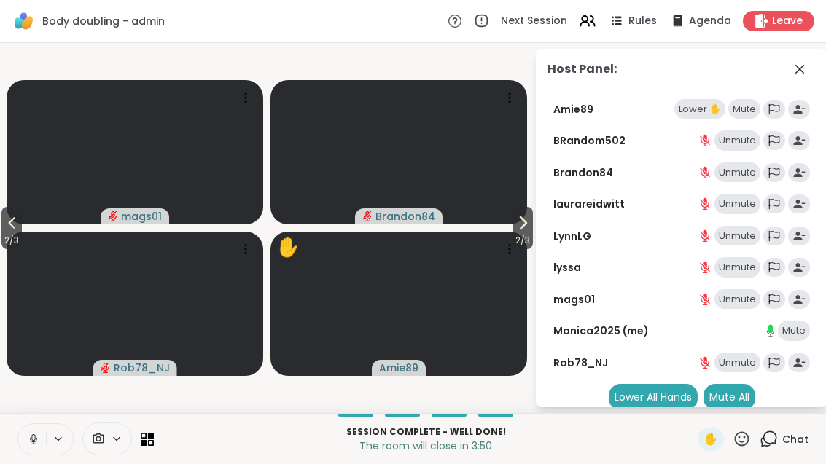
click at [4, 220] on button "2 / 3" at bounding box center [11, 228] width 20 height 42
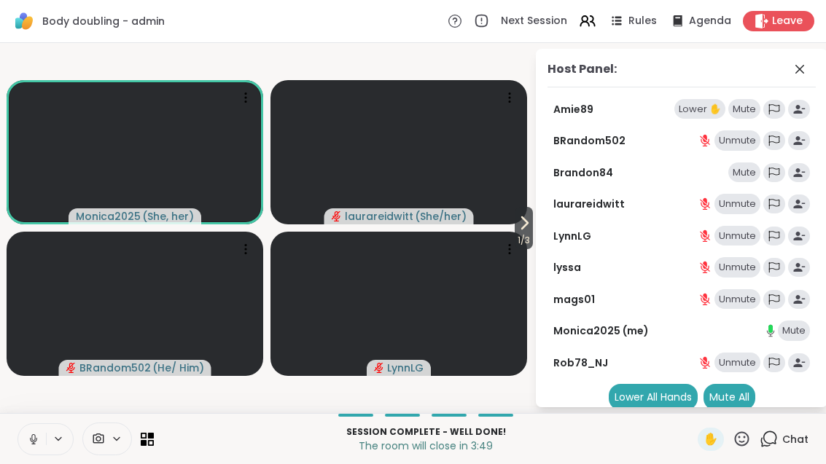
click at [522, 229] on icon at bounding box center [523, 222] width 17 height 17
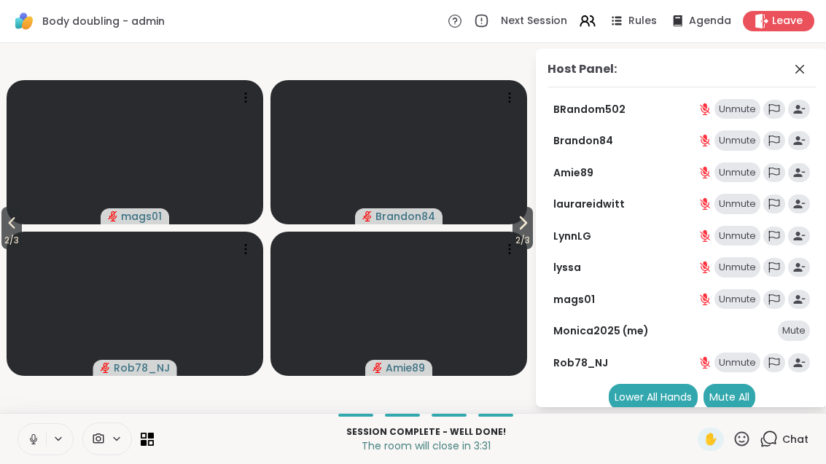
click at [514, 230] on icon at bounding box center [522, 222] width 17 height 17
click at [513, 230] on video-player-container "3 / 3 Brandon84 Rob78_NJ Amie89 lyssa" at bounding box center [267, 228] width 517 height 359
click at [13, 220] on icon at bounding box center [12, 223] width 7 height 12
click at [11, 228] on icon at bounding box center [11, 222] width 17 height 17
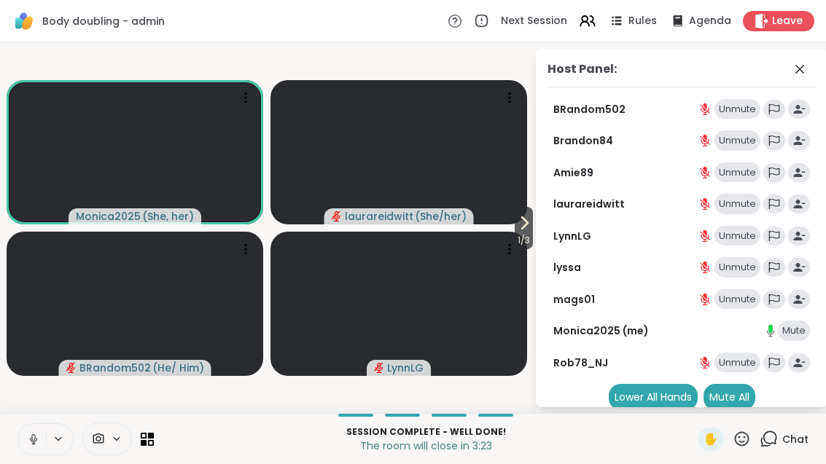
click at [528, 226] on icon at bounding box center [523, 222] width 17 height 17
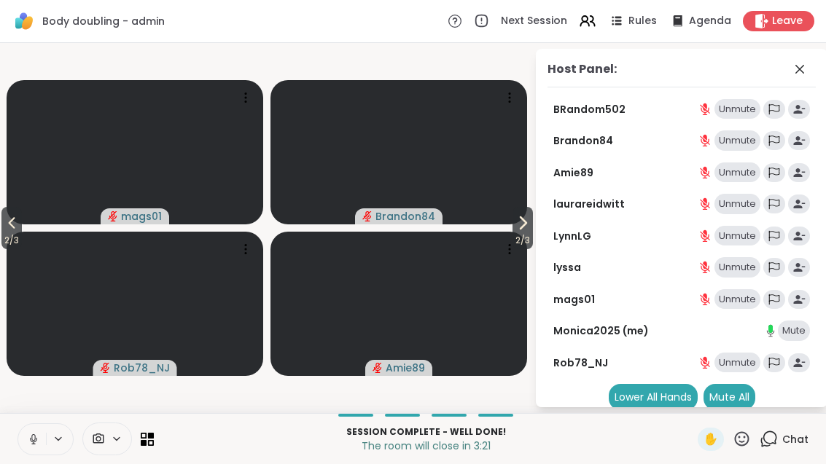
click at [525, 227] on icon at bounding box center [522, 222] width 17 height 17
click at [15, 210] on button "3 / 3" at bounding box center [11, 228] width 20 height 42
click at [13, 218] on icon at bounding box center [11, 222] width 17 height 17
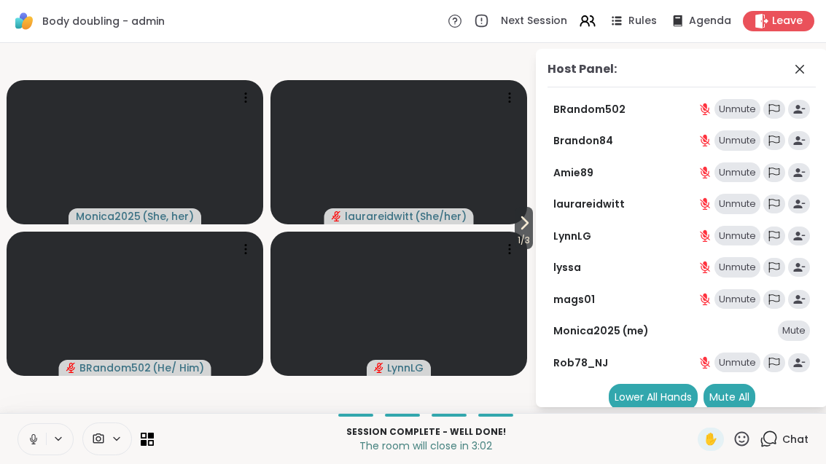
click at [810, 70] on span at bounding box center [801, 68] width 20 height 17
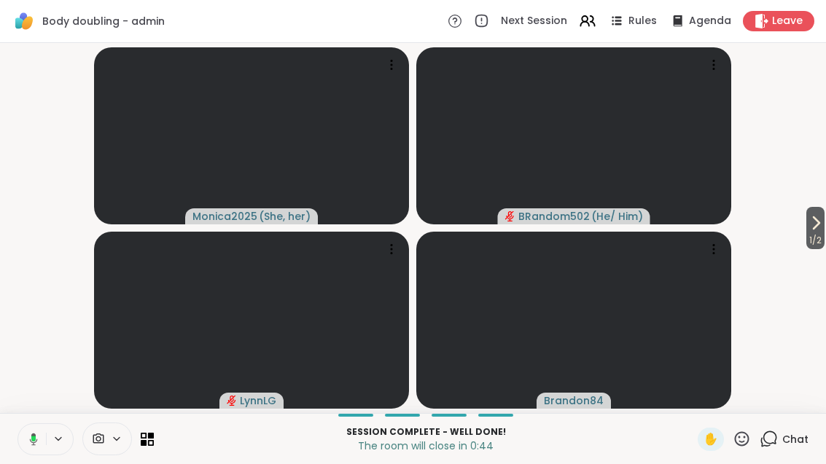
click at [813, 227] on icon at bounding box center [816, 223] width 6 height 12
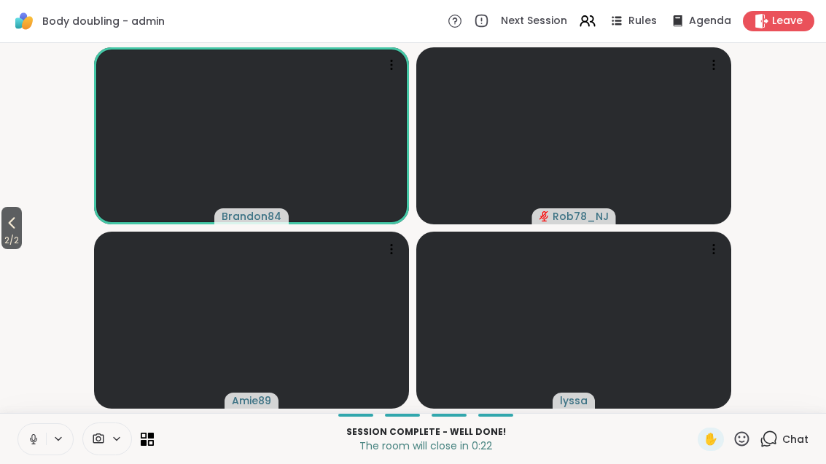
click at [10, 222] on icon at bounding box center [11, 222] width 17 height 17
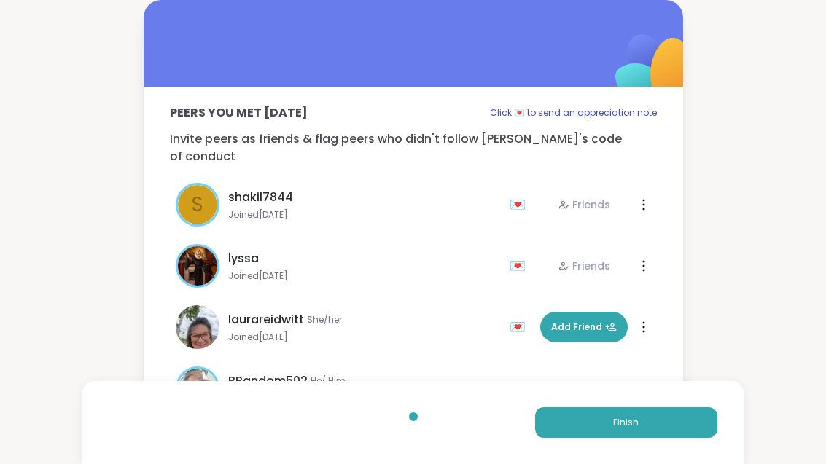
click at [631, 419] on span "Finish" at bounding box center [626, 422] width 26 height 13
